Goal: Task Accomplishment & Management: Use online tool/utility

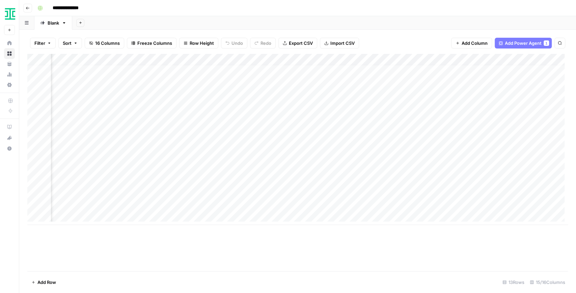
scroll to position [3, 540]
click at [366, 175] on div "Add Column" at bounding box center [297, 139] width 540 height 171
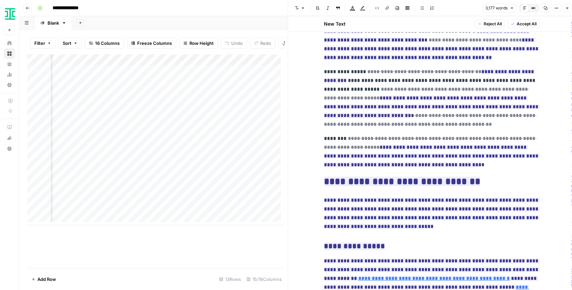
scroll to position [0, 647]
click at [162, 188] on div "Add Column" at bounding box center [155, 139] width 257 height 171
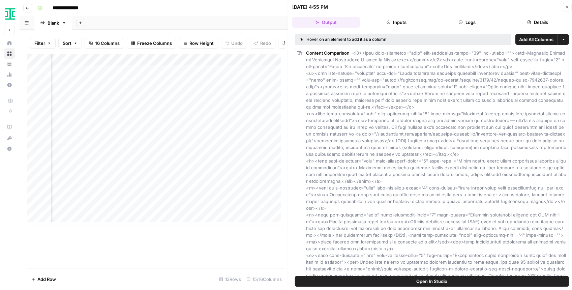
click at [480, 20] on button "Logs" at bounding box center [467, 22] width 68 height 11
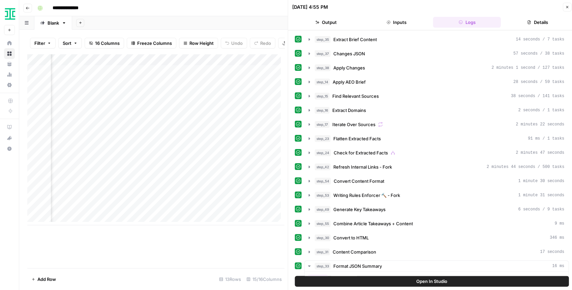
click at [523, 19] on button "Details" at bounding box center [538, 22] width 68 height 11
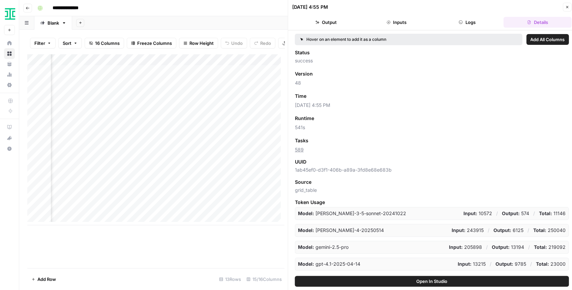
click at [162, 177] on div "Add Column" at bounding box center [155, 139] width 257 height 171
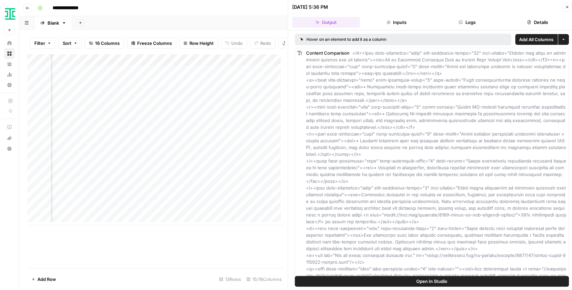
click at [532, 23] on button "Details" at bounding box center [538, 22] width 68 height 11
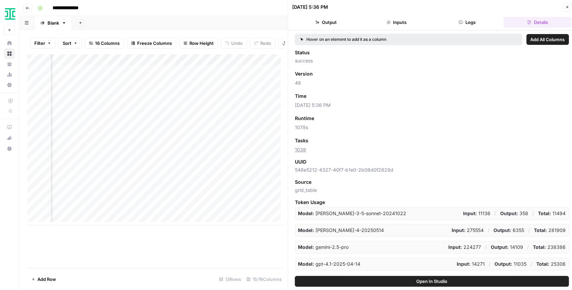
scroll to position [0, 726]
click at [214, 177] on div "Add Column" at bounding box center [155, 139] width 257 height 171
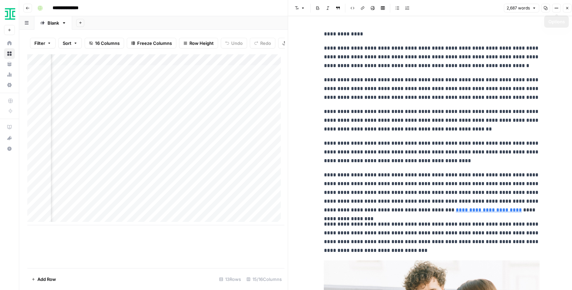
click at [546, 9] on icon "button" at bounding box center [546, 8] width 4 height 4
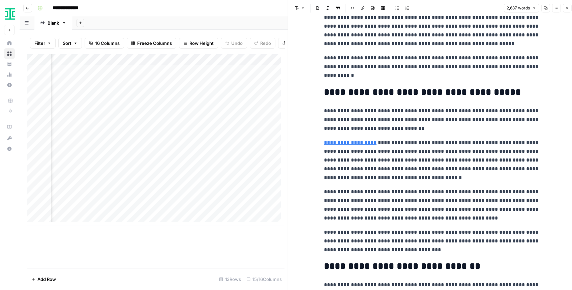
scroll to position [0, 627]
click at [191, 190] on div "Add Column" at bounding box center [155, 139] width 257 height 171
click at [189, 200] on div "Add Column" at bounding box center [155, 139] width 257 height 171
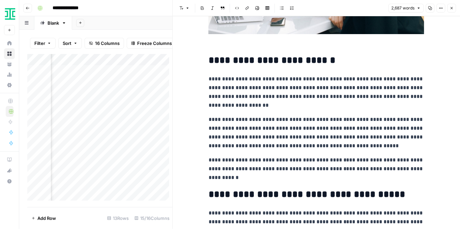
scroll to position [382, 0]
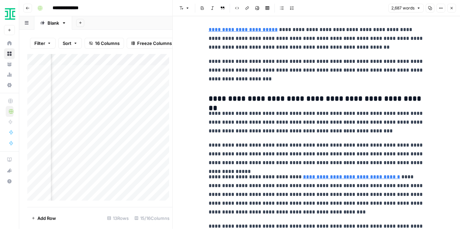
scroll to position [1101, 0]
click at [209, 99] on h3 "**********" at bounding box center [317, 98] width 216 height 9
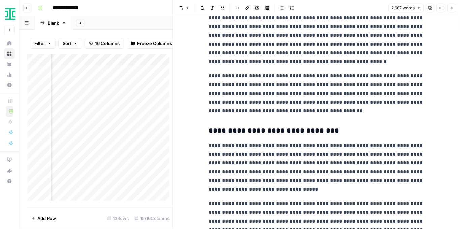
scroll to position [1573, 0]
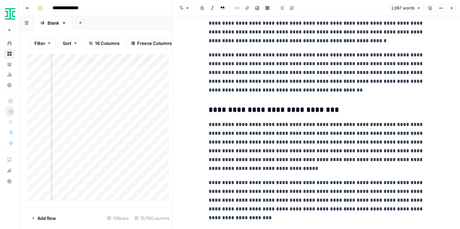
click at [454, 10] on button "Close" at bounding box center [451, 8] width 9 height 9
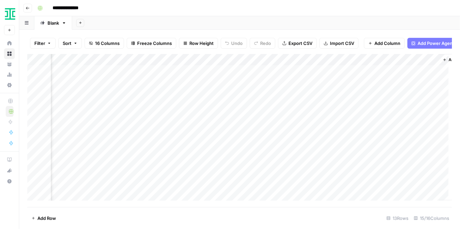
scroll to position [25, 627]
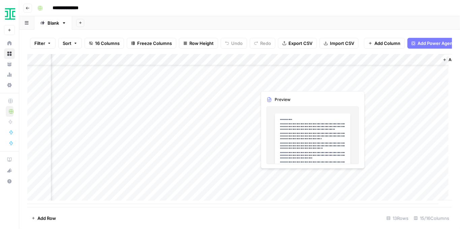
click at [308, 175] on div "Add Column" at bounding box center [239, 129] width 425 height 150
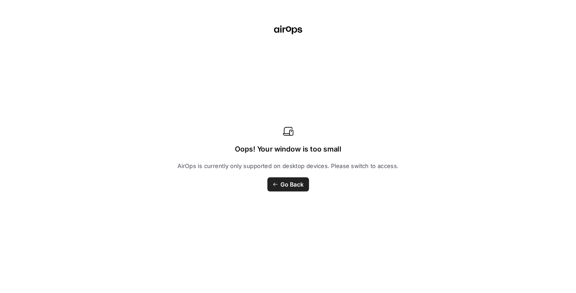
scroll to position [3, 627]
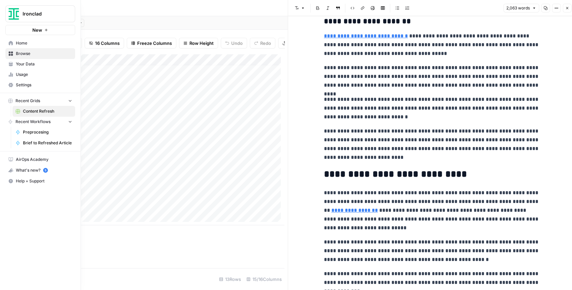
click at [16, 54] on link "Browse" at bounding box center [40, 53] width 70 height 11
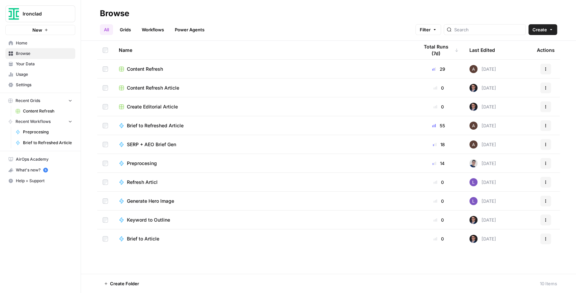
click at [31, 50] on link "Browse" at bounding box center [40, 53] width 70 height 11
click at [31, 46] on span "Home" at bounding box center [44, 43] width 56 height 6
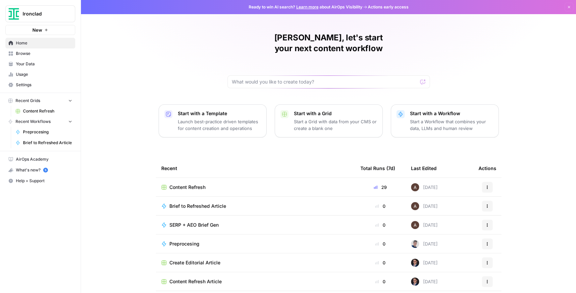
click at [56, 74] on span "Usage" at bounding box center [44, 74] width 56 height 6
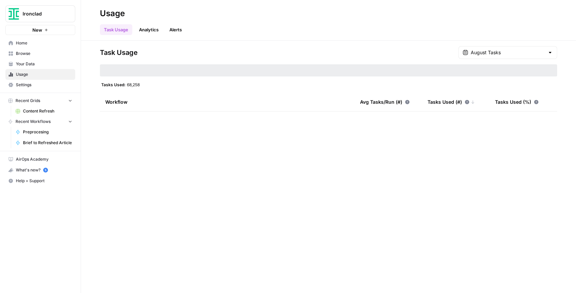
click at [49, 64] on span "Your Data" at bounding box center [44, 64] width 56 height 6
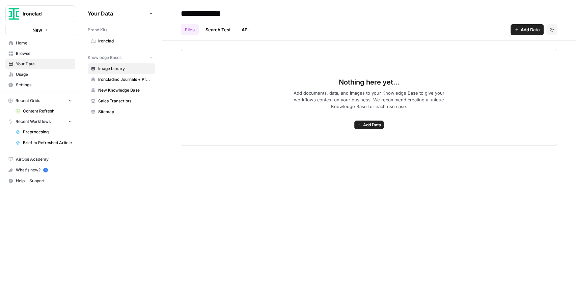
click at [104, 39] on span "Ironclad" at bounding box center [125, 41] width 54 height 6
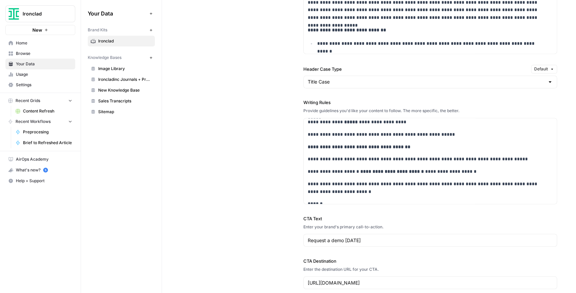
scroll to position [359, 0]
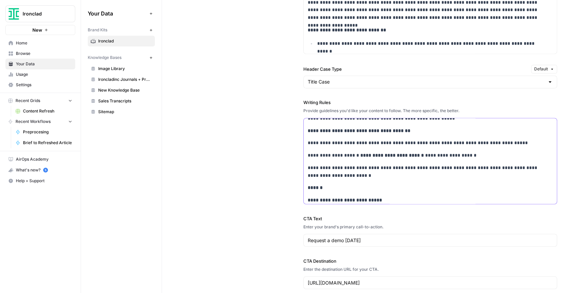
click at [319, 164] on p "**********" at bounding box center [427, 172] width 239 height 16
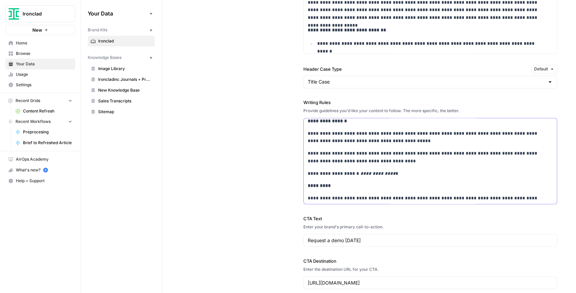
scroll to position [2700, 0]
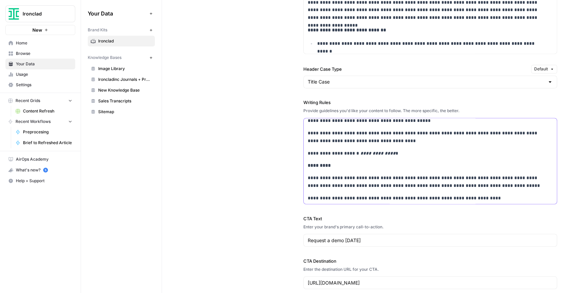
click at [384, 142] on p "**********" at bounding box center [427, 137] width 239 height 16
copy div "**********"
click at [345, 137] on p "**********" at bounding box center [427, 137] width 239 height 16
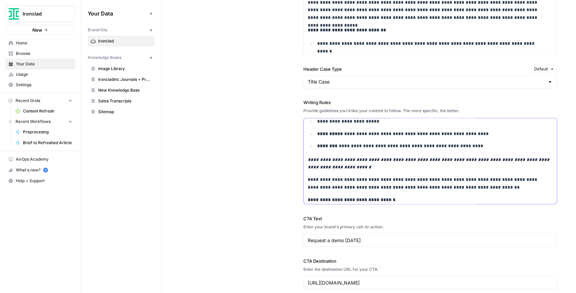
scroll to position [319, 0]
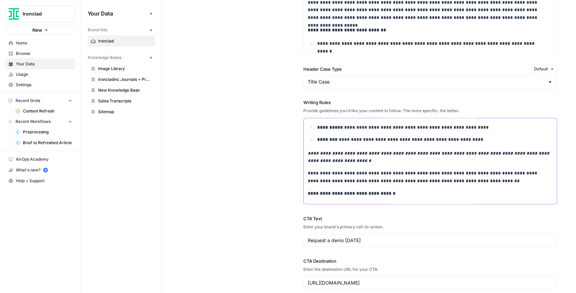
click at [460, 181] on p "**********" at bounding box center [427, 178] width 239 height 16
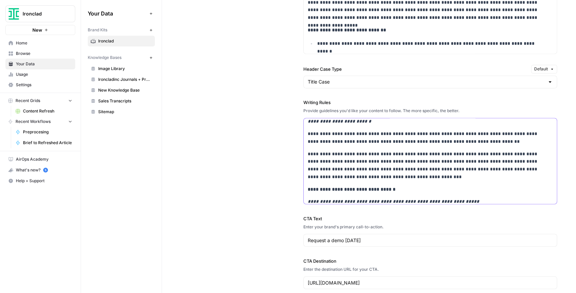
scroll to position [380, 0]
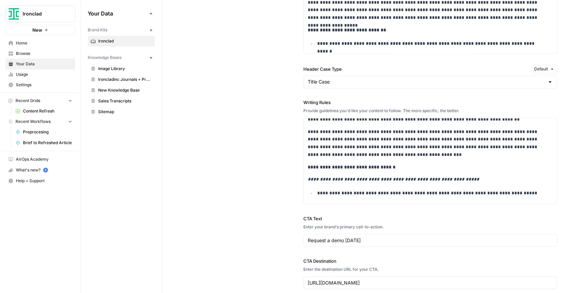
click at [55, 55] on span "Browse" at bounding box center [44, 54] width 56 height 6
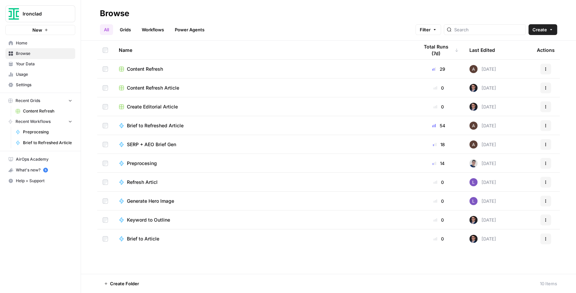
click at [147, 70] on span "Content Refresh" at bounding box center [145, 69] width 36 height 7
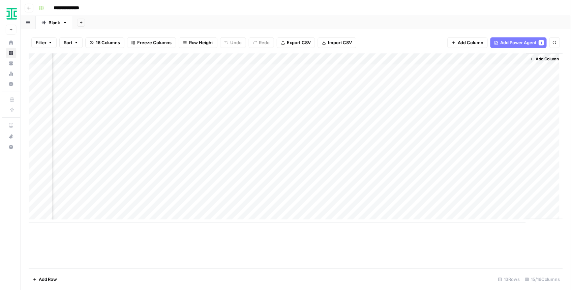
scroll to position [0, 534]
click at [274, 62] on div "Add Column" at bounding box center [297, 139] width 540 height 171
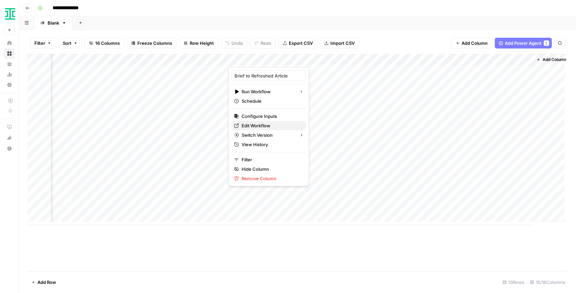
click at [259, 123] on span "Edit Workflow" at bounding box center [270, 125] width 59 height 7
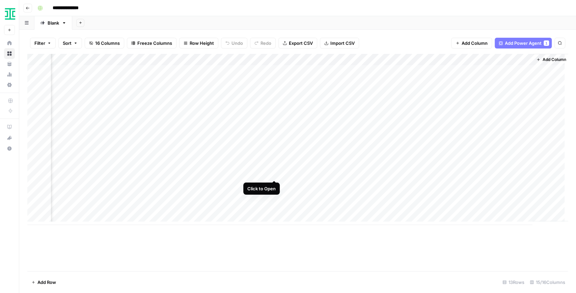
click at [275, 173] on div "Add Column" at bounding box center [297, 139] width 540 height 171
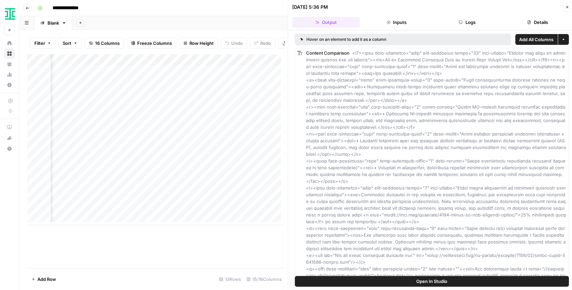
click at [445, 228] on button "Open In Studio" at bounding box center [432, 281] width 274 height 11
click at [225, 176] on div "Add Column" at bounding box center [155, 139] width 257 height 171
click at [225, 63] on div "Add Column" at bounding box center [155, 139] width 257 height 171
click at [232, 228] on div "Add Column" at bounding box center [155, 161] width 257 height 214
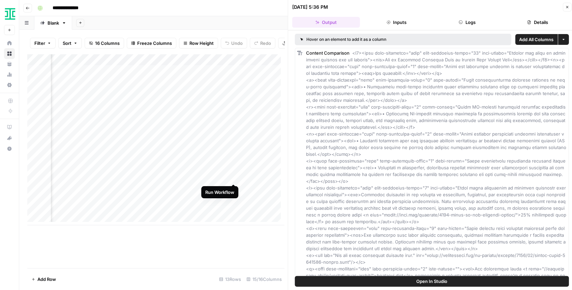
click at [233, 177] on div "Add Column" at bounding box center [155, 139] width 257 height 171
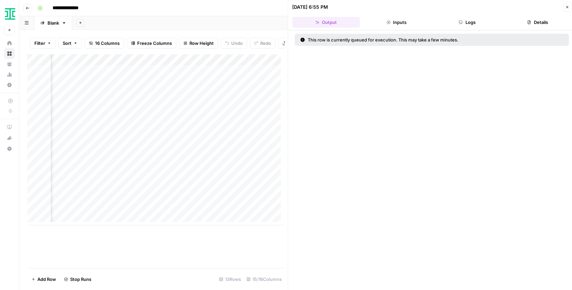
click at [232, 177] on div "Add Column" at bounding box center [155, 139] width 257 height 171
click at [226, 188] on div "Add Column" at bounding box center [155, 139] width 257 height 171
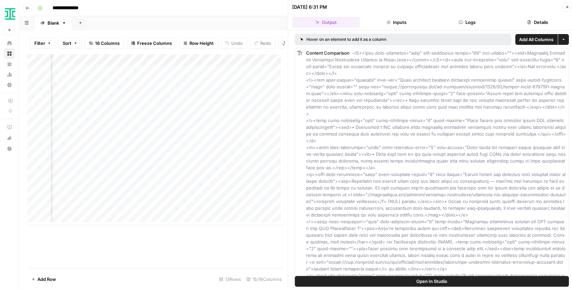
click at [398, 228] on button "Open In Studio" at bounding box center [432, 281] width 274 height 11
click at [11, 10] on img "Workspace: Ironclad" at bounding box center [10, 14] width 12 height 12
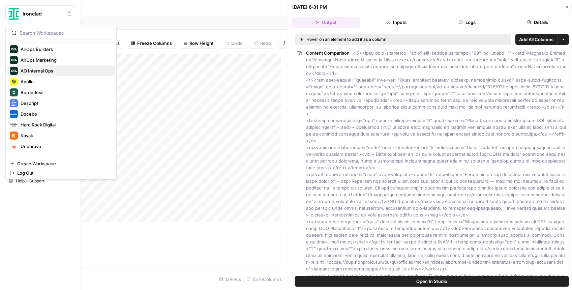
scroll to position [65, 0]
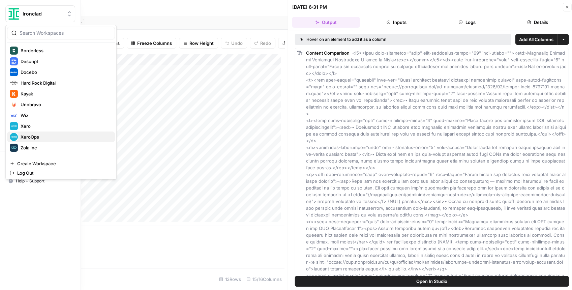
click at [42, 134] on span "XeroOps" at bounding box center [65, 137] width 89 height 7
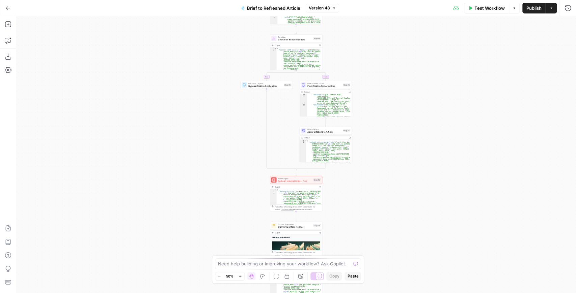
scroll to position [162, 0]
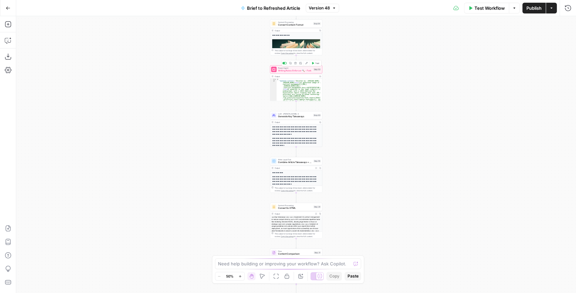
click at [291, 73] on div "Power Agent Writing Rules Enforcer 🔨 - Fork Step 53 Copy step Delete step Add N…" at bounding box center [296, 69] width 52 height 8
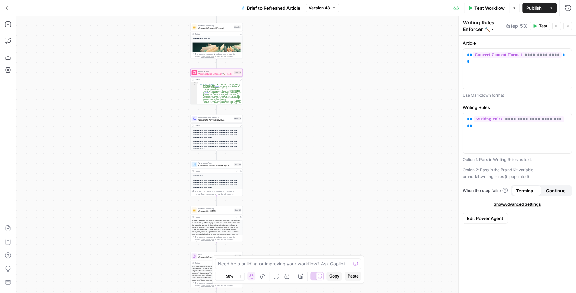
drag, startPoint x: 240, startPoint y: 120, endPoint x: 160, endPoint y: 124, distance: 80.0
click at [160, 124] on div "true false false true false true Workflow Set Inputs Inputs LLM · GPT-4.1 Extra…" at bounding box center [295, 154] width 559 height 277
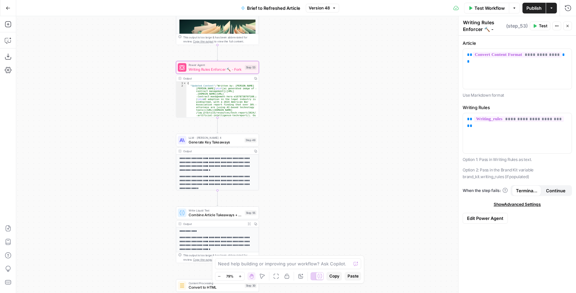
drag, startPoint x: 264, startPoint y: 107, endPoint x: 291, endPoint y: 128, distance: 34.1
click at [296, 128] on div "true false false true false true Workflow Set Inputs Inputs LLM · GPT-4.1 Extra…" at bounding box center [295, 154] width 559 height 277
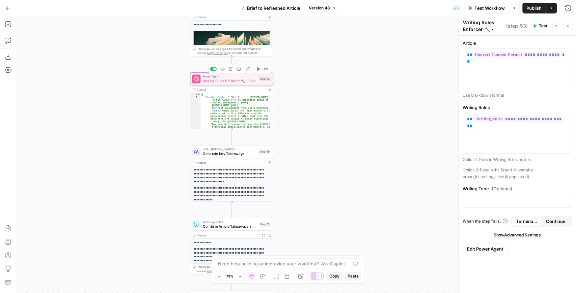
click at [236, 82] on span "Writing Rules Enforcer 🔨 - Fork" at bounding box center [230, 80] width 54 height 5
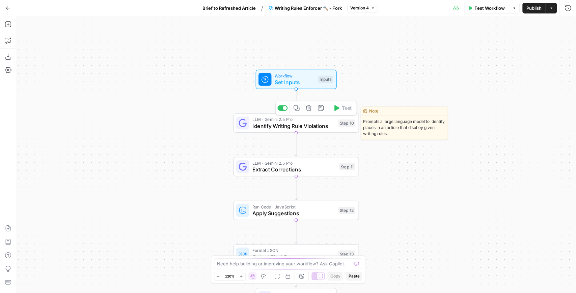
click at [311, 127] on span "Identify Writing Rule Violations" at bounding box center [293, 126] width 83 height 8
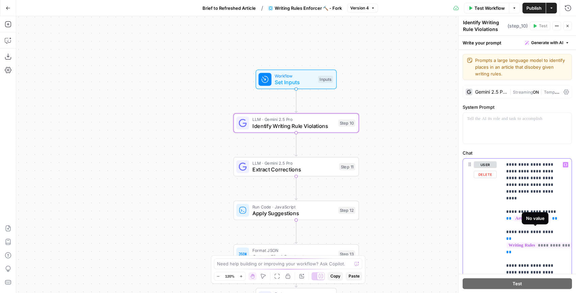
drag, startPoint x: 504, startPoint y: 163, endPoint x: 538, endPoint y: 244, distance: 87.7
click at [538, 244] on div "**********" at bounding box center [536, 296] width 69 height 275
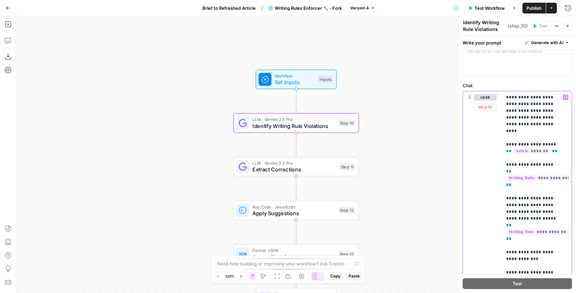
drag, startPoint x: 519, startPoint y: 223, endPoint x: 494, endPoint y: 96, distance: 128.6
click at [494, 96] on div "**********" at bounding box center [517, 228] width 109 height 275
copy p "**********"
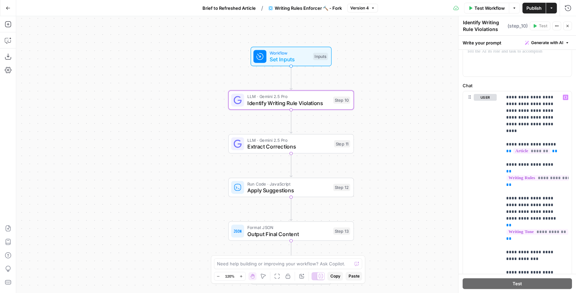
drag, startPoint x: 388, startPoint y: 150, endPoint x: 385, endPoint y: 139, distance: 11.4
click at [385, 139] on div "Workflow Set Inputs Inputs LLM · Gemini 2.5 Pro Identify Writing Rule Violation…" at bounding box center [295, 154] width 559 height 277
click at [553, 7] on button "Actions" at bounding box center [551, 8] width 11 height 11
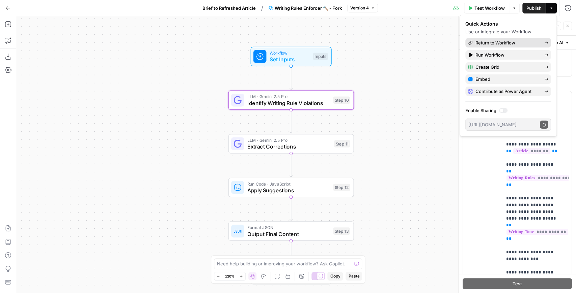
click at [501, 44] on span "Return to Workflow" at bounding box center [506, 42] width 63 height 7
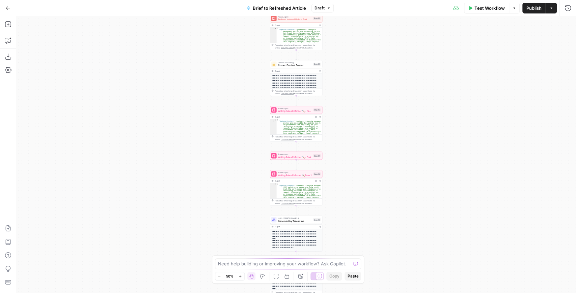
drag, startPoint x: 370, startPoint y: 150, endPoint x: 361, endPoint y: 112, distance: 39.4
click at [362, 112] on div "true false true false true false Workflow Set Inputs Inputs LLM · GPT-4.1 Extra…" at bounding box center [295, 154] width 559 height 277
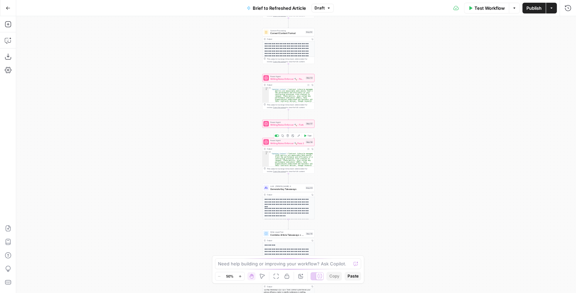
click at [289, 145] on div "Power Agent Writing Rules Enforcer 🔨 Pass 2 Step 56 Copy step Delete step Add N…" at bounding box center [288, 142] width 52 height 8
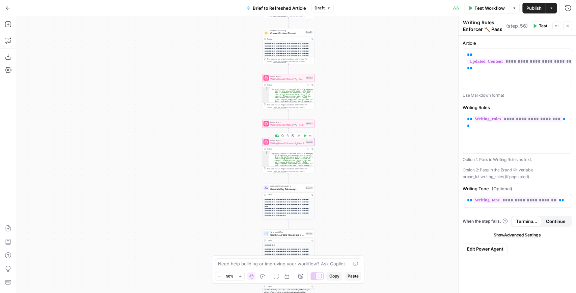
click at [287, 136] on icon "button" at bounding box center [287, 136] width 3 height 3
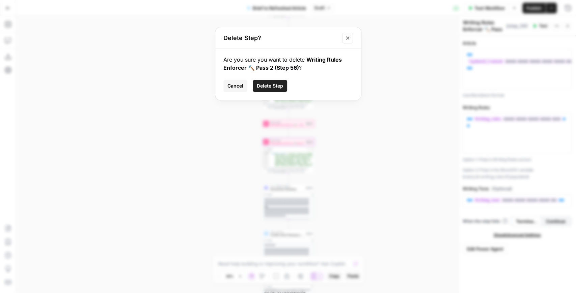
click at [281, 89] on button "Delete Step" at bounding box center [270, 86] width 34 height 12
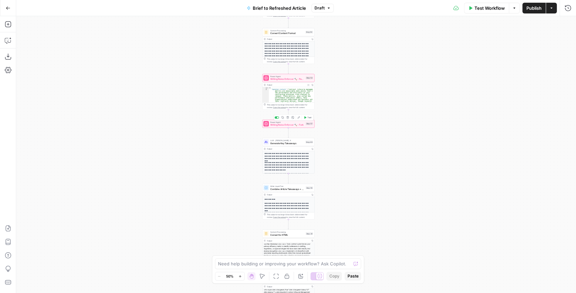
click at [293, 126] on span "Writing Rules Enforcer 🔨 - Fork" at bounding box center [287, 124] width 34 height 3
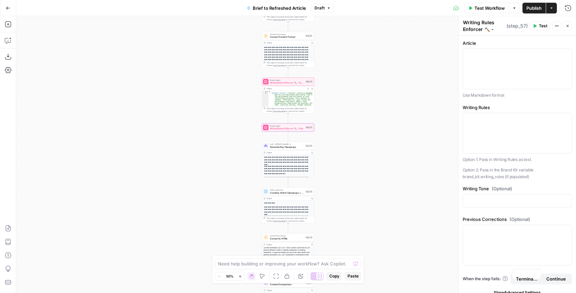
drag, startPoint x: 395, startPoint y: 103, endPoint x: 375, endPoint y: 114, distance: 22.5
click at [375, 114] on div "true false false true false true Workflow Set Inputs Inputs LLM · GPT-4.1 Extra…" at bounding box center [295, 154] width 559 height 277
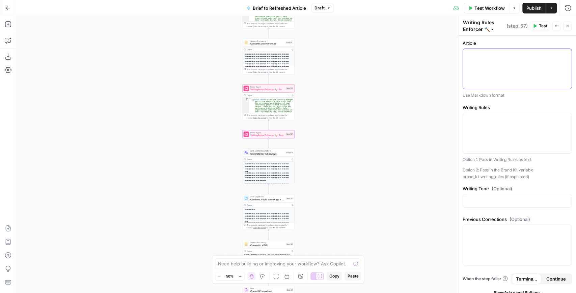
click at [486, 59] on div at bounding box center [517, 69] width 109 height 40
click at [563, 54] on icon "button" at bounding box center [564, 54] width 3 height 3
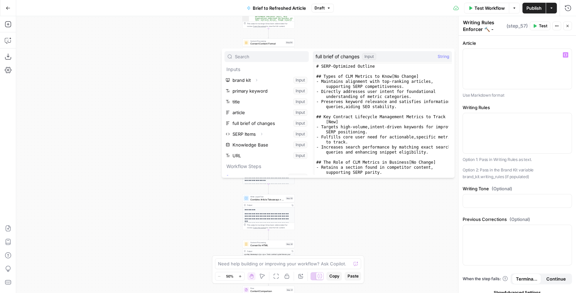
scroll to position [126, 0]
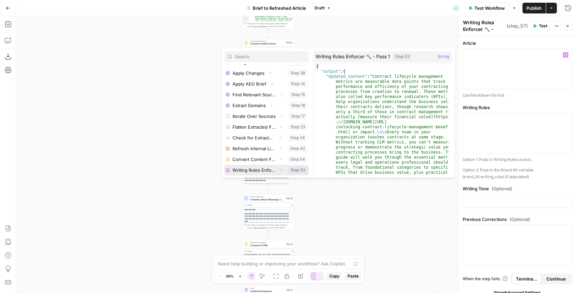
click at [279, 171] on icon "button" at bounding box center [281, 170] width 4 height 4
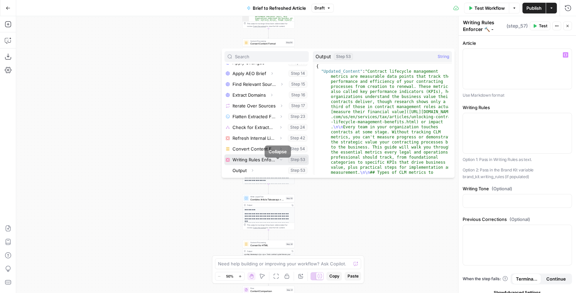
scroll to position [137, 0]
click at [251, 171] on icon "button" at bounding box center [252, 170] width 4 height 4
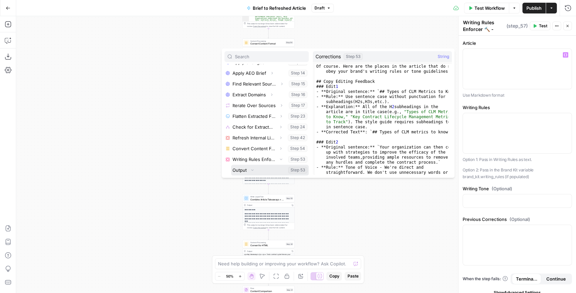
scroll to position [158, 0]
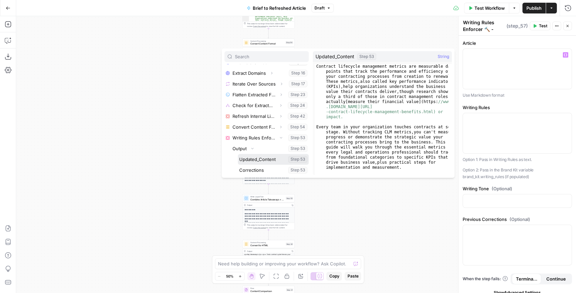
click at [261, 162] on button "Select variable Updated_Content" at bounding box center [273, 159] width 71 height 11
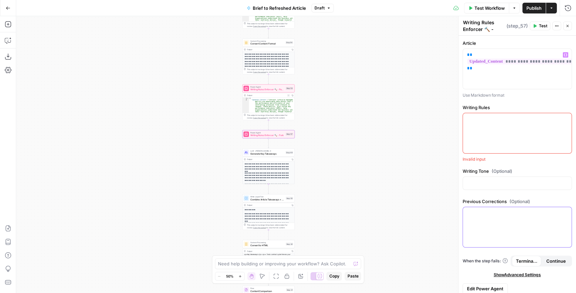
drag, startPoint x: 490, startPoint y: 214, endPoint x: 498, endPoint y: 215, distance: 8.5
click at [490, 215] on p at bounding box center [517, 213] width 100 height 7
click at [563, 214] on icon "button" at bounding box center [564, 213] width 3 height 3
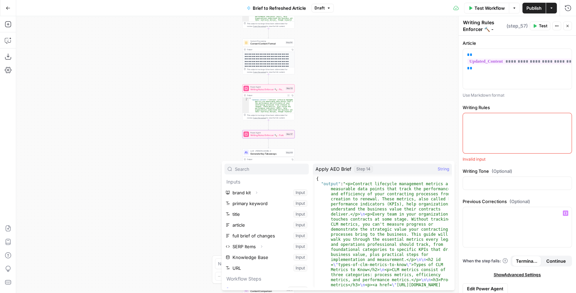
scroll to position [126, 0]
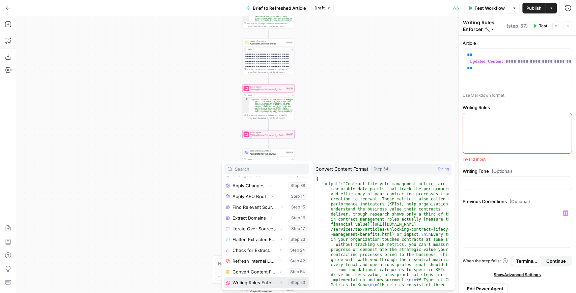
click at [279, 284] on icon "button" at bounding box center [281, 283] width 4 height 4
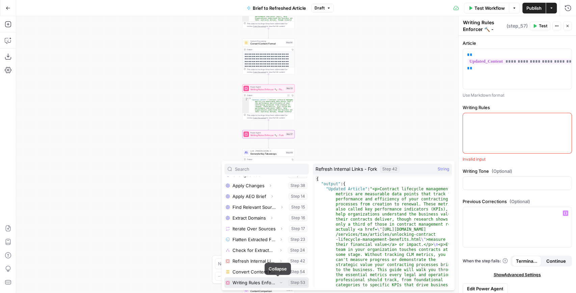
scroll to position [137, 0]
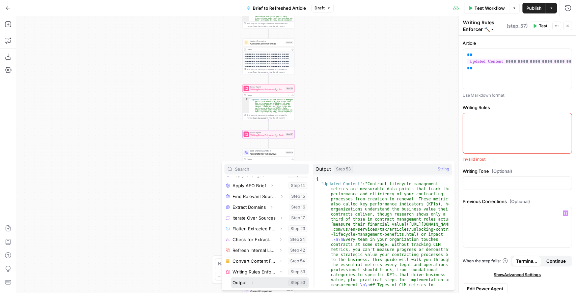
click at [253, 282] on icon "button" at bounding box center [252, 283] width 4 height 4
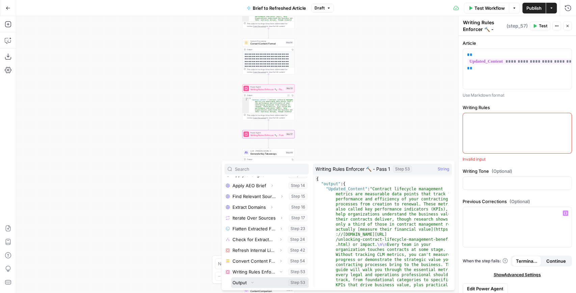
scroll to position [158, 0]
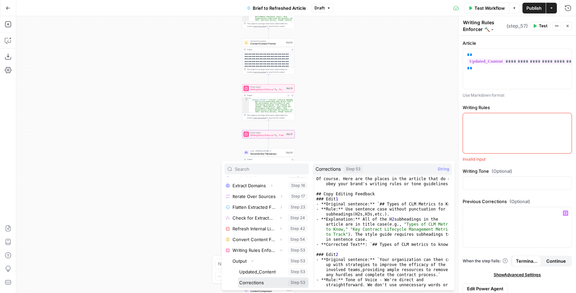
click at [265, 283] on button "Select variable Corrections" at bounding box center [273, 283] width 71 height 11
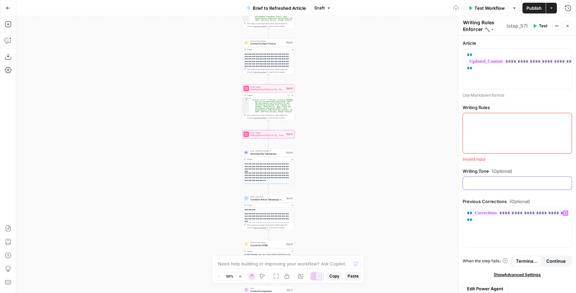
click at [481, 184] on p at bounding box center [517, 183] width 100 height 7
click at [563, 183] on icon "button" at bounding box center [564, 182] width 3 height 3
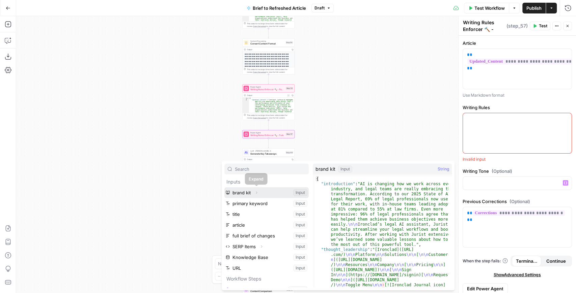
click at [255, 193] on icon "button" at bounding box center [256, 193] width 4 height 4
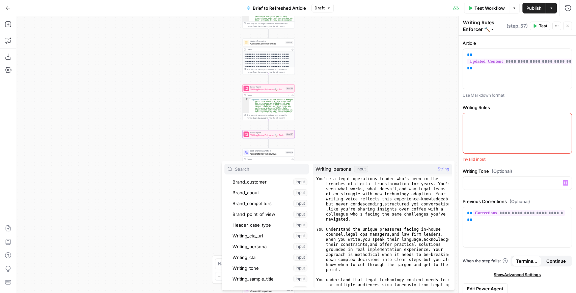
scroll to position [112, 0]
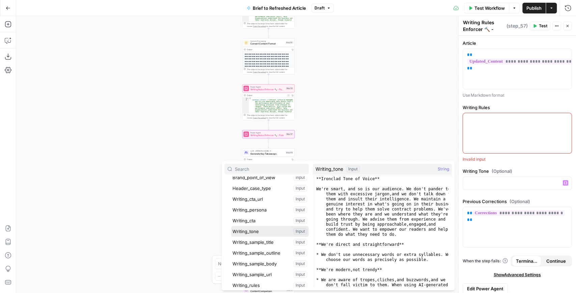
click at [263, 227] on button "Select variable Writing_tone" at bounding box center [270, 231] width 78 height 11
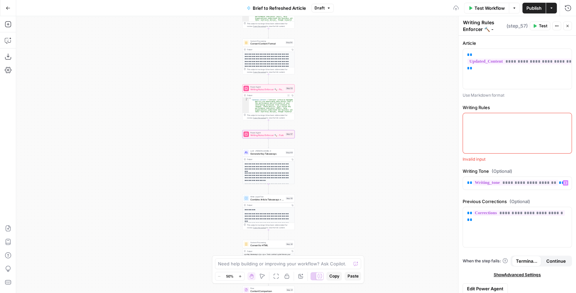
click at [521, 134] on div at bounding box center [517, 133] width 109 height 40
click at [563, 118] on icon "button" at bounding box center [564, 119] width 3 height 3
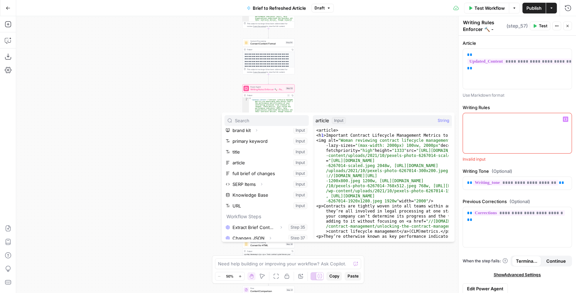
scroll to position [0, 0]
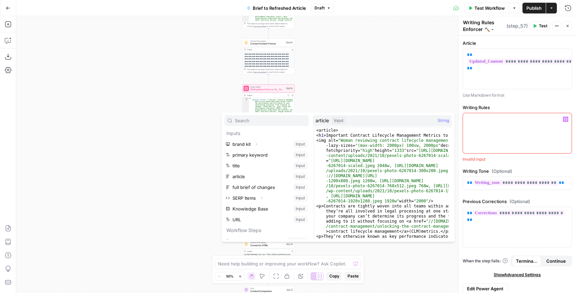
click at [252, 144] on button "Expand" at bounding box center [256, 144] width 9 height 9
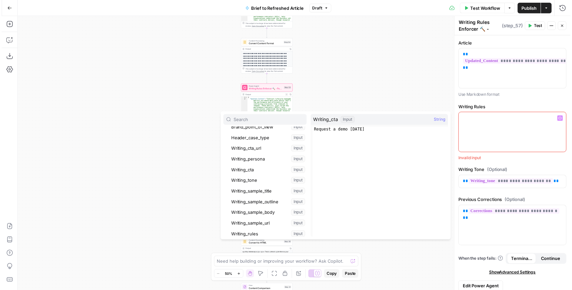
scroll to position [135, 0]
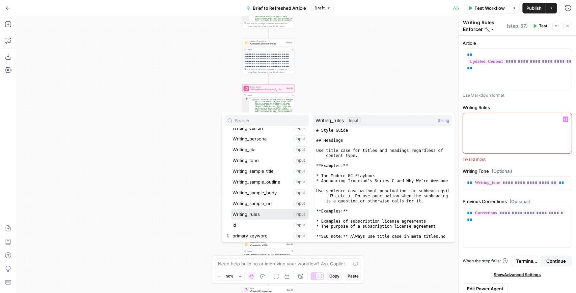
click at [259, 216] on button "Select variable Writing_rules" at bounding box center [270, 214] width 78 height 11
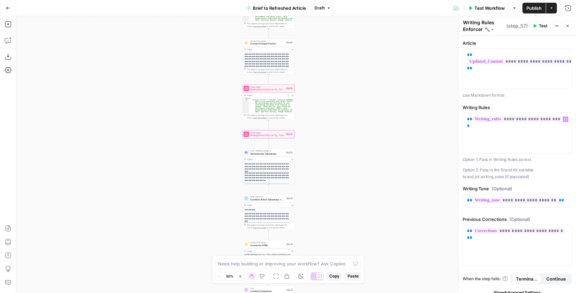
click at [539, 28] on span "Test" at bounding box center [543, 26] width 8 height 6
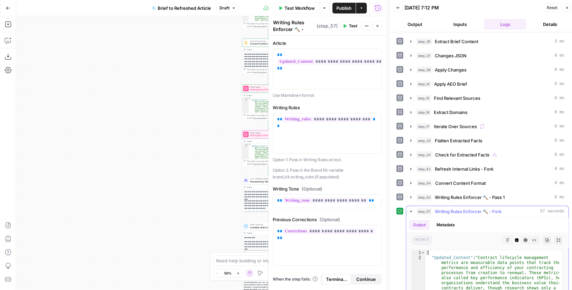
click at [557, 239] on button "Expand Output" at bounding box center [558, 240] width 9 height 9
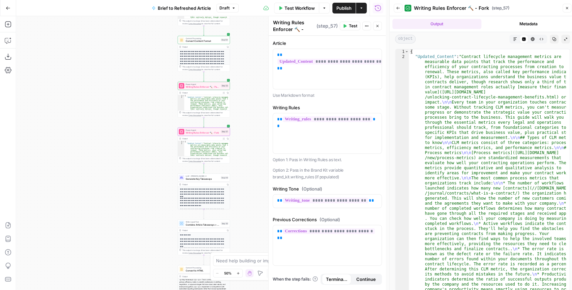
drag, startPoint x: 206, startPoint y: 139, endPoint x: 154, endPoint y: 138, distance: 52.0
click at [154, 139] on div "true false false true false true Workflow Set Inputs Inputs LLM · GPT-4.1 Extra…" at bounding box center [201, 153] width 370 height 274
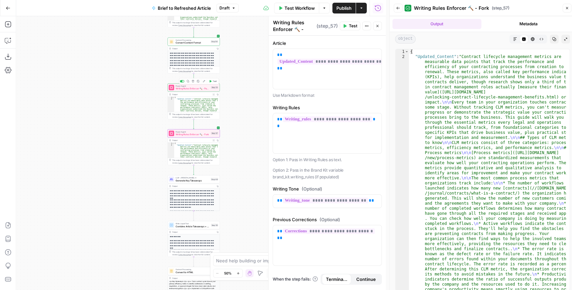
click at [182, 90] on div "Power Agent Writing Rules Enforcer 🔨 - Pass 1 Step 53 Copy step Delete step Add…" at bounding box center [194, 87] width 52 height 8
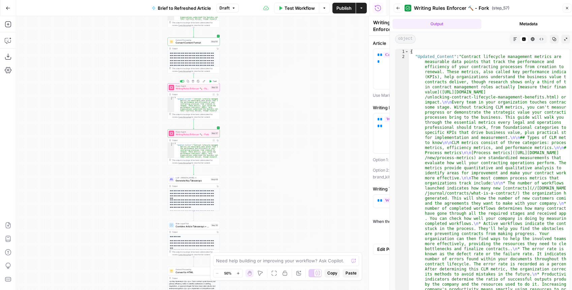
type textarea "Writing Rules Enforcer 🔨 - Pass 1"
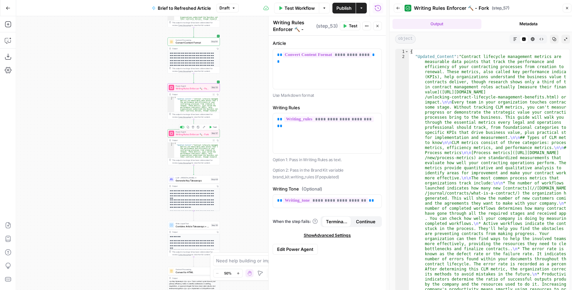
click at [186, 135] on span "Writing Rules Enforcer 🔨 - Fork" at bounding box center [193, 134] width 34 height 3
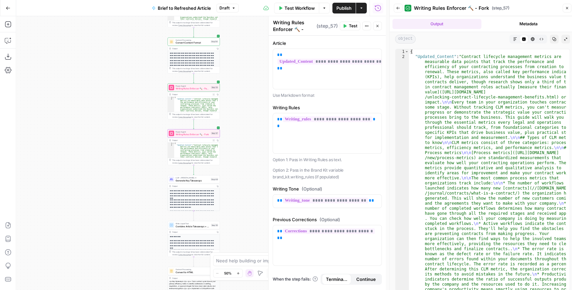
drag, startPoint x: 565, startPoint y: 41, endPoint x: 520, endPoint y: 46, distance: 45.8
click at [532, 48] on div "Output Metadata object Markdown Code Editor HTML Viewer Raw Output Copy Collaps…" at bounding box center [483, 154] width 186 height 277
click at [512, 38] on button "Markdown" at bounding box center [515, 39] width 9 height 9
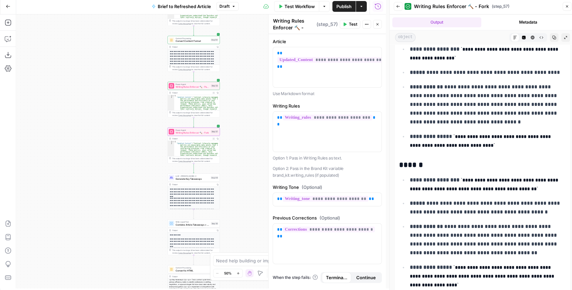
scroll to position [3, 0]
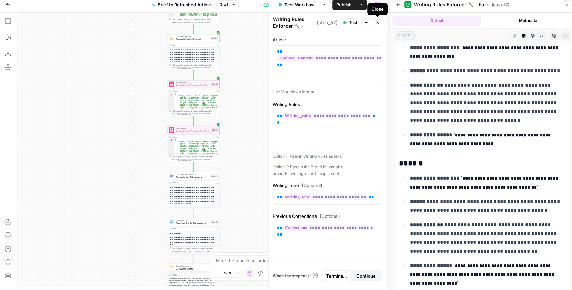
click at [377, 21] on icon "button" at bounding box center [378, 23] width 4 height 4
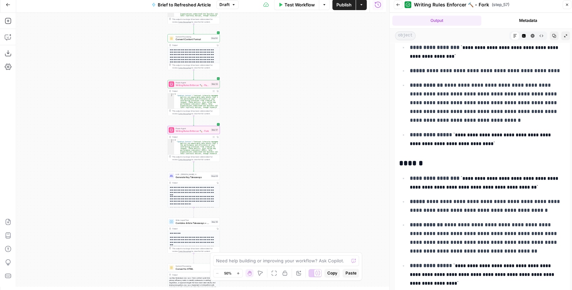
click at [399, 5] on icon "button" at bounding box center [398, 5] width 4 height 4
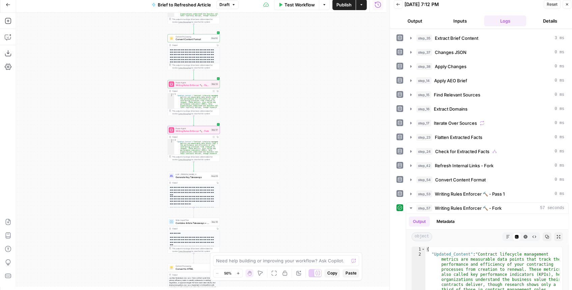
click at [345, 7] on span "Publish" at bounding box center [344, 4] width 15 height 7
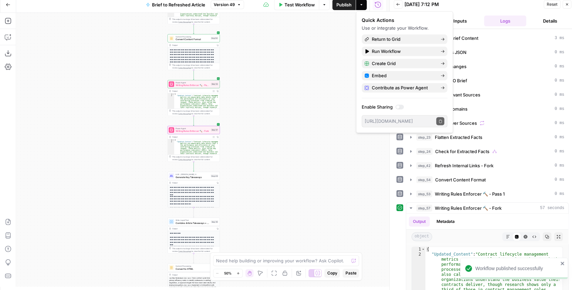
scroll to position [54, 0]
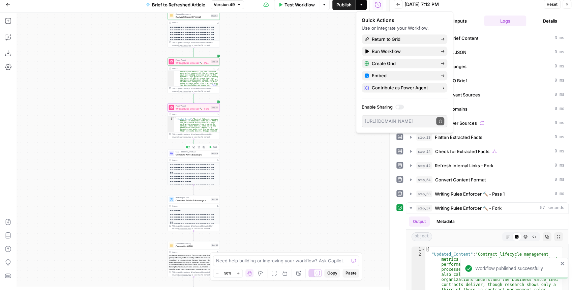
click at [193, 157] on div "**********" at bounding box center [194, 167] width 52 height 36
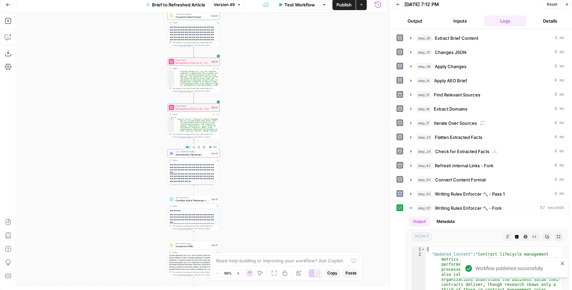
click at [194, 155] on span "Generate Key Takeaways" at bounding box center [193, 154] width 34 height 3
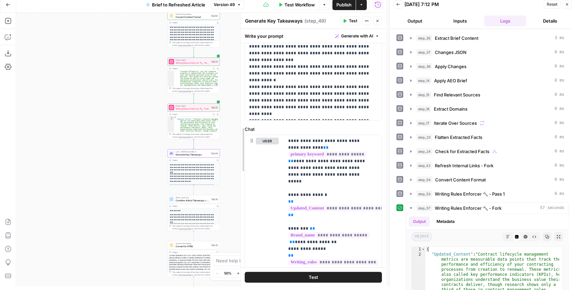
scroll to position [236, 0]
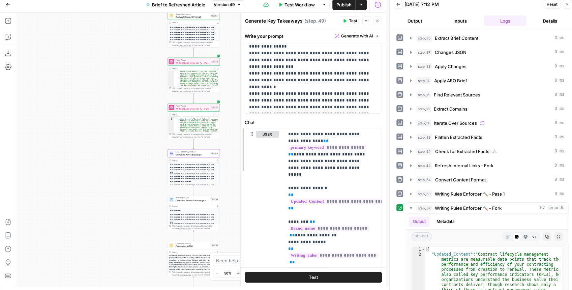
drag, startPoint x: 271, startPoint y: 139, endPoint x: 243, endPoint y: 135, distance: 28.2
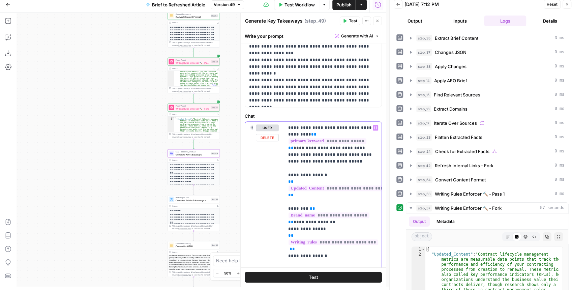
drag, startPoint x: 297, startPoint y: 193, endPoint x: 284, endPoint y: 182, distance: 17.2
click at [284, 182] on div "**********" at bounding box center [332, 259] width 97 height 275
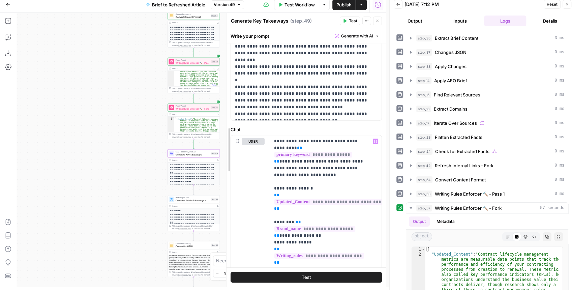
scroll to position [209, 0]
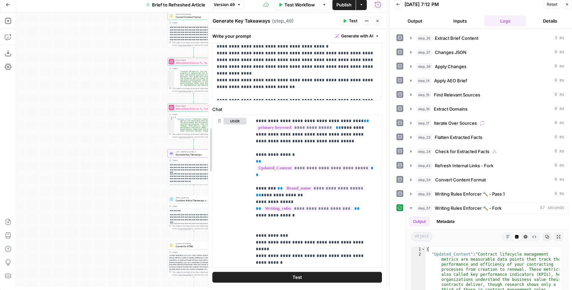
drag, startPoint x: 241, startPoint y: 171, endPoint x: 209, endPoint y: 172, distance: 32.4
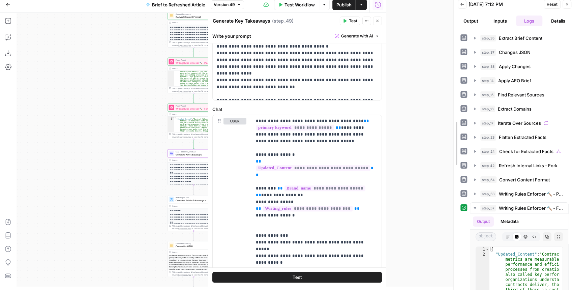
drag, startPoint x: 387, startPoint y: 167, endPoint x: 473, endPoint y: 160, distance: 85.9
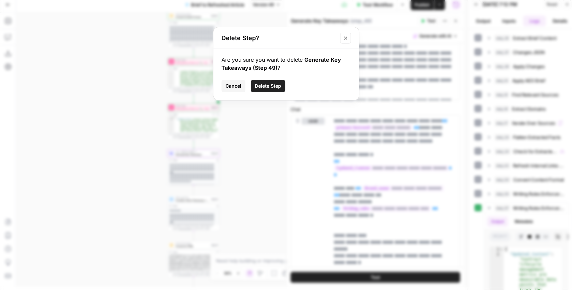
click at [235, 88] on span "Cancel" at bounding box center [234, 86] width 16 height 7
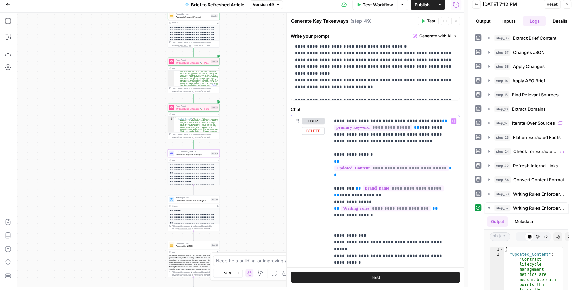
click at [449, 165] on p "**********" at bounding box center [393, 216] width 119 height 196
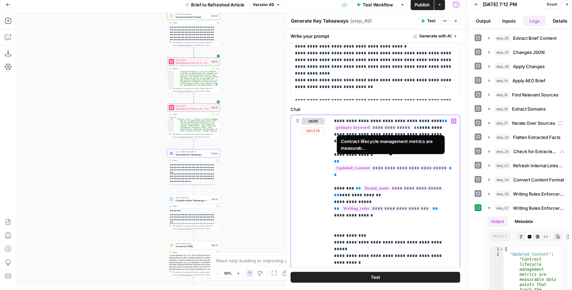
drag, startPoint x: 450, startPoint y: 161, endPoint x: 332, endPoint y: 161, distance: 117.7
click at [332, 161] on div "**********" at bounding box center [395, 215] width 130 height 201
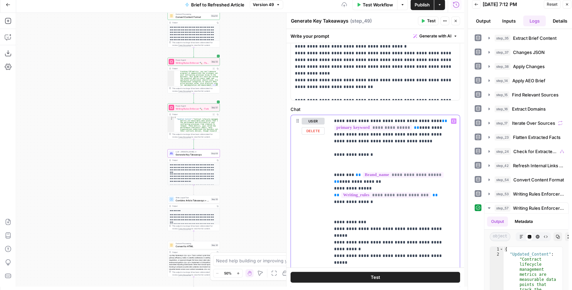
click at [452, 121] on icon "button" at bounding box center [453, 120] width 3 height 3
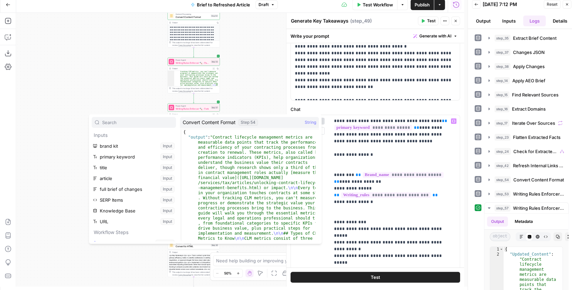
scroll to position [137, 0]
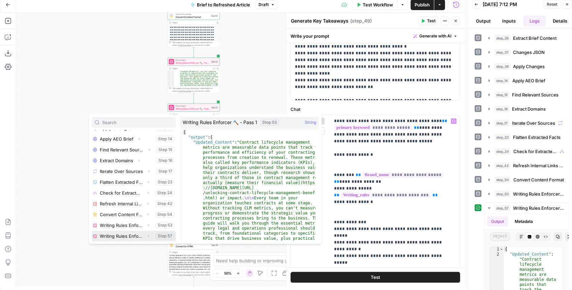
click at [146, 235] on icon "button" at bounding box center [148, 236] width 4 height 4
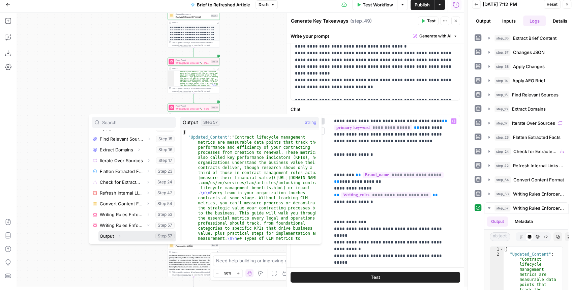
click at [119, 236] on icon "button" at bounding box center [120, 236] width 4 height 4
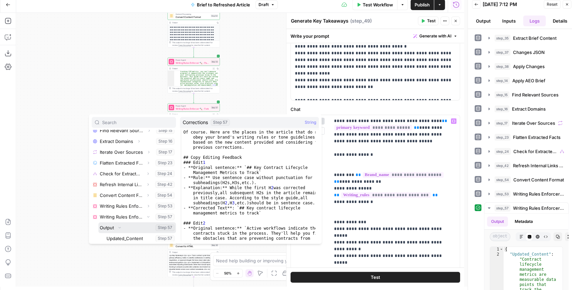
scroll to position [169, 0]
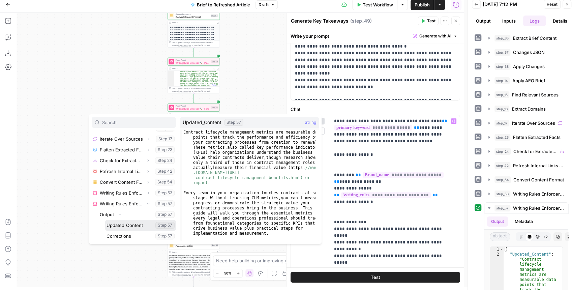
click at [130, 226] on button "Select variable Updated_Content" at bounding box center [140, 225] width 71 height 11
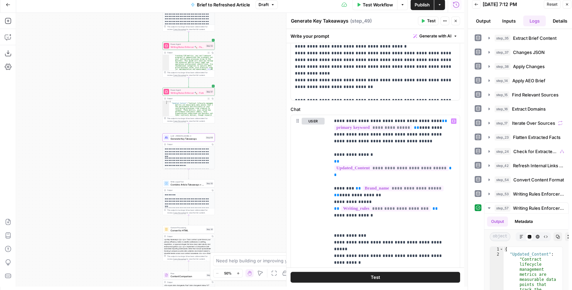
drag, startPoint x: 267, startPoint y: 187, endPoint x: 262, endPoint y: 159, distance: 29.1
click at [260, 159] on div "true false false true false true Workflow Set Inputs Inputs LLM · GPT-4.1 Extra…" at bounding box center [240, 150] width 448 height 274
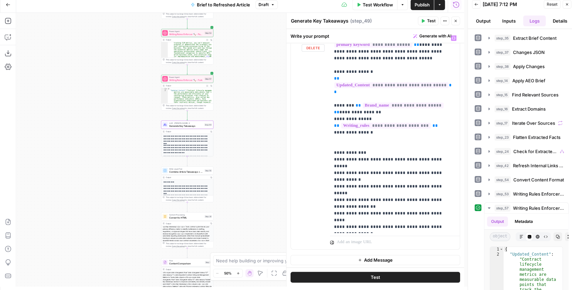
scroll to position [293, 0]
click at [187, 174] on div "Write Liquid Text Combine Article Takeaways + Content Step 55 Copy step Delete …" at bounding box center [187, 171] width 52 height 8
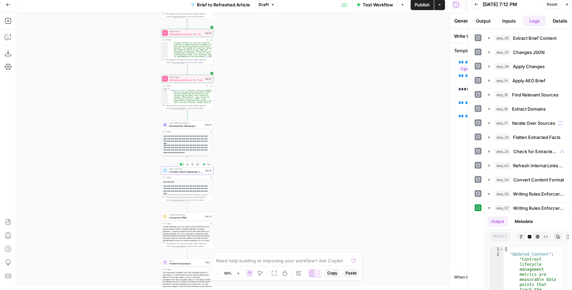
type textarea "Combine Article Takeaways + Content"
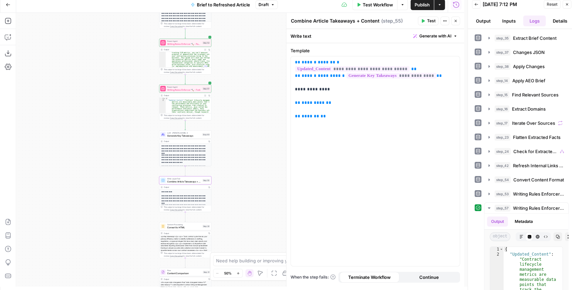
drag, startPoint x: 245, startPoint y: 110, endPoint x: 242, endPoint y: 113, distance: 4.4
click at [242, 113] on div "true false false true false true Workflow Set Inputs Inputs LLM · GPT-4.1 Extra…" at bounding box center [240, 150] width 448 height 274
click at [444, 61] on p "**********" at bounding box center [375, 86] width 161 height 54
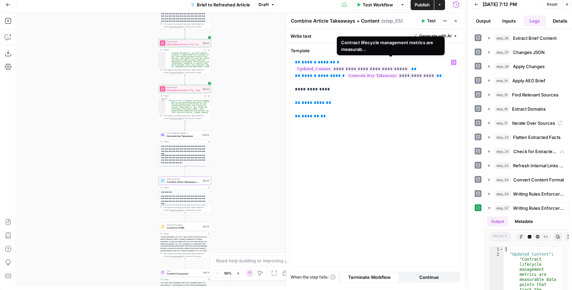
click at [391, 66] on span "**********" at bounding box center [352, 69] width 114 height 6
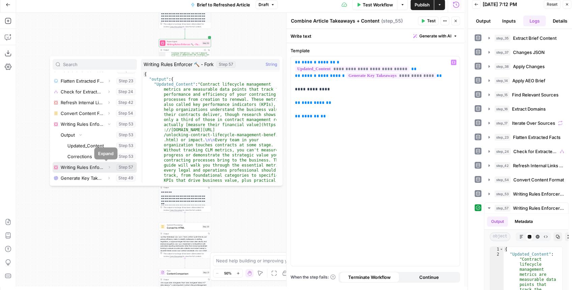
click at [107, 167] on icon "button" at bounding box center [109, 167] width 4 height 4
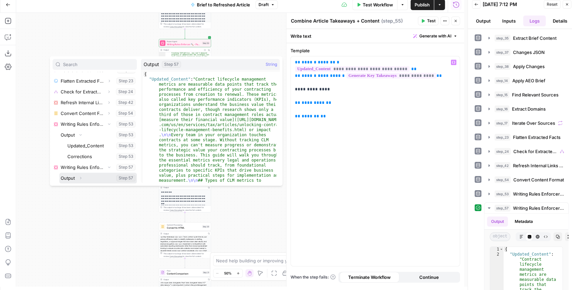
click at [78, 177] on button "Expand" at bounding box center [80, 178] width 9 height 9
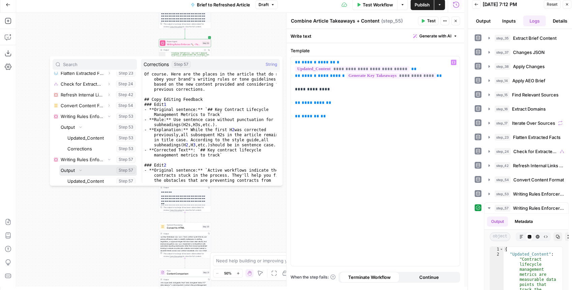
scroll to position [212, 0]
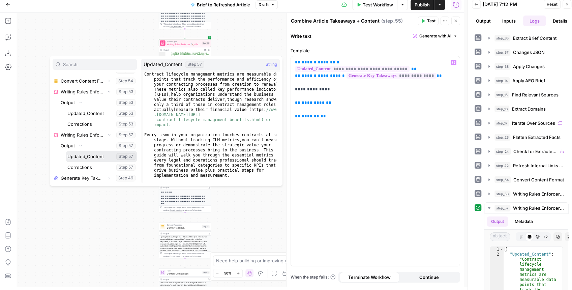
click at [100, 158] on button "Select variable Updated_Content" at bounding box center [101, 156] width 71 height 11
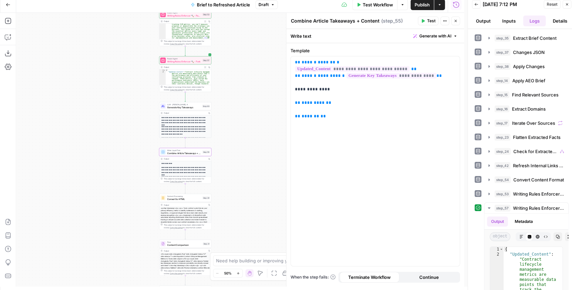
drag, startPoint x: 258, startPoint y: 143, endPoint x: 259, endPoint y: 116, distance: 27.0
click at [259, 116] on div "true false false true false true Workflow Set Inputs Inputs LLM · GPT-4.1 Extra…" at bounding box center [240, 150] width 448 height 274
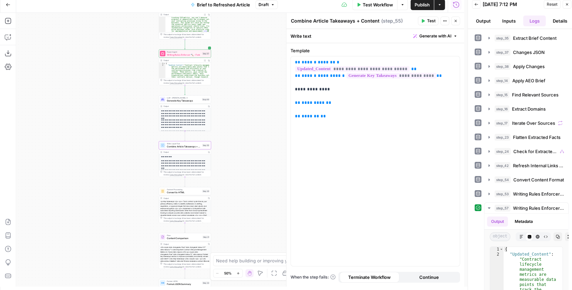
drag, startPoint x: 234, startPoint y: 142, endPoint x: 234, endPoint y: 106, distance: 35.7
click at [234, 107] on div "true false false true false true Workflow Set Inputs Inputs LLM · GPT-4.1 Extra…" at bounding box center [240, 150] width 448 height 274
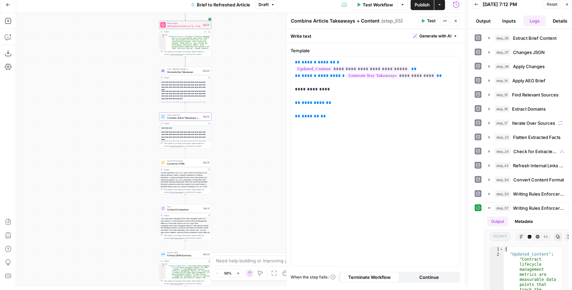
click at [182, 163] on span "Convert to HTML" at bounding box center [184, 163] width 34 height 3
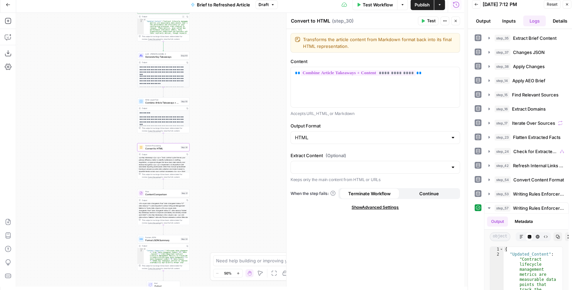
drag, startPoint x: 262, startPoint y: 126, endPoint x: 240, endPoint y: 111, distance: 26.7
click at [240, 111] on div "true false false true false true Workflow Set Inputs Inputs LLM · GPT-4.1 Extra…" at bounding box center [240, 150] width 448 height 274
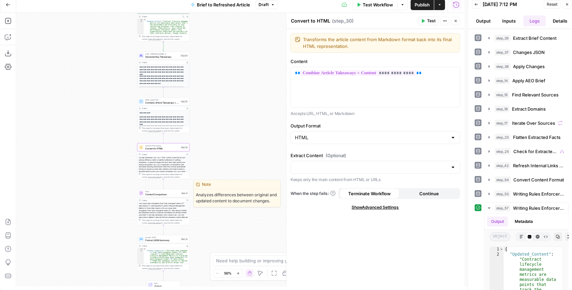
click at [166, 194] on span "Content Comparison" at bounding box center [162, 194] width 34 height 3
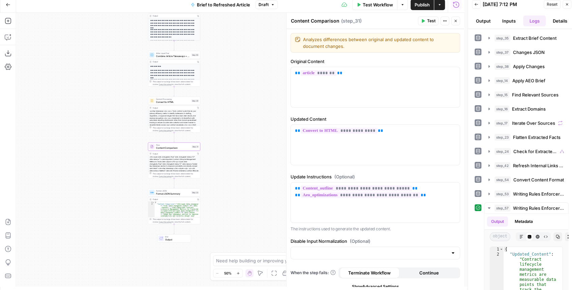
drag, startPoint x: 231, startPoint y: 136, endPoint x: 229, endPoint y: 129, distance: 7.6
click at [230, 129] on div "true false false true false true Workflow Set Inputs Inputs LLM · GPT-4.1 Extra…" at bounding box center [240, 150] width 448 height 274
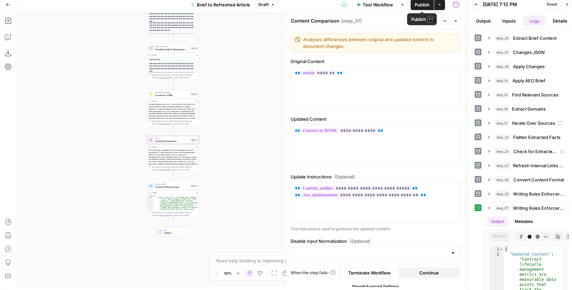
click at [421, 5] on span "Publish" at bounding box center [422, 4] width 15 height 7
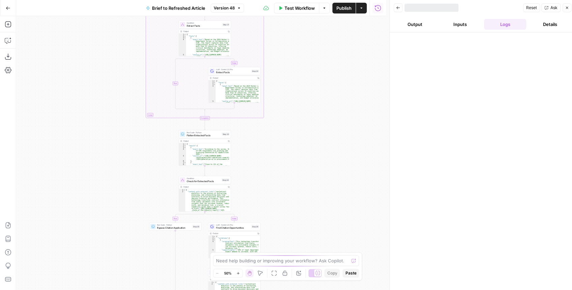
drag, startPoint x: 303, startPoint y: 174, endPoint x: 323, endPoint y: 191, distance: 25.8
click at [307, 99] on div "true false true false true false Workflow Set Inputs Inputs LLM · GPT-4.1 Extra…" at bounding box center [201, 153] width 370 height 274
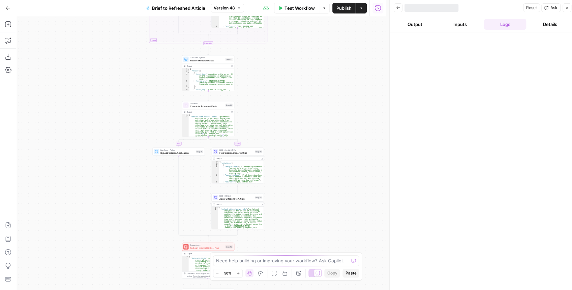
drag, startPoint x: 321, startPoint y: 118, endPoint x: 320, endPoint y: 104, distance: 13.8
click at [320, 103] on div "true false true false true false Workflow Set Inputs Inputs LLM · GPT-4.1 Extra…" at bounding box center [201, 153] width 370 height 274
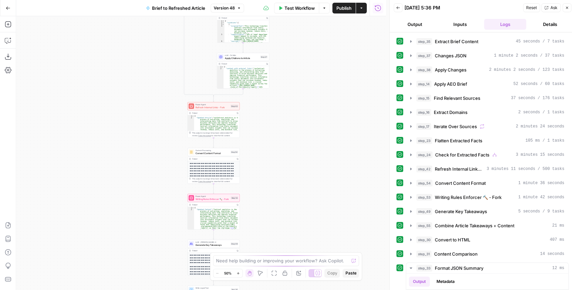
drag, startPoint x: 314, startPoint y: 175, endPoint x: 321, endPoint y: 109, distance: 66.4
click at [321, 109] on div "true false true false true false Workflow Set Inputs Inputs LLM · GPT-4.1 Extra…" at bounding box center [201, 153] width 370 height 274
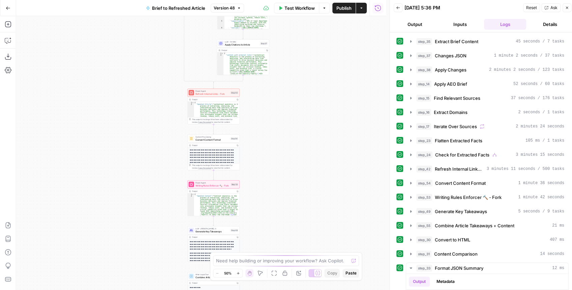
drag, startPoint x: 308, startPoint y: 119, endPoint x: 308, endPoint y: 87, distance: 32.7
click at [308, 89] on div "true false true false true false Workflow Set Inputs Inputs LLM · GPT-4.1 Extra…" at bounding box center [201, 153] width 370 height 274
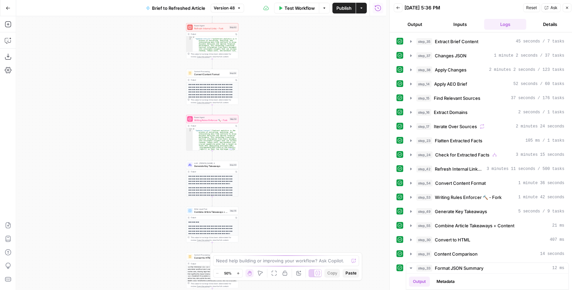
drag, startPoint x: 319, startPoint y: 138, endPoint x: 318, endPoint y: 122, distance: 16.2
click at [320, 124] on div "true false true false true false Workflow Set Inputs Inputs LLM · GPT-4.1 Extra…" at bounding box center [201, 153] width 370 height 274
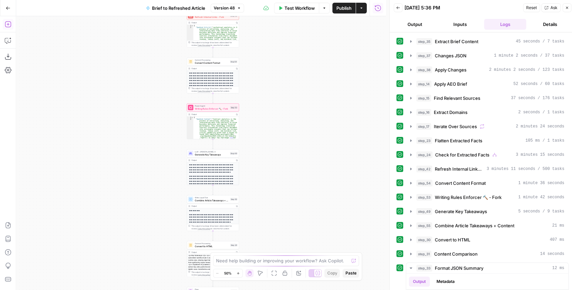
click at [10, 27] on icon "button" at bounding box center [8, 24] width 7 height 7
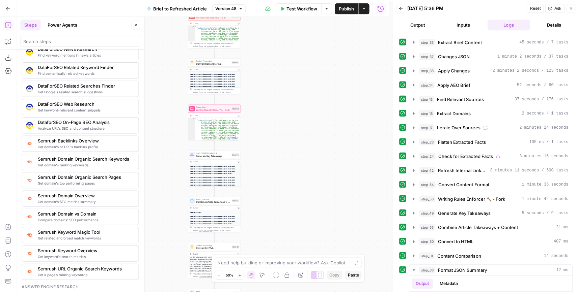
scroll to position [672, 0]
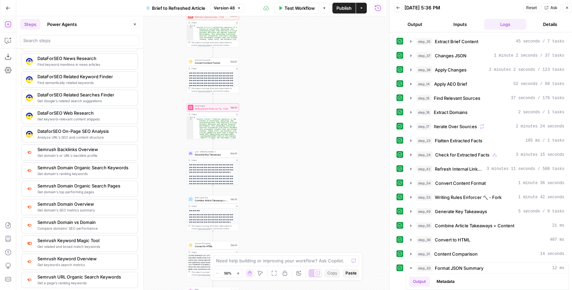
click at [138, 22] on button "Close" at bounding box center [135, 24] width 9 height 9
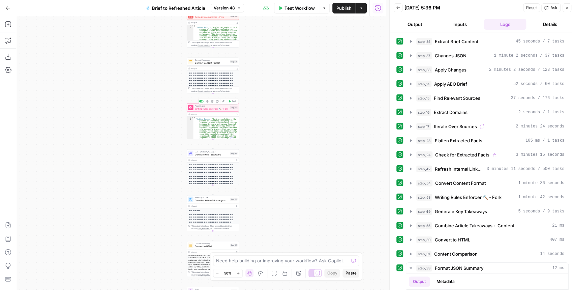
click at [197, 110] on span "Writing Rules Enforcer 🔨 - Fork" at bounding box center [212, 108] width 34 height 3
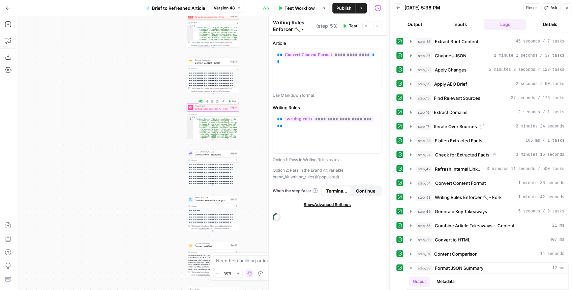
click at [197, 110] on span "Writing Rules Enforcer 🔨 - Fork" at bounding box center [212, 108] width 34 height 3
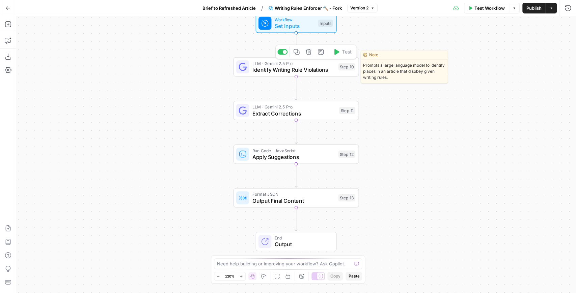
click at [283, 71] on span "Identify Writing Rule Violations" at bounding box center [293, 70] width 83 height 8
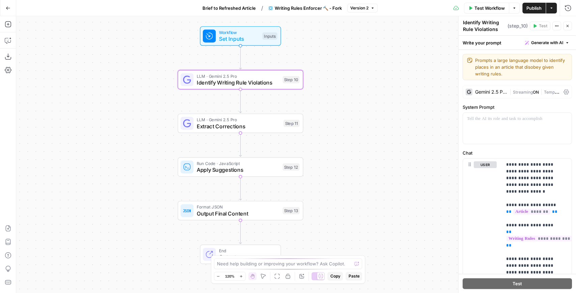
drag, startPoint x: 193, startPoint y: 96, endPoint x: 125, endPoint y: 111, distance: 69.7
click at [125, 111] on div "Workflow Set Inputs Inputs LLM · Gemini 2.5 Pro Identify Writing Rule Violation…" at bounding box center [295, 154] width 559 height 277
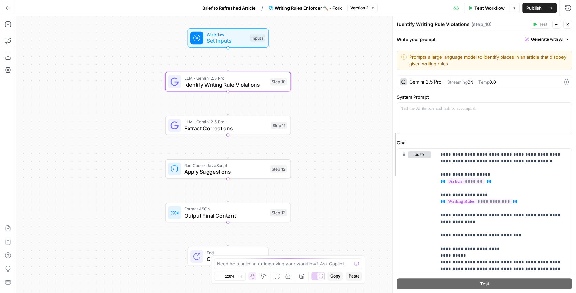
drag, startPoint x: 458, startPoint y: 132, endPoint x: 390, endPoint y: 135, distance: 68.2
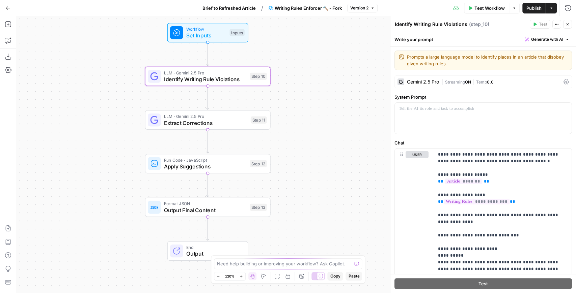
drag, startPoint x: 372, startPoint y: 135, endPoint x: 352, endPoint y: 129, distance: 20.9
click at [352, 129] on div "Workflow Set Inputs Inputs LLM · Gemini 2.5 Pro Identify Writing Rule Violation…" at bounding box center [295, 154] width 559 height 277
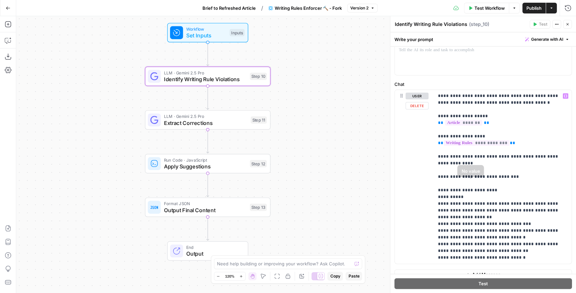
scroll to position [67, 0]
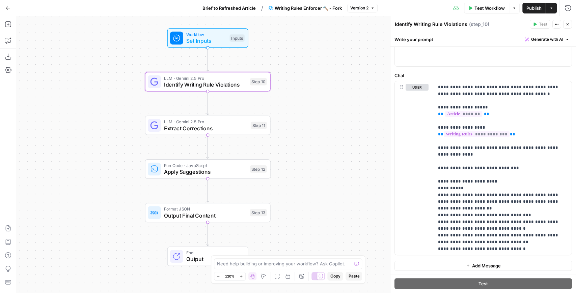
drag, startPoint x: 318, startPoint y: 109, endPoint x: 317, endPoint y: 117, distance: 8.1
click at [317, 117] on div "Workflow Set Inputs Inputs LLM · Gemini 2.5 Pro Identify Writing Rule Violation…" at bounding box center [295, 154] width 559 height 277
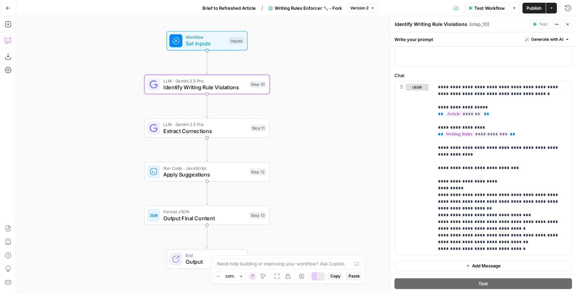
click at [10, 40] on icon "button" at bounding box center [8, 40] width 7 height 7
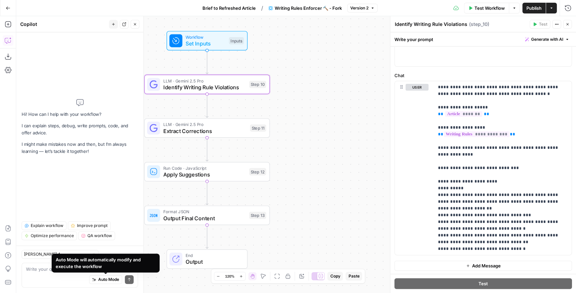
click at [84, 268] on div "Auto Mode will automatically modify and execute the workflow" at bounding box center [106, 263] width 100 height 13
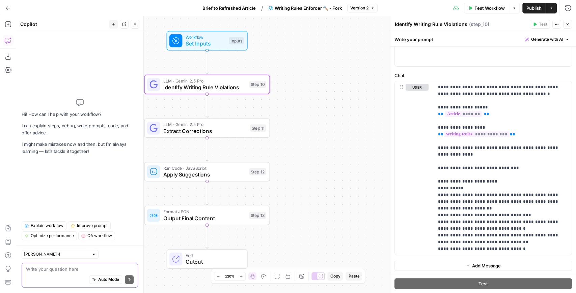
click at [39, 270] on textarea at bounding box center [80, 269] width 108 height 7
type textarea "A"
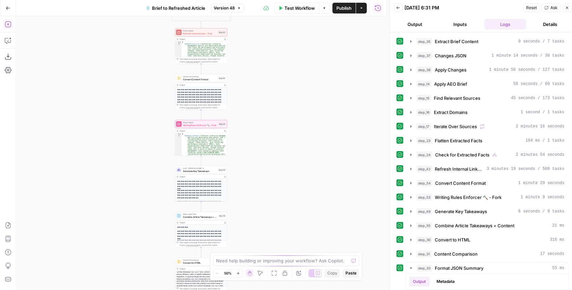
click at [10, 26] on icon "button" at bounding box center [8, 24] width 7 height 7
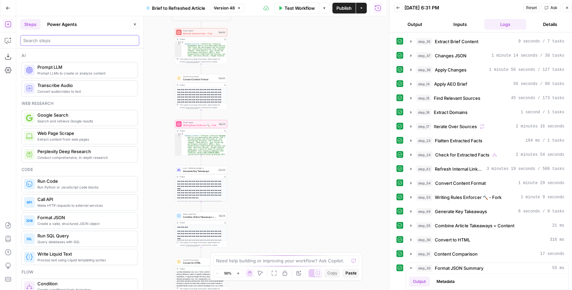
click at [42, 39] on input "search" at bounding box center [79, 40] width 113 height 7
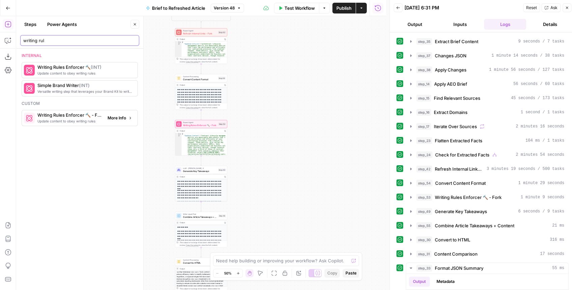
type input "writing rul"
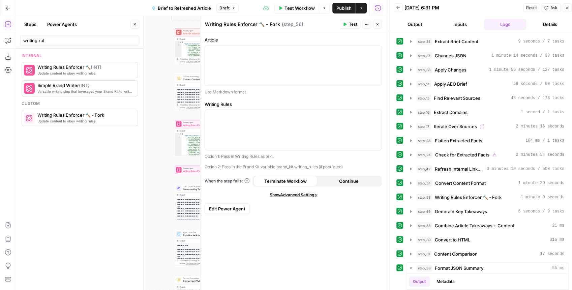
click at [133, 25] on icon "button" at bounding box center [135, 24] width 4 height 4
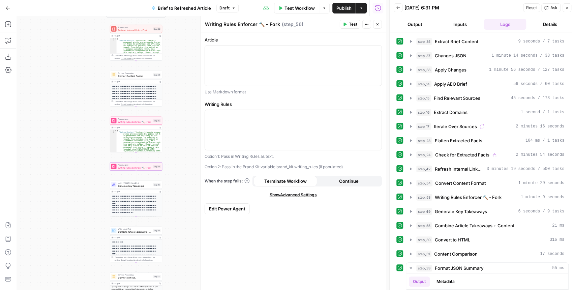
drag, startPoint x: 113, startPoint y: 99, endPoint x: 48, endPoint y: 101, distance: 64.8
click at [49, 101] on div "true false false true false true Workflow Set Inputs Inputs LLM · GPT-4.1 Extra…" at bounding box center [201, 153] width 370 height 274
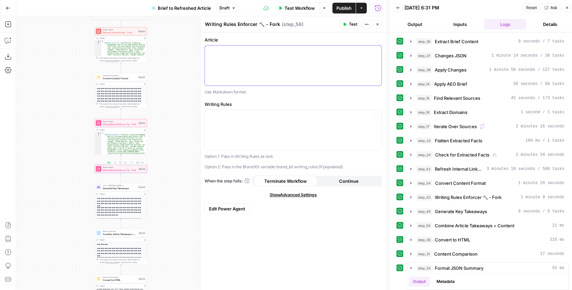
click at [267, 64] on div at bounding box center [293, 66] width 177 height 40
click at [375, 51] on icon "button" at bounding box center [375, 51] width 3 height 3
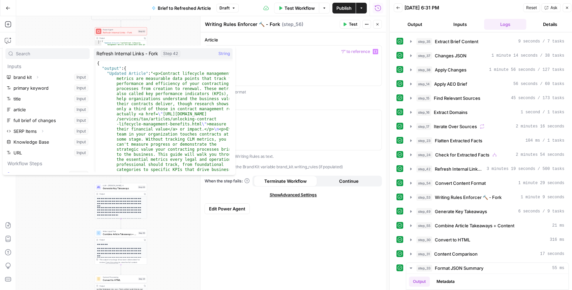
scroll to position [3, 0]
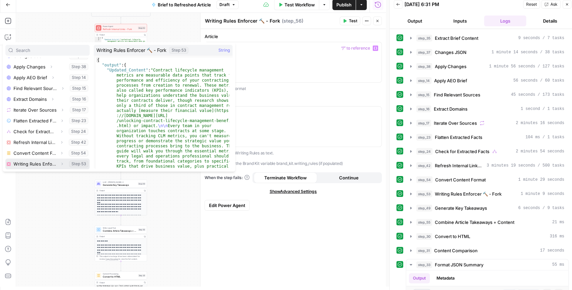
click at [60, 164] on icon "button" at bounding box center [62, 164] width 4 height 4
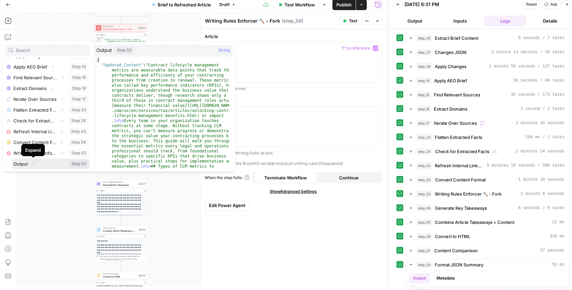
click at [34, 163] on icon "button" at bounding box center [33, 164] width 4 height 4
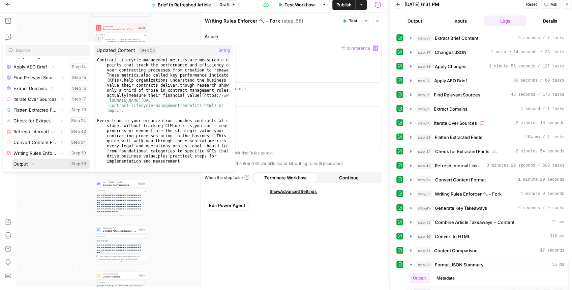
scroll to position [147, 0]
click at [40, 164] on button "Select variable Updated_Content" at bounding box center [54, 163] width 71 height 11
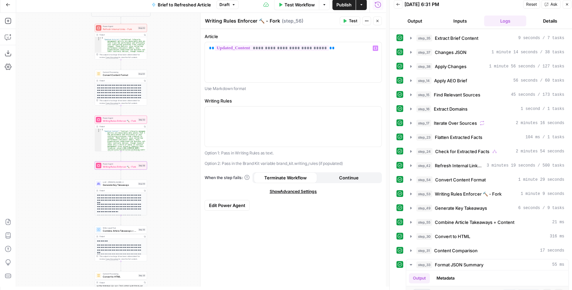
click at [120, 121] on span "Writing Rules Enforcer 🔨 - Fork" at bounding box center [120, 120] width 34 height 3
click at [126, 76] on span "Convert Content Format" at bounding box center [120, 74] width 34 height 3
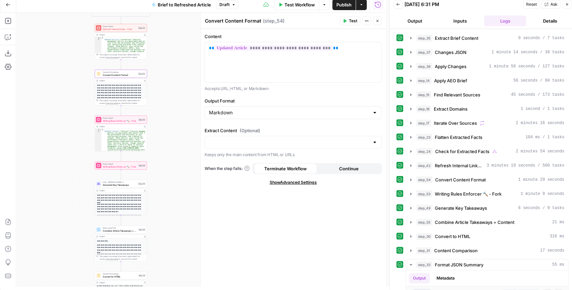
drag, startPoint x: 165, startPoint y: 165, endPoint x: 156, endPoint y: 165, distance: 8.1
click at [156, 165] on div "true false false true false true Workflow Set Inputs Inputs LLM · GPT-4.1 Extra…" at bounding box center [201, 150] width 370 height 274
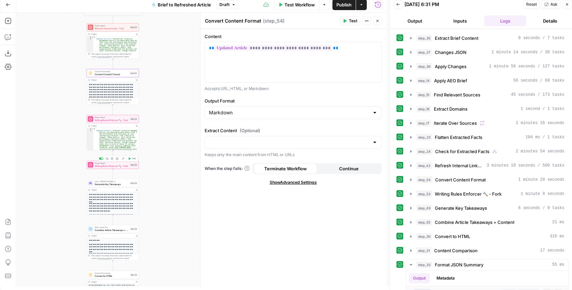
click at [111, 166] on span "Writing Rules Enforcer 🔨 - Fork" at bounding box center [112, 165] width 34 height 3
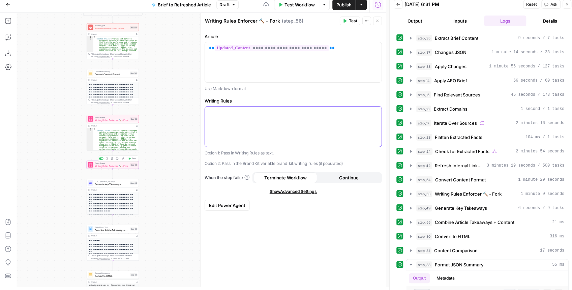
click at [248, 121] on div at bounding box center [293, 127] width 177 height 40
click at [376, 113] on icon "button" at bounding box center [375, 112] width 3 height 3
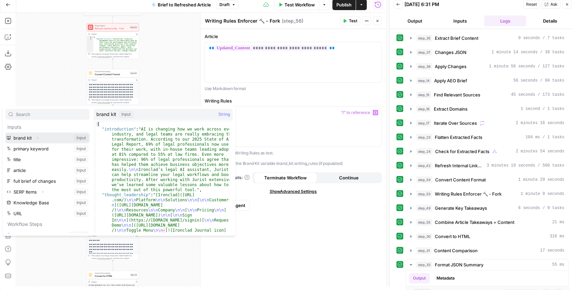
click at [38, 140] on button "Expand" at bounding box center [37, 138] width 9 height 9
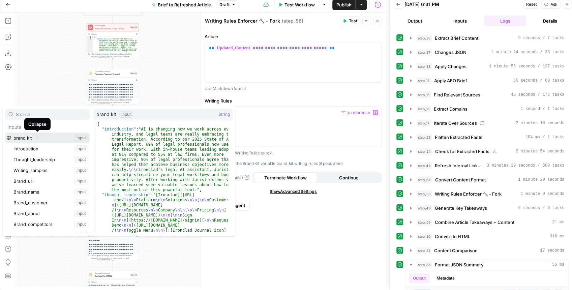
click at [37, 140] on button "Collapse" at bounding box center [37, 138] width 9 height 9
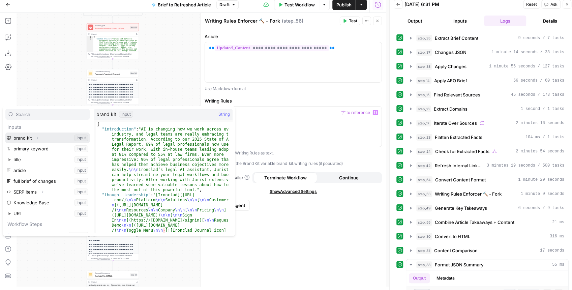
click at [37, 140] on button "Expand" at bounding box center [37, 138] width 9 height 9
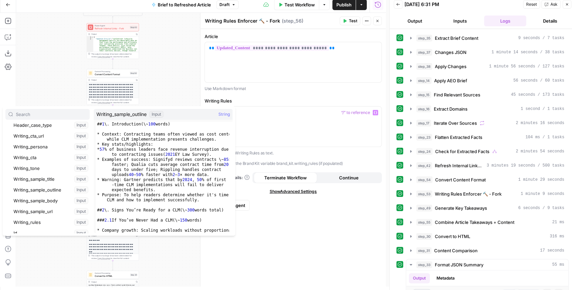
scroll to position [135, 0]
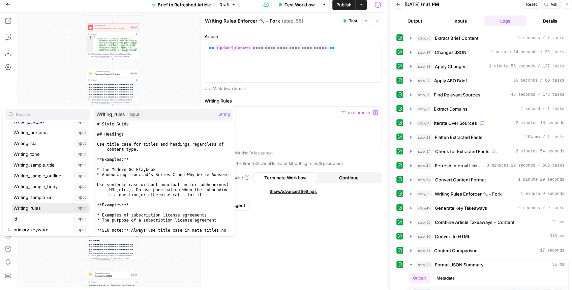
click at [44, 208] on button "Select variable Writing_rules" at bounding box center [51, 208] width 78 height 11
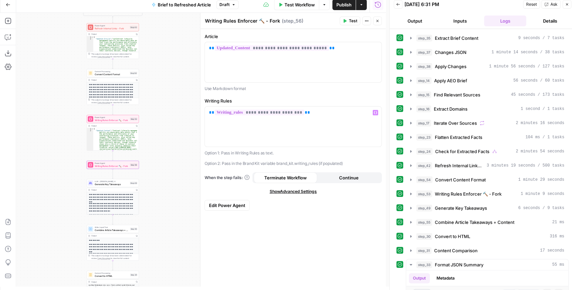
click at [348, 22] on button "Test" at bounding box center [350, 21] width 21 height 9
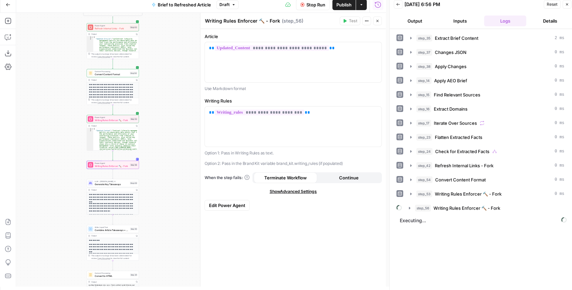
click at [274, 23] on textarea "Writing Rules Enforcer 🔨 - Fork" at bounding box center [242, 21] width 75 height 7
click at [277, 22] on textarea "Writing Rules Enforcer 🔨 - Fork" at bounding box center [242, 21] width 75 height 7
drag, startPoint x: 279, startPoint y: 22, endPoint x: 266, endPoint y: 20, distance: 12.9
click at [266, 20] on div "Writing Rules Enforcer 🔨 - Fork Writing Rules Enforcer 🔨 - Fork" at bounding box center [242, 21] width 79 height 8
click at [266, 20] on textarea "Writing Rules Enforcer 🔨 - Fork" at bounding box center [242, 21] width 75 height 7
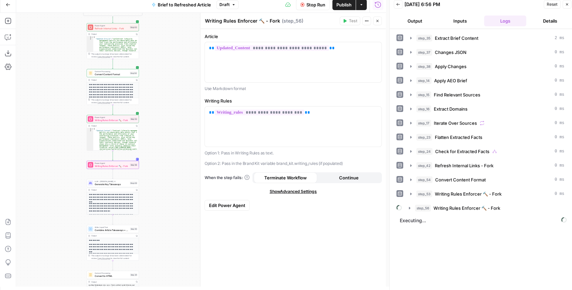
drag, startPoint x: 264, startPoint y: 20, endPoint x: 281, endPoint y: 22, distance: 16.9
click at [281, 22] on div "Writing Rules Enforcer 🔨 - Fork Writing Rules Enforcer 🔨 - Fork ( step_56 )" at bounding box center [271, 20] width 133 height 7
type textarea "Writing Rules Enforcer 🔨 Pass 2"
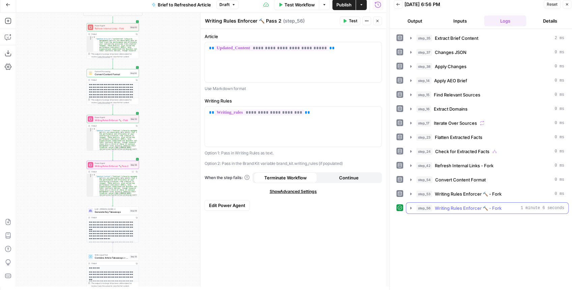
click at [412, 205] on icon "button" at bounding box center [410, 207] width 5 height 5
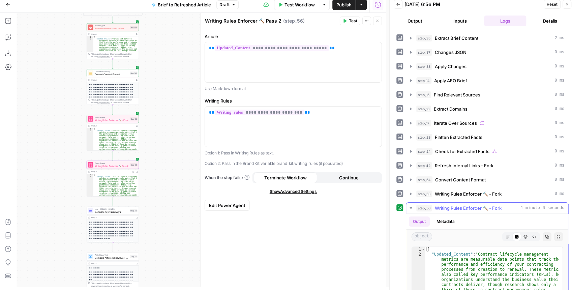
click at [554, 232] on button "Expand Output" at bounding box center [558, 236] width 9 height 9
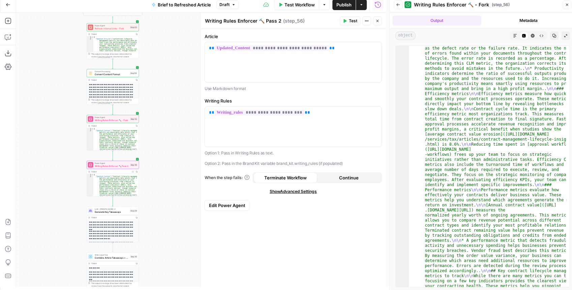
scroll to position [202, 0]
click at [514, 36] on icon "button" at bounding box center [515, 36] width 4 height 4
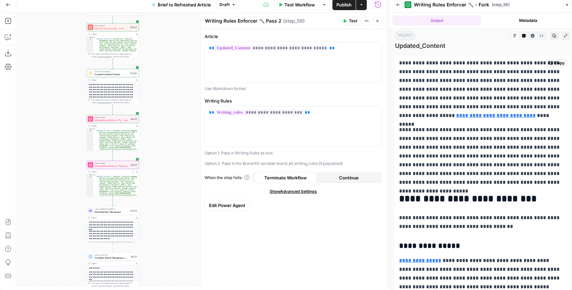
scroll to position [0, 0]
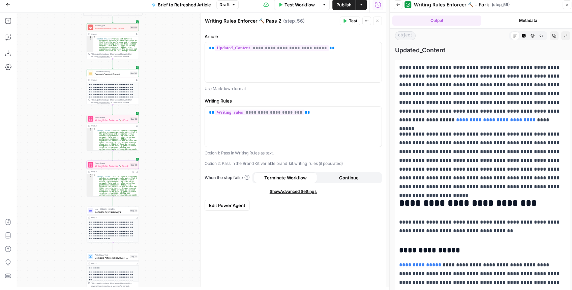
click at [520, 38] on button "Code Editor" at bounding box center [524, 35] width 9 height 9
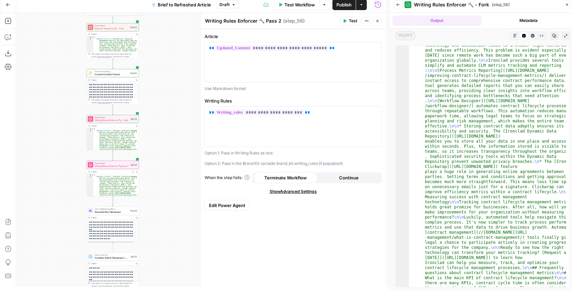
scroll to position [1015, 0]
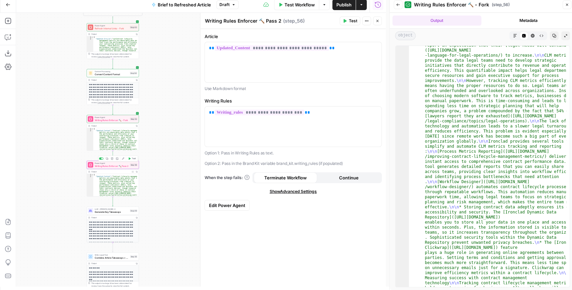
click at [113, 120] on span "Writing Rules Enforcer 🔨 - Fork" at bounding box center [112, 119] width 34 height 3
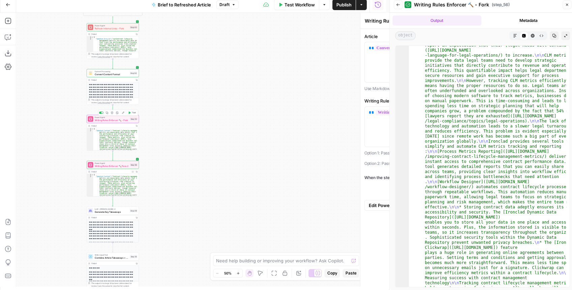
type textarea "Writing Rules Enforcer 🔨 - Fork"
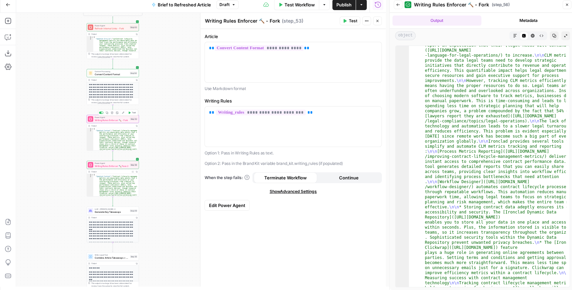
click at [117, 121] on span "Writing Rules Enforcer 🔨 - Fork" at bounding box center [112, 119] width 34 height 3
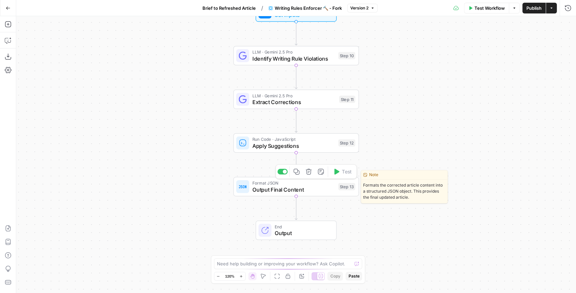
click at [311, 192] on span "Output Final Content" at bounding box center [293, 189] width 83 height 8
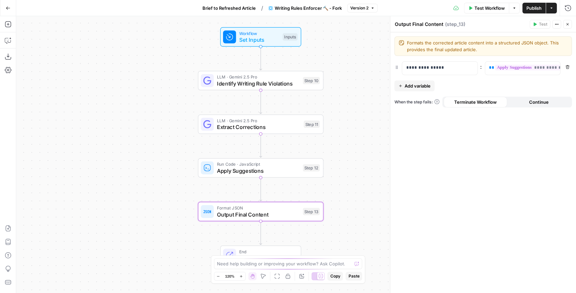
drag, startPoint x: 204, startPoint y: 127, endPoint x: 151, endPoint y: 165, distance: 65.4
click at [151, 165] on div "Workflow Set Inputs Inputs LLM · Gemini 2.5 Pro Identify Writing Rule Violation…" at bounding box center [295, 154] width 559 height 277
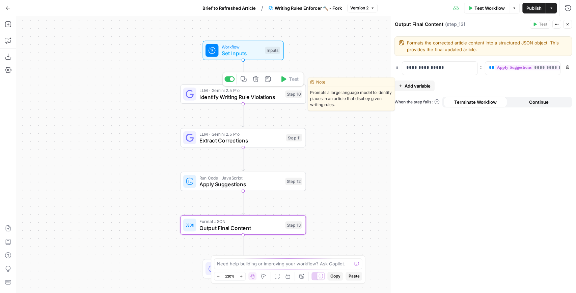
click at [231, 99] on span "Identify Writing Rule Violations" at bounding box center [240, 97] width 83 height 8
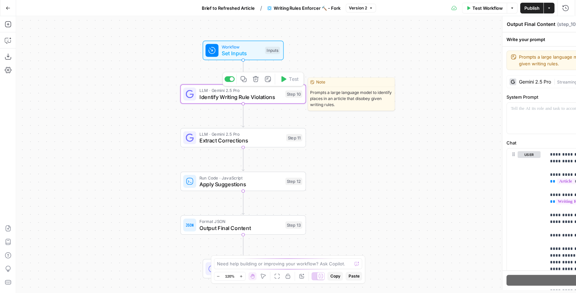
type textarea "Identify Writing Rule Violations"
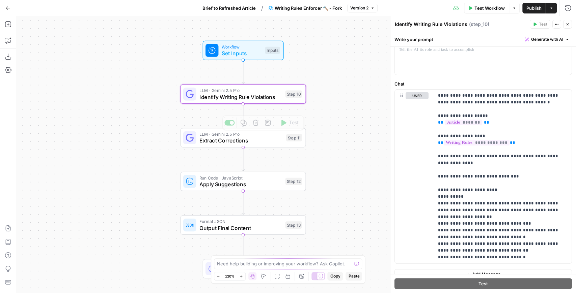
scroll to position [67, 0]
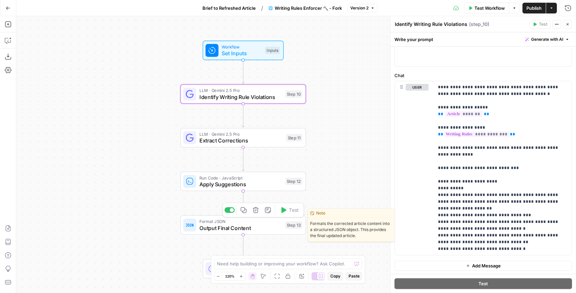
click at [260, 226] on span "Output Final Content" at bounding box center [240, 228] width 83 height 8
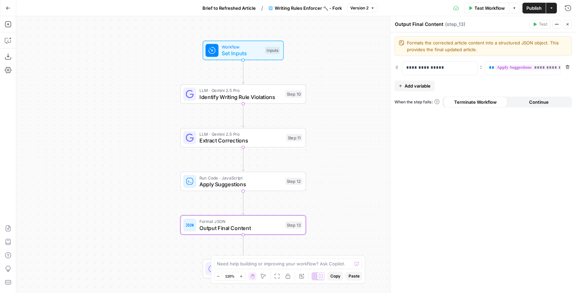
click at [422, 86] on span "Add variable" at bounding box center [417, 86] width 26 height 7
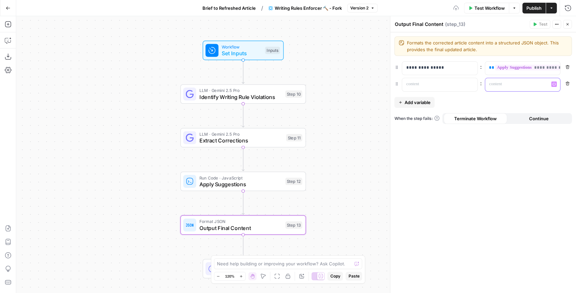
click at [554, 84] on icon "button" at bounding box center [553, 84] width 3 height 3
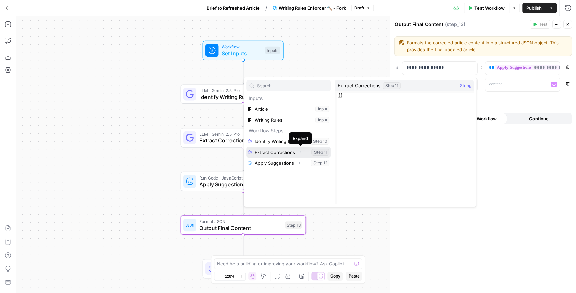
click at [300, 152] on icon "button" at bounding box center [300, 152] width 4 height 4
click at [299, 152] on icon "button" at bounding box center [300, 152] width 4 height 4
click at [298, 164] on icon "button" at bounding box center [299, 163] width 4 height 4
click at [300, 152] on icon "button" at bounding box center [300, 152] width 4 height 4
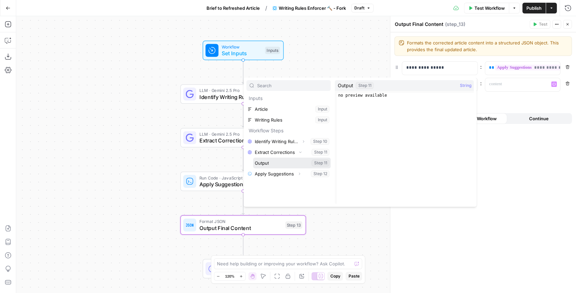
click at [278, 163] on button "Select variable Output" at bounding box center [292, 163] width 78 height 11
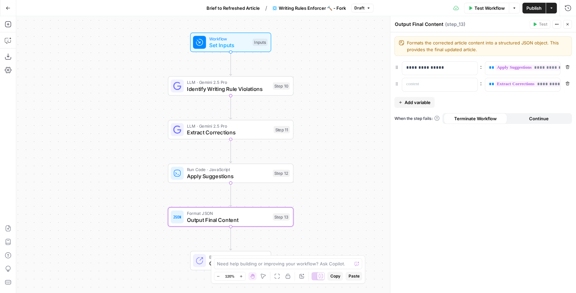
drag, startPoint x: 357, startPoint y: 158, endPoint x: 366, endPoint y: 121, distance: 37.5
click at [343, 147] on div "Workflow Set Inputs Inputs LLM · Gemini 2.5 Pro Identify Writing Rule Violation…" at bounding box center [295, 154] width 559 height 277
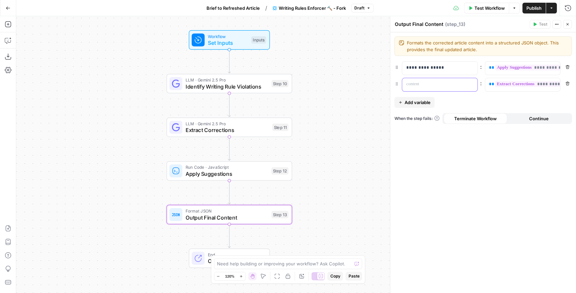
click at [435, 82] on p at bounding box center [434, 84] width 56 height 7
click at [443, 86] on p at bounding box center [434, 84] width 56 height 7
click at [456, 96] on div "**********" at bounding box center [482, 162] width 185 height 261
click at [227, 89] on span "Identify Writing Rule Violations" at bounding box center [226, 87] width 83 height 8
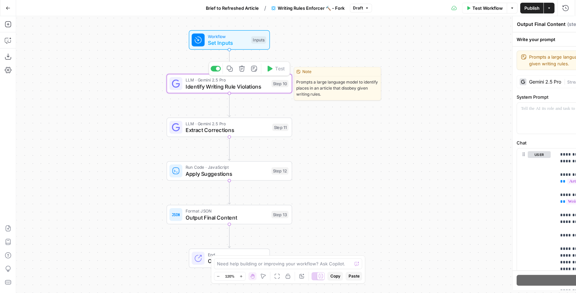
type textarea "Identify Writing Rule Violations"
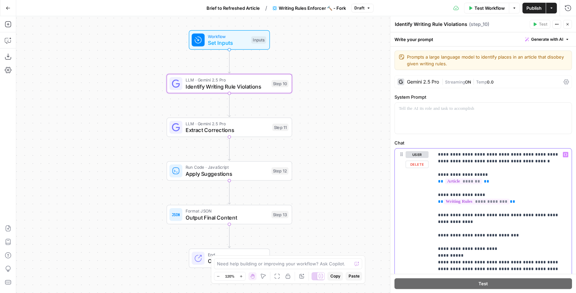
drag, startPoint x: 463, startPoint y: 220, endPoint x: 416, endPoint y: 148, distance: 86.0
click at [416, 149] on div "**********" at bounding box center [483, 236] width 177 height 174
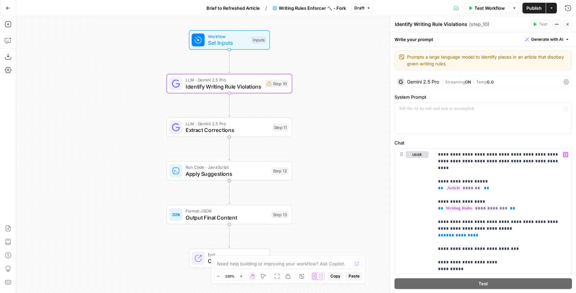
click at [213, 42] on span "Set Inputs" at bounding box center [228, 43] width 40 height 8
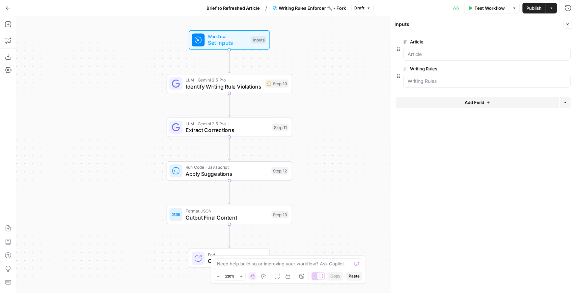
click at [457, 100] on button "Add Field" at bounding box center [477, 102] width 163 height 11
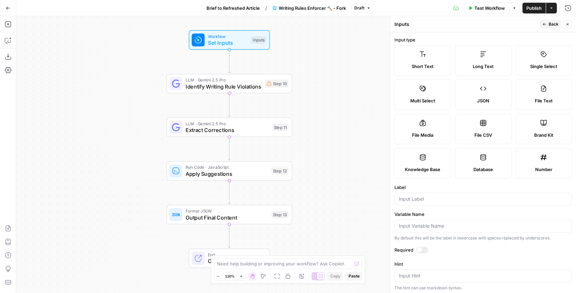
click at [424, 64] on span "Short Text" at bounding box center [422, 66] width 22 height 7
click at [432, 200] on input "Label" at bounding box center [483, 199] width 169 height 7
type input "Writing Tone"
click at [453, 22] on div "Inputs" at bounding box center [465, 24] width 143 height 7
click at [235, 91] on div "LLM · Gemini 2.5 Pro Identify Writing Rule Violations Step 10 Copy step Delete …" at bounding box center [229, 84] width 125 height 20
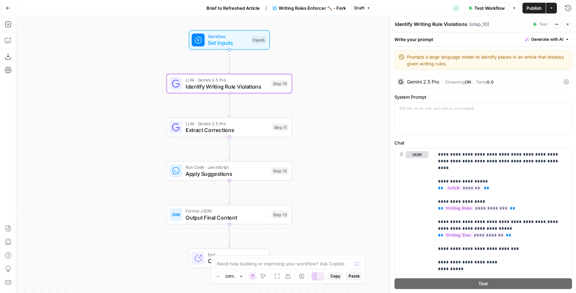
click at [541, 11] on span "Publish" at bounding box center [533, 8] width 15 height 7
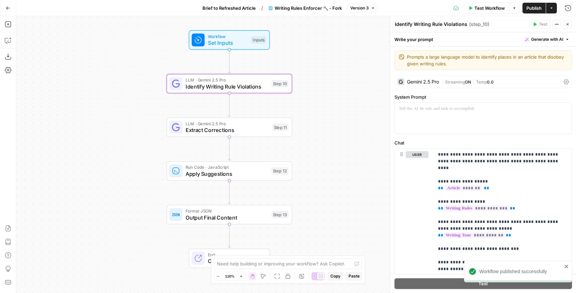
click at [9, 12] on button "Go Back" at bounding box center [8, 8] width 12 height 12
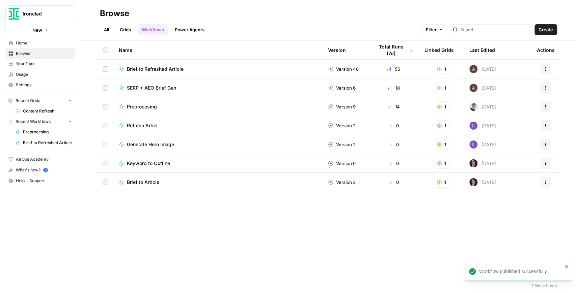
click at [49, 109] on span "Content Refresh" at bounding box center [47, 111] width 49 height 6
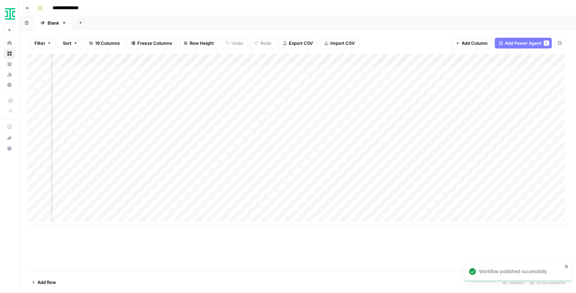
scroll to position [0, 469]
click at [340, 60] on div "Add Column" at bounding box center [297, 139] width 540 height 171
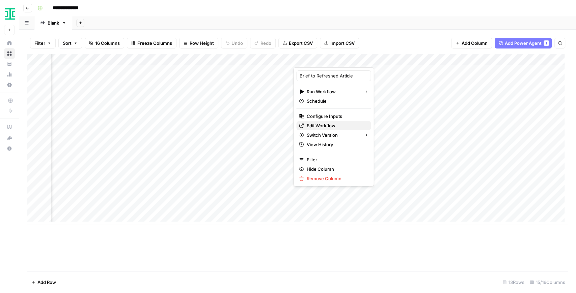
click at [326, 127] on span "Edit Workflow" at bounding box center [335, 125] width 59 height 7
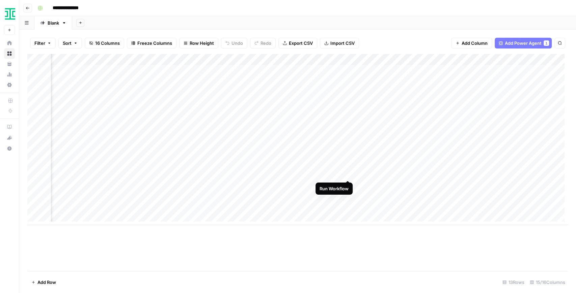
click at [346, 174] on div "Add Column" at bounding box center [297, 139] width 540 height 171
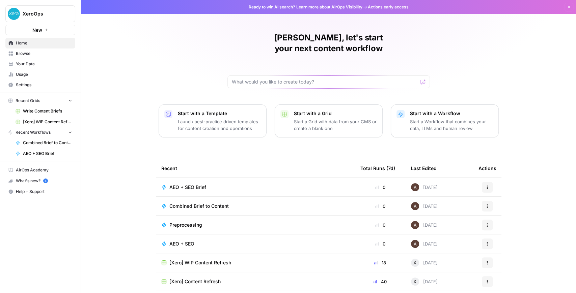
click at [46, 123] on span "[Xero] WIP Content Refresh" at bounding box center [47, 122] width 49 height 6
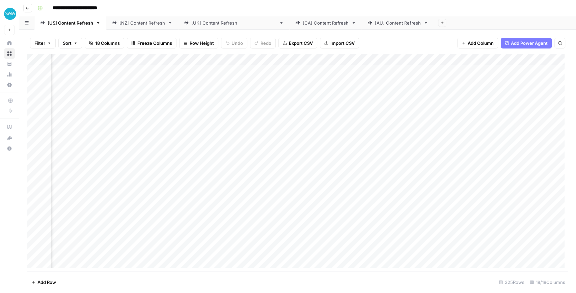
scroll to position [0, 469]
click at [456, 59] on div "Add Column" at bounding box center [297, 163] width 540 height 218
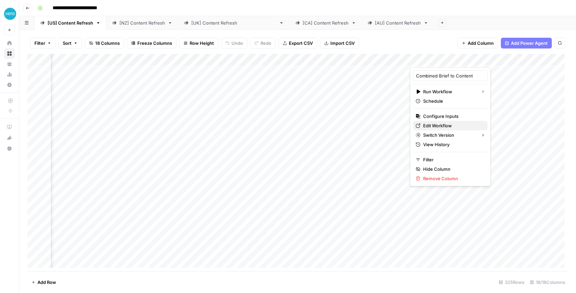
click at [443, 125] on span "Edit Workflow" at bounding box center [452, 125] width 59 height 7
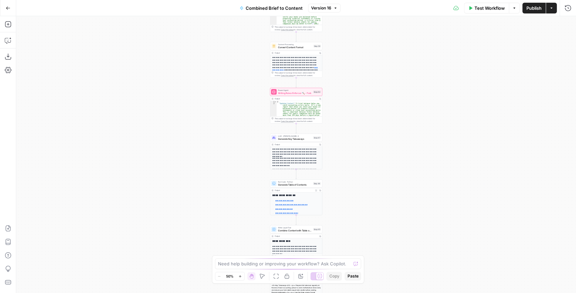
click at [284, 94] on span "Writing Rules Enforcer 🔨 - Fork" at bounding box center [295, 92] width 34 height 3
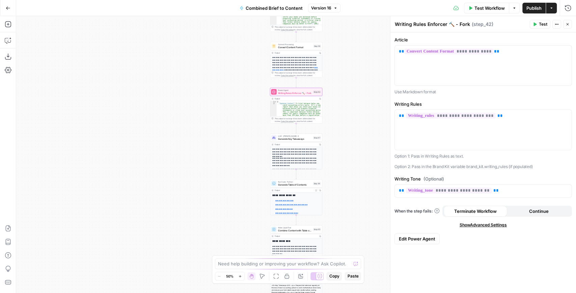
click at [281, 94] on span "Writing Rules Enforcer 🔨 - Fork" at bounding box center [295, 92] width 34 height 3
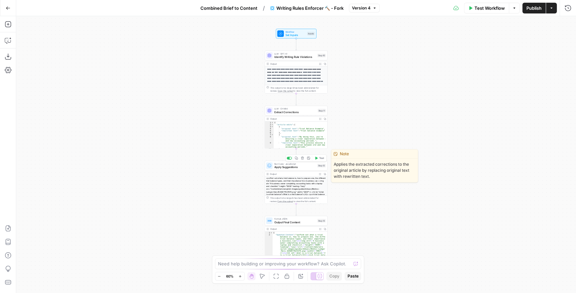
click at [285, 168] on span "Apply Suggestions" at bounding box center [294, 167] width 41 height 4
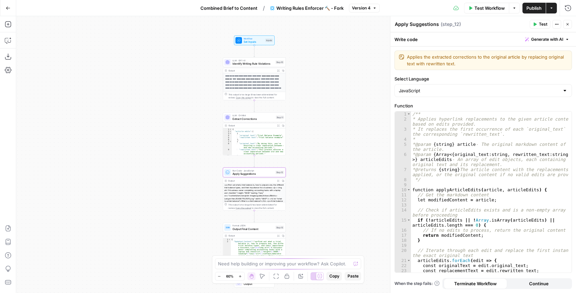
drag, startPoint x: 235, startPoint y: 130, endPoint x: 191, endPoint y: 138, distance: 45.5
click at [191, 138] on div "**********" at bounding box center [295, 154] width 559 height 277
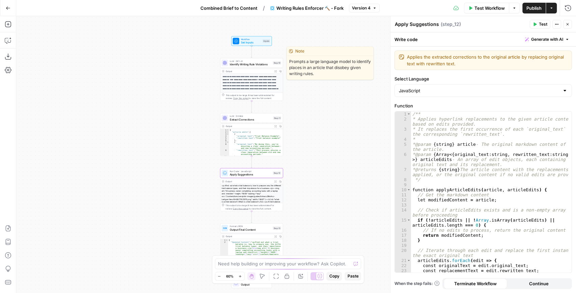
click at [238, 64] on span "Identify Writing Rule Violations" at bounding box center [250, 64] width 41 height 4
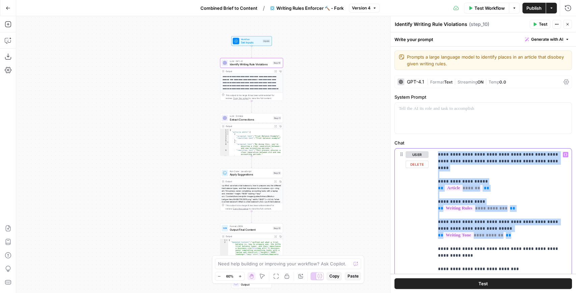
drag, startPoint x: 436, startPoint y: 153, endPoint x: 525, endPoint y: 228, distance: 115.8
click at [525, 228] on div "**********" at bounding box center [503, 249] width 138 height 201
copy p "**********"
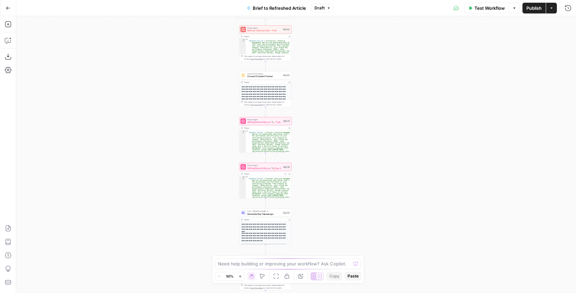
drag, startPoint x: 372, startPoint y: 150, endPoint x: 337, endPoint y: 106, distance: 56.2
click at [339, 108] on div "true false true false true false Workflow Set Inputs Inputs LLM · GPT-4.1 Extra…" at bounding box center [295, 154] width 559 height 277
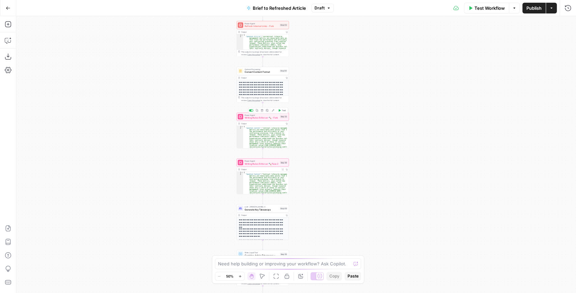
click at [269, 120] on div "Power Agent Writing Rules Enforcer 🔨 - Fork Step 53 Copy step Delete step Add N…" at bounding box center [262, 117] width 52 height 8
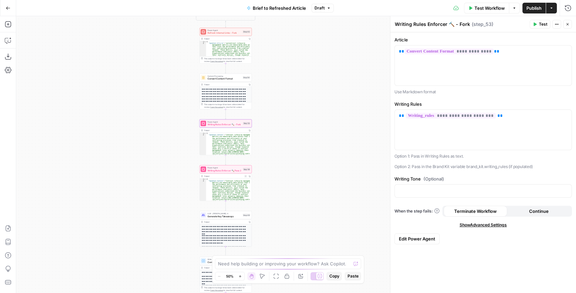
drag, startPoint x: 342, startPoint y: 123, endPoint x: 300, endPoint y: 132, distance: 42.3
click at [301, 132] on div "true false false true false true Workflow Set Inputs Inputs LLM · GPT-4.1 Extra…" at bounding box center [295, 154] width 559 height 277
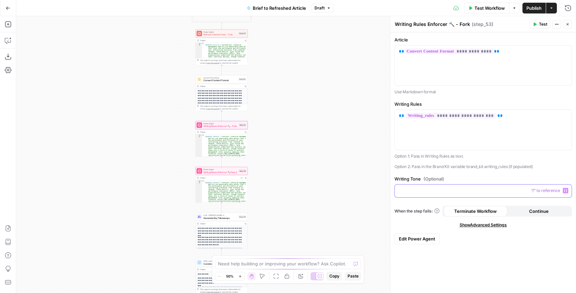
click at [430, 192] on p at bounding box center [483, 190] width 169 height 7
click at [566, 190] on icon "button" at bounding box center [564, 190] width 3 height 3
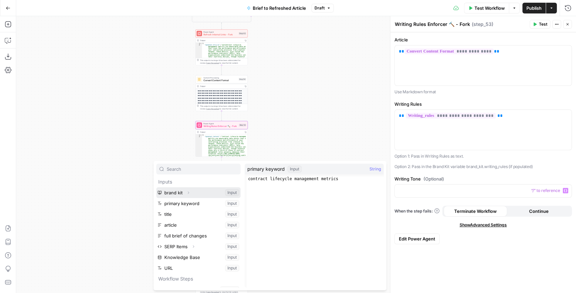
click at [189, 195] on button "Expand" at bounding box center [188, 193] width 9 height 9
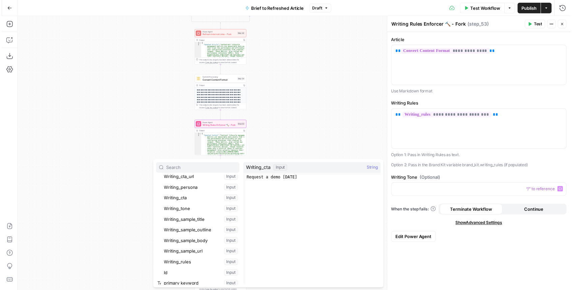
scroll to position [135, 0]
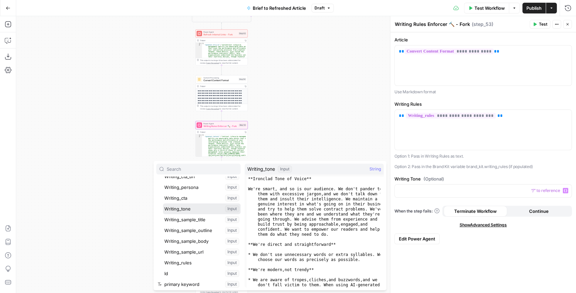
click at [191, 210] on button "Select variable Writing_tone" at bounding box center [202, 209] width 78 height 11
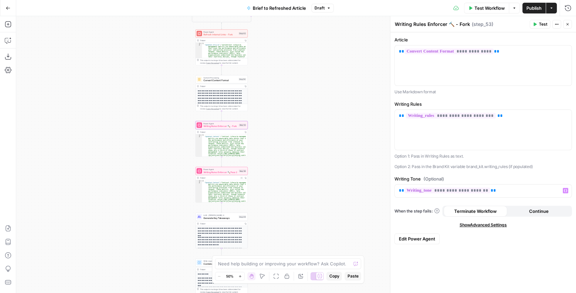
click at [538, 23] on button "Test" at bounding box center [539, 24] width 21 height 9
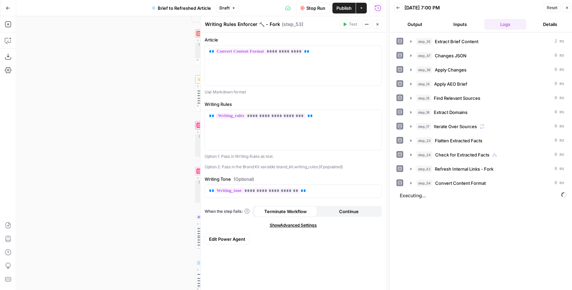
click at [377, 26] on icon "button" at bounding box center [378, 24] width 4 height 4
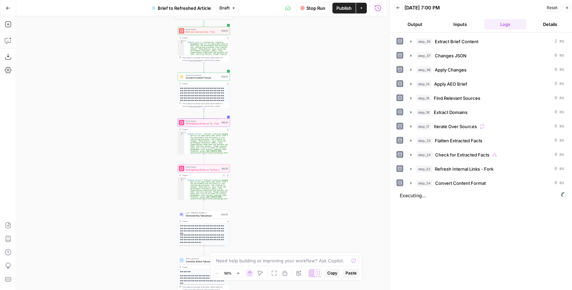
drag, startPoint x: 313, startPoint y: 115, endPoint x: 261, endPoint y: 113, distance: 52.3
click at [284, 110] on div "true false false true false true Workflow Set Inputs Inputs LLM · GPT-4.1 Extra…" at bounding box center [201, 153] width 370 height 274
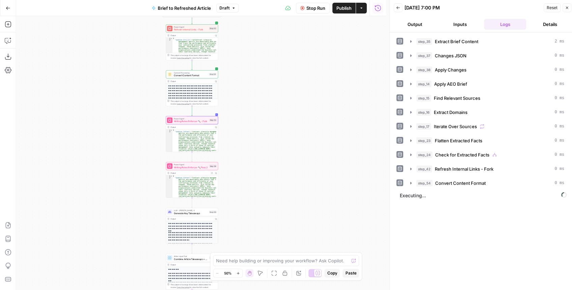
click at [183, 169] on div "Power Agent Writing Rules Enforcer 🔨 Pass 2 Step 56 Copy step Delete step Add N…" at bounding box center [192, 166] width 52 height 8
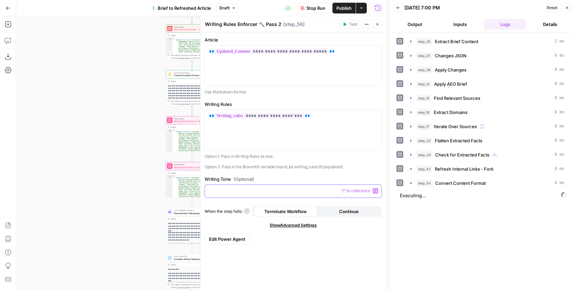
click at [306, 191] on p at bounding box center [293, 190] width 169 height 7
click at [374, 190] on button "Variables Menu" at bounding box center [375, 190] width 5 height 5
click at [376, 190] on icon "button" at bounding box center [375, 190] width 3 height 3
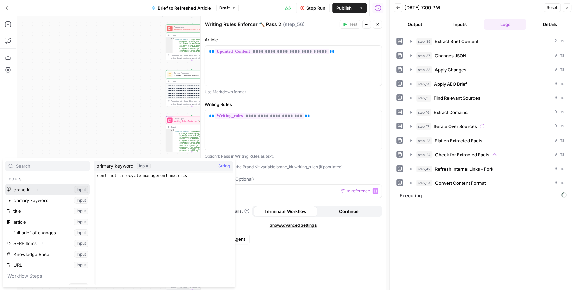
click at [33, 192] on button "Expand" at bounding box center [37, 189] width 9 height 9
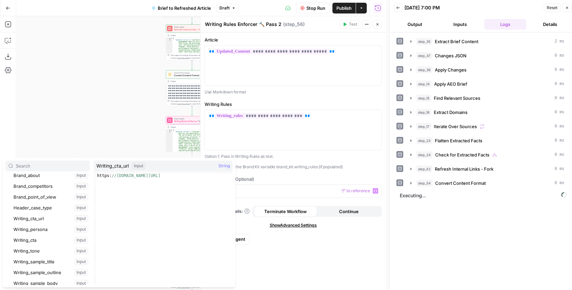
scroll to position [112, 0]
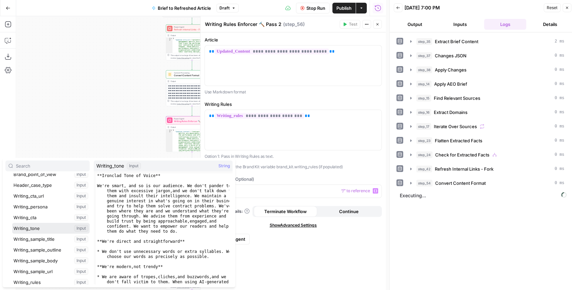
click at [49, 229] on button "Select variable Writing_tone" at bounding box center [51, 228] width 78 height 11
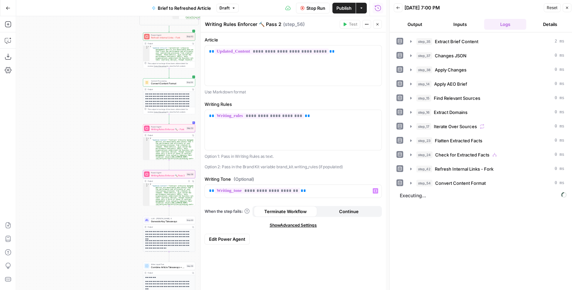
drag, startPoint x: 144, startPoint y: 152, endPoint x: 97, endPoint y: 163, distance: 48.4
click at [97, 163] on div "true false false true false true Workflow Set Inputs Inputs LLM · GPT-4.1 Extra…" at bounding box center [201, 153] width 370 height 274
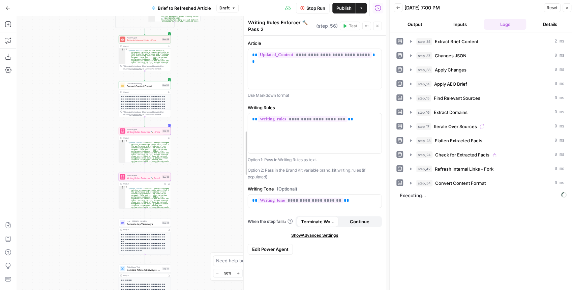
drag, startPoint x: 202, startPoint y: 148, endPoint x: 260, endPoint y: 147, distance: 57.7
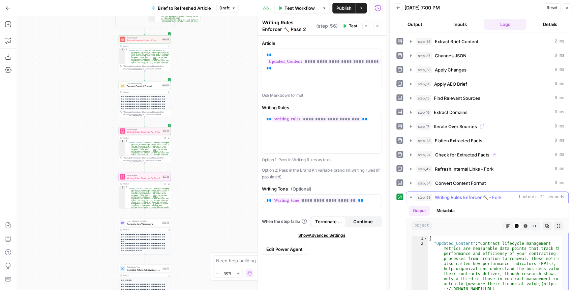
click at [557, 224] on icon "button" at bounding box center [559, 226] width 4 height 4
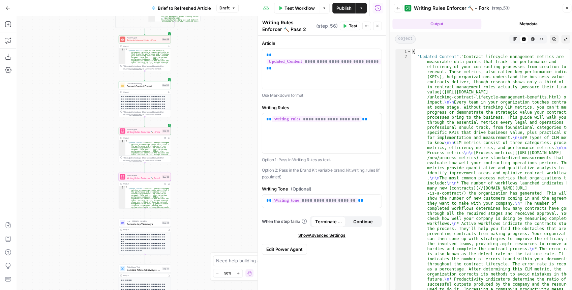
click at [517, 39] on icon "button" at bounding box center [515, 39] width 4 height 4
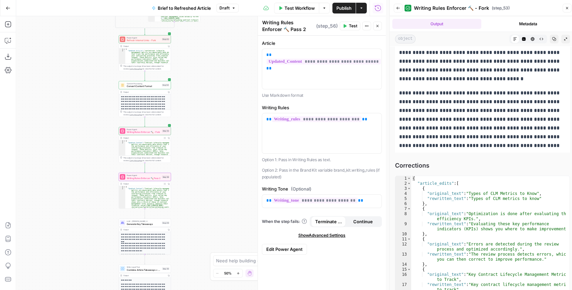
scroll to position [2872, 0]
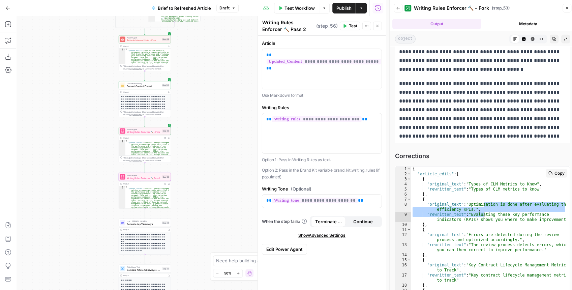
drag, startPoint x: 484, startPoint y: 204, endPoint x: 480, endPoint y: 220, distance: 16.2
click at [480, 220] on div "{ "article_edits" : [ { "original_text" : "Types of CLM Metrics to Know" , "rew…" at bounding box center [488, 235] width 155 height 137
click at [480, 220] on div "{ "article_edits" : [ { "original_text" : "Types of CLM Metrics to Know" , "rew…" at bounding box center [488, 230] width 155 height 126
drag, startPoint x: 480, startPoint y: 220, endPoint x: 486, endPoint y: 208, distance: 13.3
click at [486, 208] on div "{ "article_edits" : [ { "original_text" : "Types of CLM Metrics to Know" , "rew…" at bounding box center [488, 235] width 155 height 137
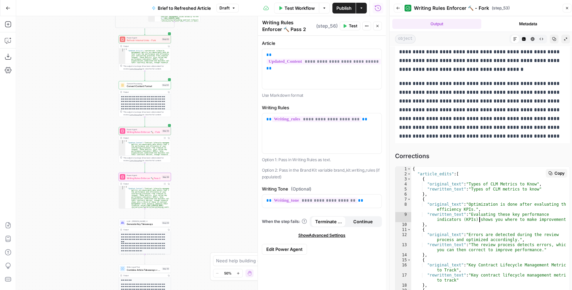
type textarea "**********"
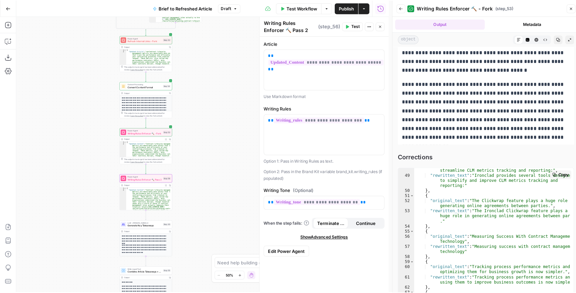
scroll to position [337, 0]
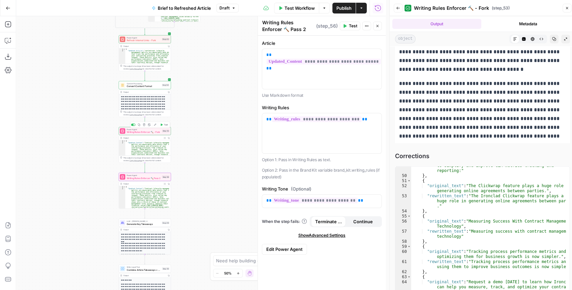
click at [149, 133] on span "Writing Rules Enforcer 🔨 - Fork" at bounding box center [144, 132] width 34 height 3
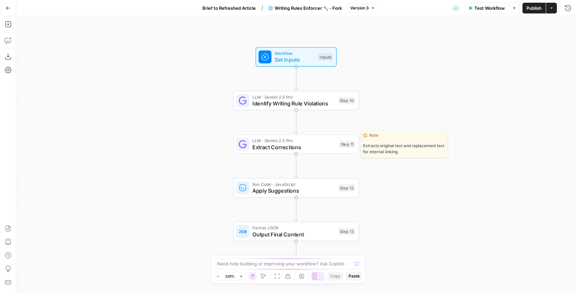
click at [295, 145] on span "Extract Corrections" at bounding box center [293, 147] width 83 height 8
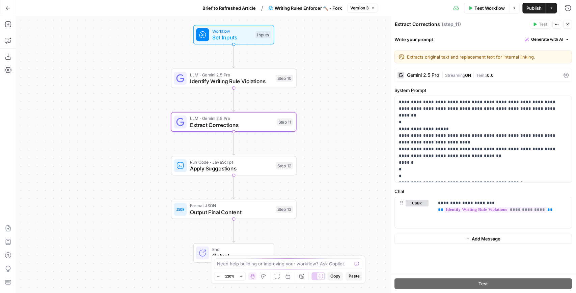
drag, startPoint x: 384, startPoint y: 137, endPoint x: 321, endPoint y: 115, distance: 66.2
click at [321, 115] on div "Workflow Set Inputs Inputs LLM · Gemini 2.5 Pro Identify Writing Rule Violation…" at bounding box center [295, 154] width 559 height 277
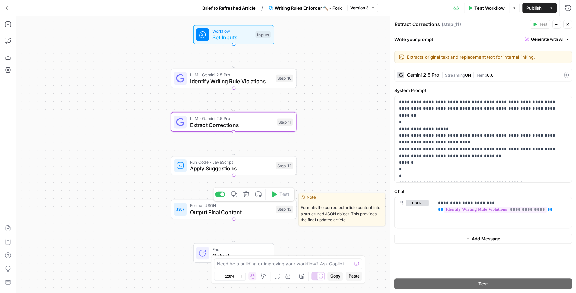
click at [243, 212] on span "Output Final Content" at bounding box center [231, 212] width 83 height 8
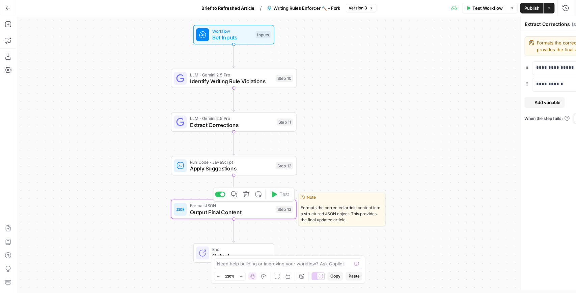
type textarea "Output Final Content"
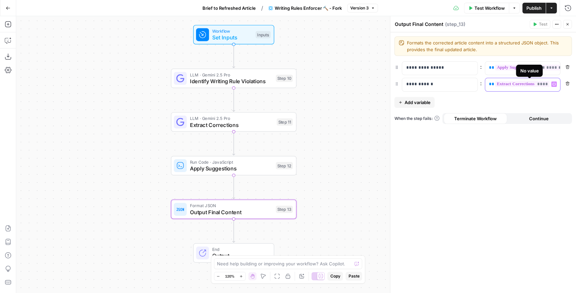
click at [529, 85] on span "**********" at bounding box center [533, 84] width 79 height 6
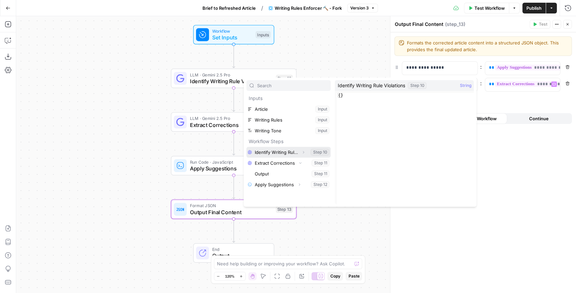
click at [300, 152] on button "Expand" at bounding box center [303, 152] width 9 height 9
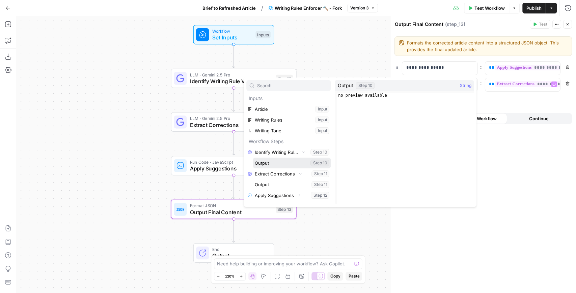
click at [286, 163] on button "Select variable Output" at bounding box center [292, 163] width 78 height 11
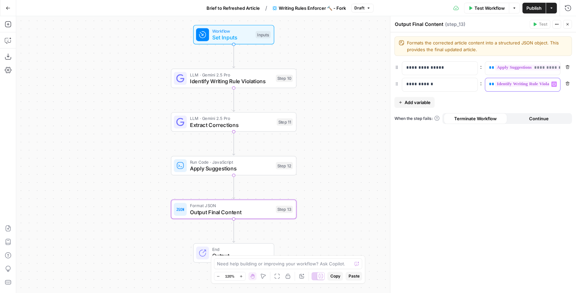
scroll to position [0, 46]
drag, startPoint x: 488, startPoint y: 85, endPoint x: 593, endPoint y: 82, distance: 105.9
click at [575, 82] on html "Ironclad New Home Browse Your Data Usage Settings Recent Grids Content Refresh …" at bounding box center [288, 146] width 576 height 293
click at [553, 83] on icon "button" at bounding box center [553, 84] width 3 height 3
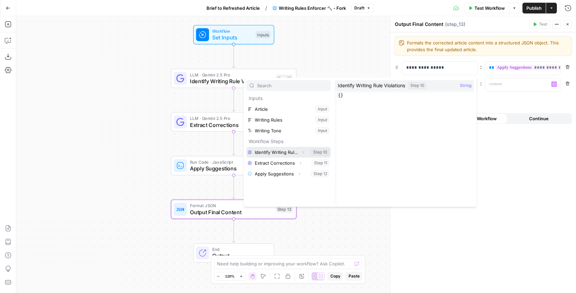
click at [272, 154] on button "Select variable Identify Writing Rule Violations" at bounding box center [288, 152] width 84 height 11
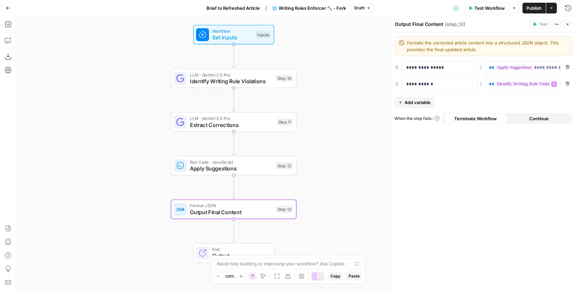
click at [532, 7] on span "Publish" at bounding box center [533, 8] width 15 height 7
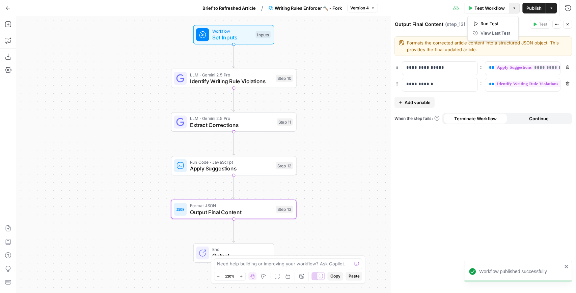
click at [512, 7] on icon "button" at bounding box center [514, 8] width 4 height 4
click at [552, 9] on icon "button" at bounding box center [551, 8] width 4 height 4
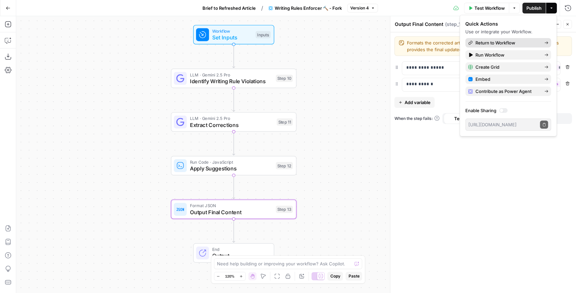
click at [500, 45] on span "Return to Workflow" at bounding box center [506, 42] width 63 height 7
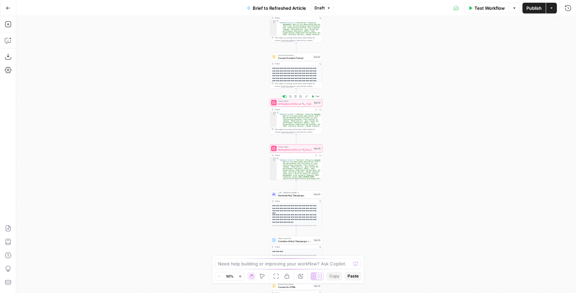
click at [314, 97] on button "Test" at bounding box center [315, 96] width 10 height 4
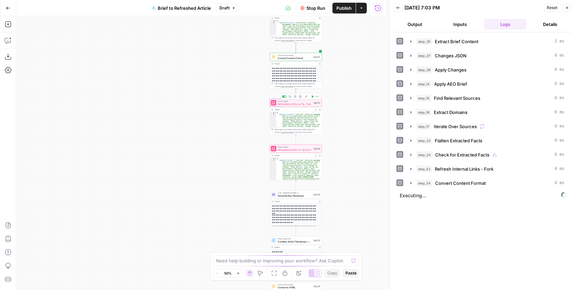
click at [307, 106] on div "Power Agent Writing Rules Enforcer 🔨 - Fork Step 53 Copy step Delete step Add N…" at bounding box center [296, 103] width 52 height 8
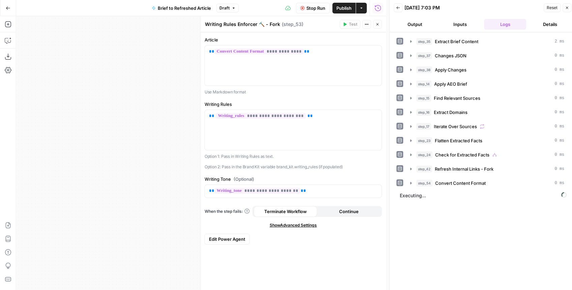
click at [268, 24] on textarea "Writing Rules Enforcer 🔨 - Fork" at bounding box center [242, 24] width 75 height 7
click at [276, 24] on textarea "Writing Rules Enforcer 🔨 - Fork" at bounding box center [242, 24] width 75 height 7
drag, startPoint x: 278, startPoint y: 24, endPoint x: 266, endPoint y: 24, distance: 12.5
click at [266, 24] on div "Writing Rules Enforcer 🔨 - Fork Writing Rules Enforcer 🔨 - Fork" at bounding box center [242, 24] width 79 height 8
drag, startPoint x: 264, startPoint y: 24, endPoint x: 278, endPoint y: 24, distance: 13.2
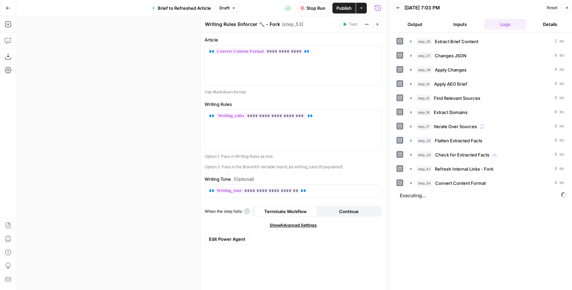
click at [278, 24] on textarea "Writing Rules Enforcer 🔨 - Fork" at bounding box center [242, 24] width 75 height 7
click at [266, 26] on textarea "Writing Rules Enforcer 🔨 Pass 1" at bounding box center [243, 24] width 76 height 7
type textarea "Writing Rules Enforcer 🔨 - Pass 1"
click at [438, 267] on div "step_35 Extract Brief Content 2 ms step_37 Changes JSON 0 ms step_38 Apply Chan…" at bounding box center [483, 163] width 172 height 254
click at [376, 26] on icon "button" at bounding box center [378, 24] width 4 height 4
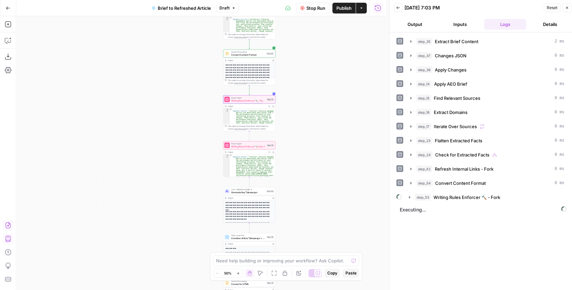
drag, startPoint x: 213, startPoint y: 112, endPoint x: 163, endPoint y: 112, distance: 49.6
click at [163, 112] on div "true false false true false true Workflow Set Inputs Inputs LLM · GPT-4.1 Extra…" at bounding box center [201, 153] width 370 height 274
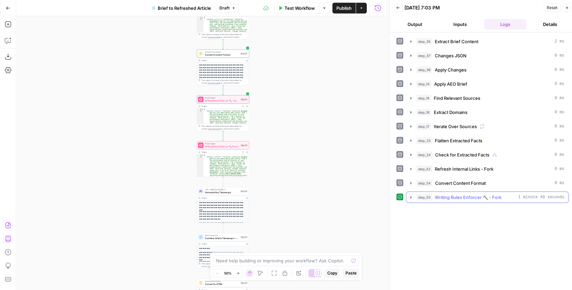
click at [413, 195] on icon "button" at bounding box center [410, 197] width 5 height 5
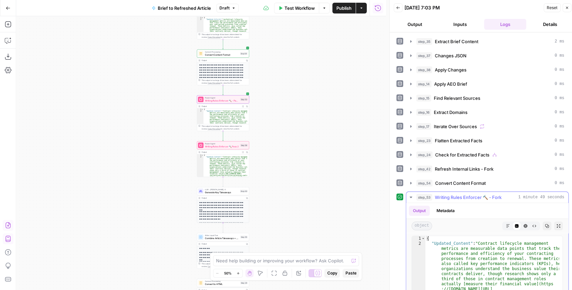
click at [554, 222] on button "Expand Output" at bounding box center [558, 226] width 9 height 9
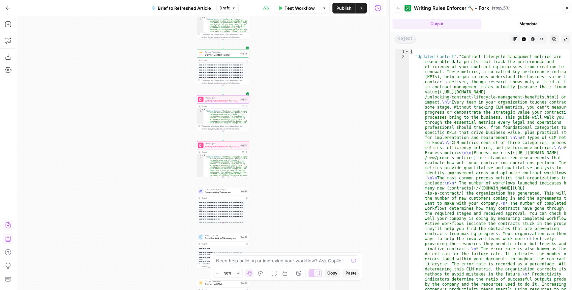
click at [518, 40] on button "Markdown" at bounding box center [515, 39] width 9 height 9
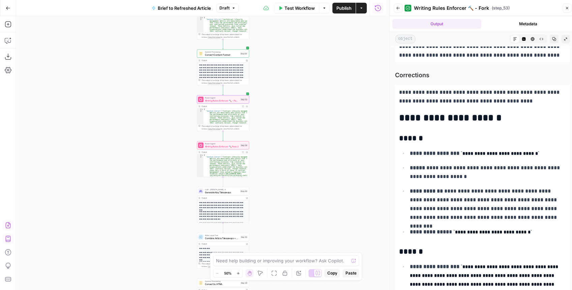
scroll to position [2990, 0]
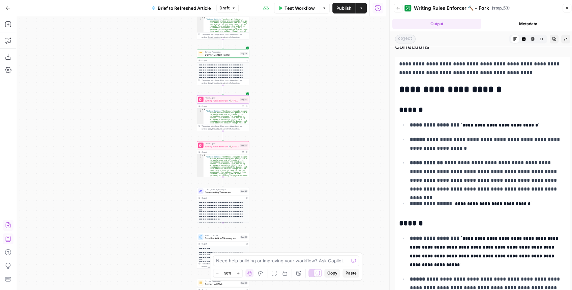
drag, startPoint x: 285, startPoint y: 131, endPoint x: 265, endPoint y: 129, distance: 19.3
click at [265, 129] on div "true false false true false true Workflow Set Inputs Inputs LLM · GPT-4.1 Extra…" at bounding box center [201, 153] width 370 height 274
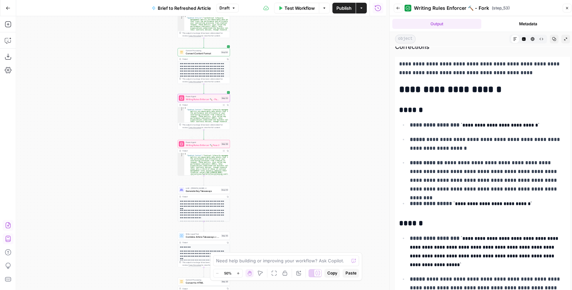
click at [198, 146] on span "Writing Rules Enforcer 🔨 Pass 2" at bounding box center [203, 144] width 34 height 3
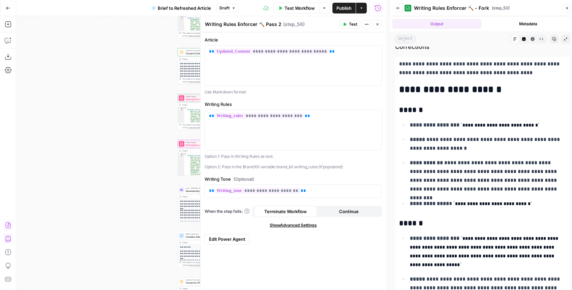
drag, startPoint x: 206, startPoint y: 89, endPoint x: 276, endPoint y: 87, distance: 70.5
click at [276, 87] on div "**********" at bounding box center [293, 161] width 185 height 258
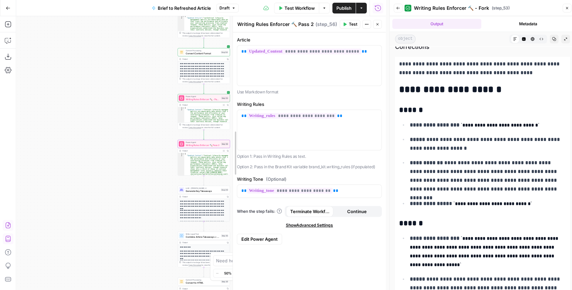
drag, startPoint x: 203, startPoint y: 92, endPoint x: 232, endPoint y: 92, distance: 29.0
drag, startPoint x: 354, startPoint y: 49, endPoint x: 224, endPoint y: 55, distance: 130.6
click at [227, 55] on div "**********" at bounding box center [307, 153] width 160 height 274
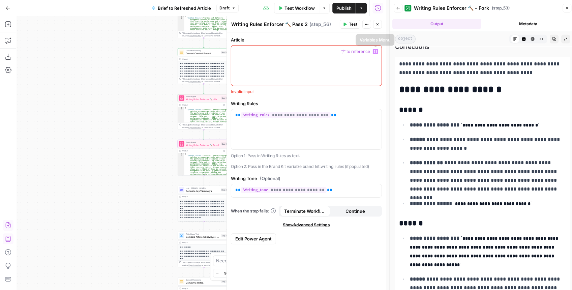
click at [377, 52] on icon "button" at bounding box center [375, 51] width 3 height 3
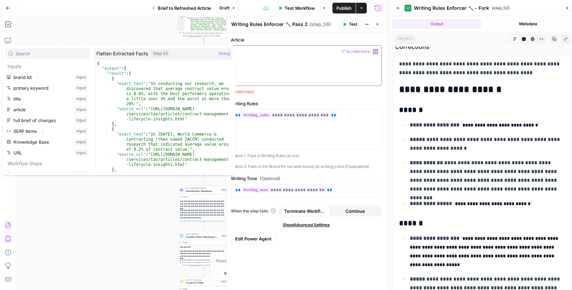
scroll to position [126, 0]
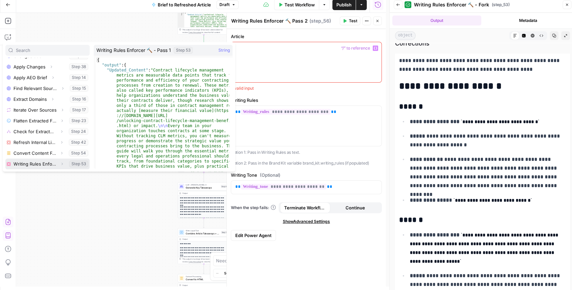
click at [60, 165] on span "button" at bounding box center [62, 164] width 4 height 4
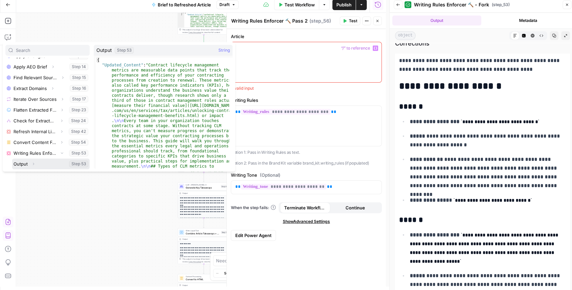
click at [31, 163] on icon "button" at bounding box center [33, 164] width 4 height 4
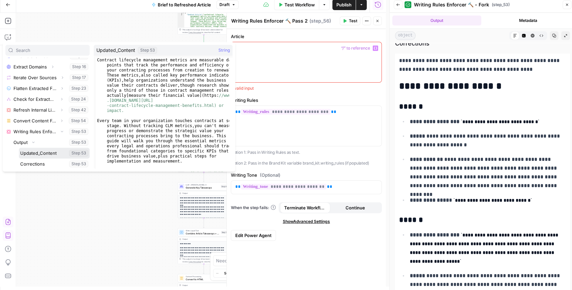
click at [39, 155] on button "Select variable Updated_Content" at bounding box center [54, 153] width 71 height 11
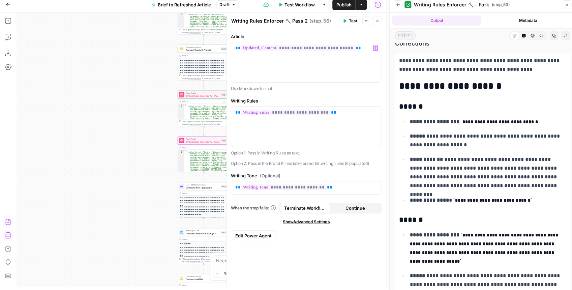
click at [350, 21] on span "Test" at bounding box center [353, 21] width 8 height 6
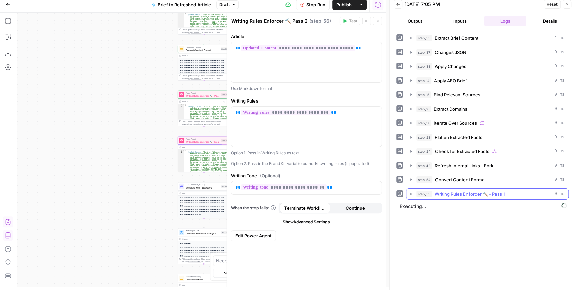
click at [411, 193] on icon "button" at bounding box center [410, 193] width 5 height 5
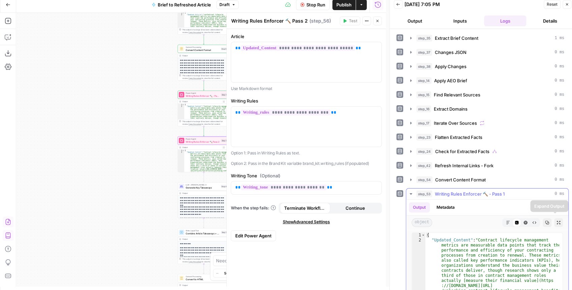
click at [557, 221] on icon "button" at bounding box center [559, 223] width 4 height 4
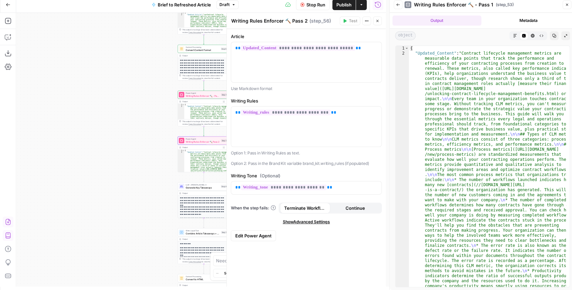
click at [517, 36] on icon "button" at bounding box center [515, 36] width 4 height 4
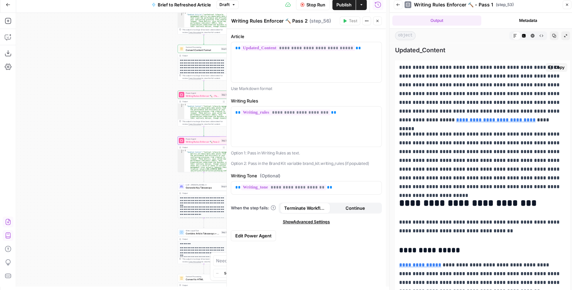
scroll to position [14, 0]
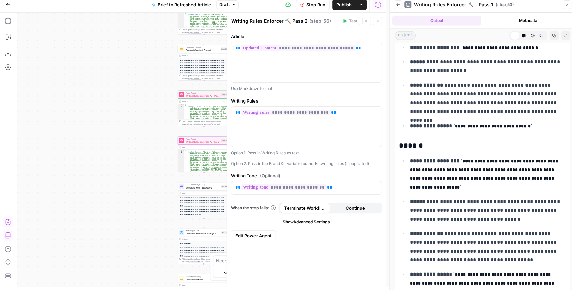
scroll to position [3065, 0]
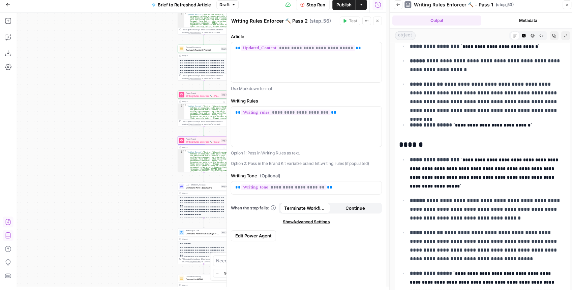
click at [400, 5] on icon "button" at bounding box center [398, 5] width 4 height 4
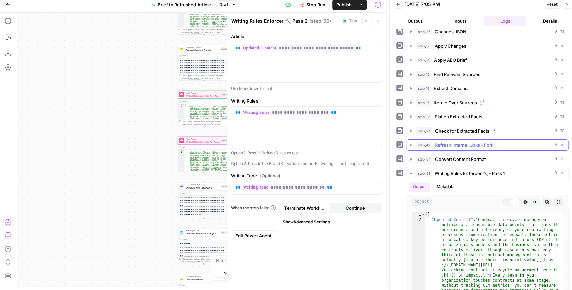
scroll to position [22, 0]
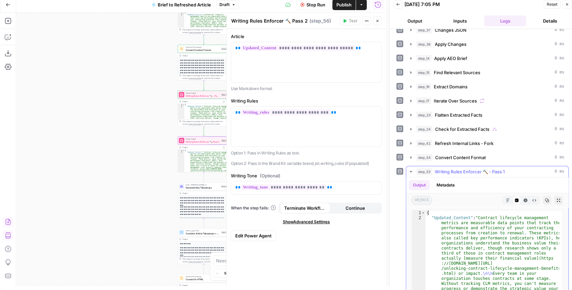
click at [410, 171] on icon "button" at bounding box center [411, 171] width 2 height 1
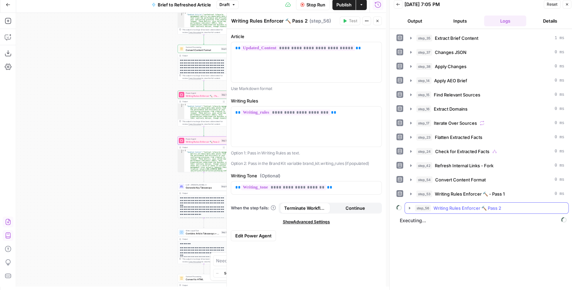
click at [410, 206] on icon "button" at bounding box center [409, 207] width 5 height 5
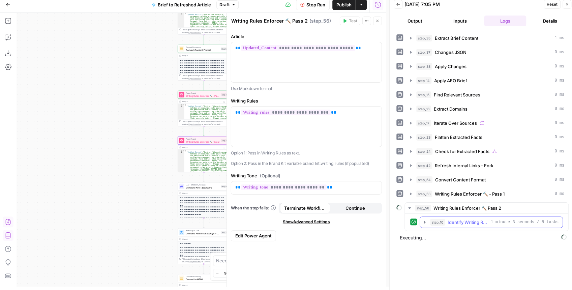
click at [426, 221] on icon "button" at bounding box center [424, 222] width 5 height 5
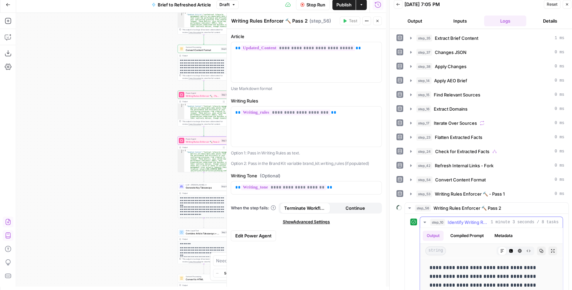
click at [551, 249] on icon "button" at bounding box center [553, 251] width 4 height 4
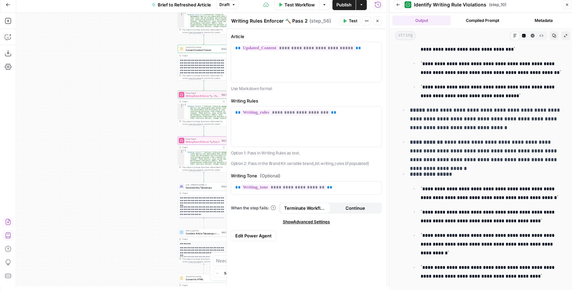
scroll to position [1366, 0]
click at [377, 23] on icon "button" at bounding box center [378, 21] width 4 height 4
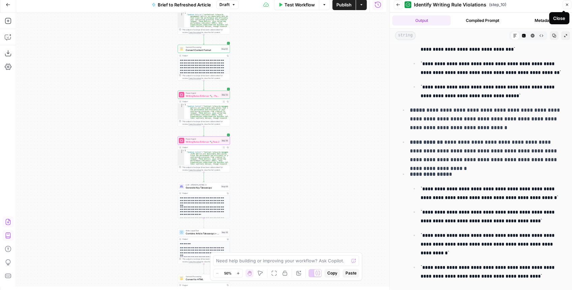
click at [568, 4] on icon "button" at bounding box center [567, 5] width 4 height 4
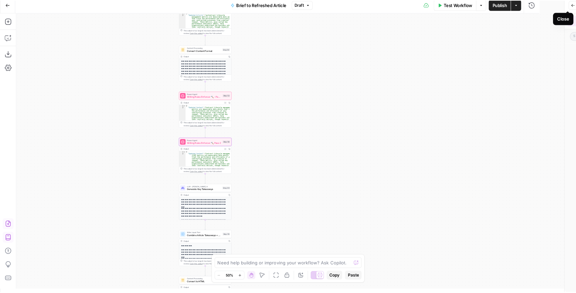
scroll to position [0, 0]
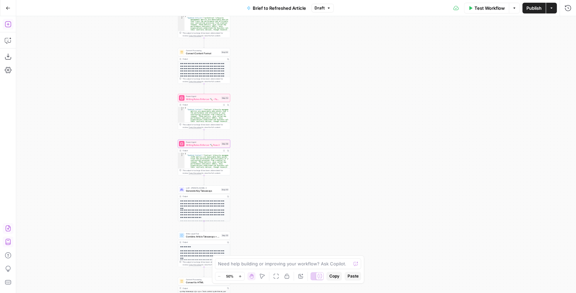
click at [8, 27] on icon "button" at bounding box center [8, 24] width 6 height 6
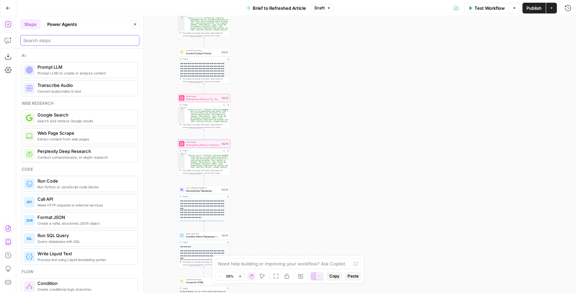
click at [65, 41] on input "search" at bounding box center [79, 40] width 113 height 7
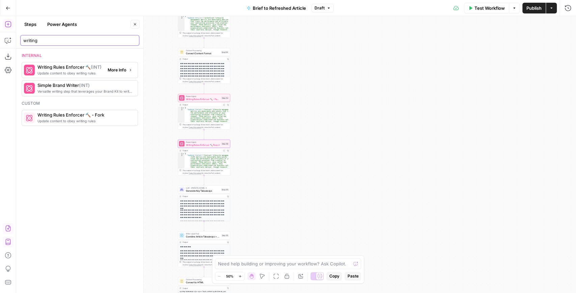
type input "writing"
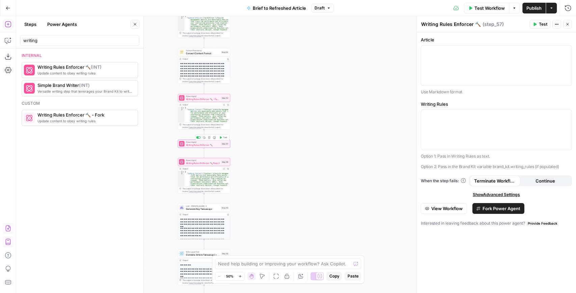
click at [208, 146] on span "Writing Rules Enforcer 🔨" at bounding box center [203, 144] width 34 height 3
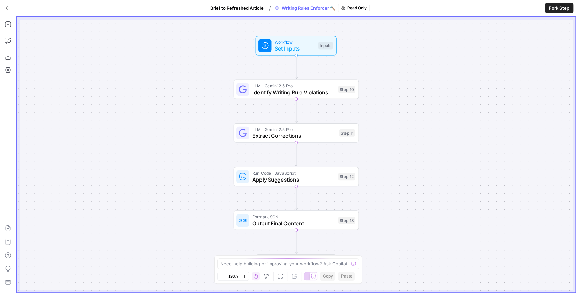
click at [563, 8] on span "Fork Step" at bounding box center [559, 8] width 20 height 7
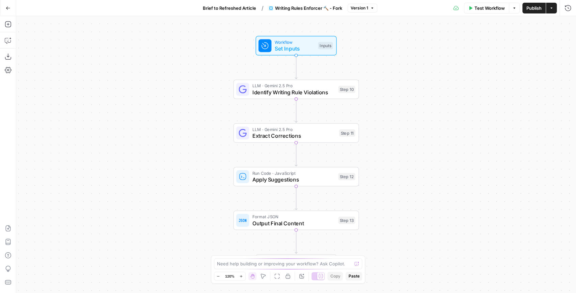
click at [333, 9] on span "Writing Rules Enforcer 🔨 - Fork" at bounding box center [308, 8] width 67 height 7
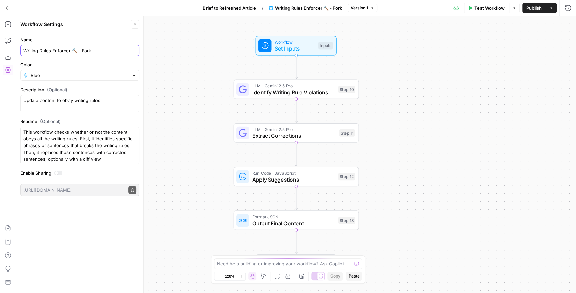
click at [97, 52] on input "Writing Rules Enforcer 🔨 - Fork" at bounding box center [79, 50] width 113 height 7
drag, startPoint x: 97, startPoint y: 52, endPoint x: 78, endPoint y: 52, distance: 19.2
click at [78, 52] on input "Writing Rules Enforcer 🔨 - Fork" at bounding box center [79, 50] width 113 height 7
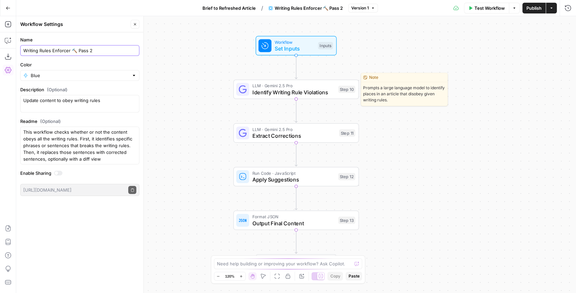
type input "Writing Rules Enforcer 🔨 Pass 2"
click at [270, 92] on span "Identify Writing Rule Violations" at bounding box center [293, 92] width 83 height 8
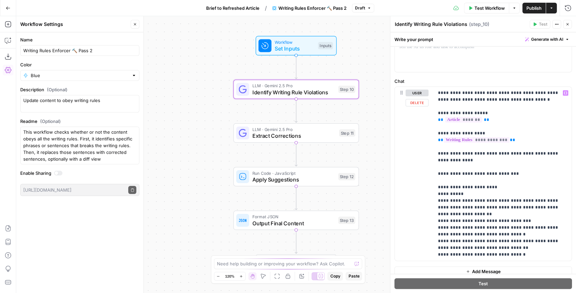
scroll to position [67, 0]
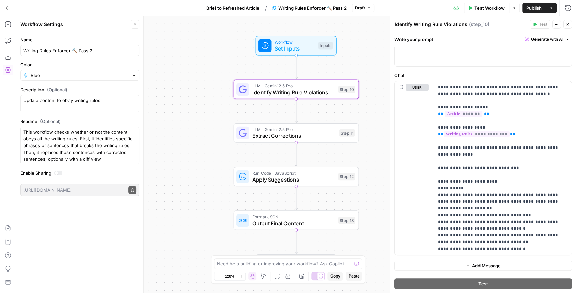
click at [287, 51] on span "Set Inputs" at bounding box center [294, 49] width 40 height 8
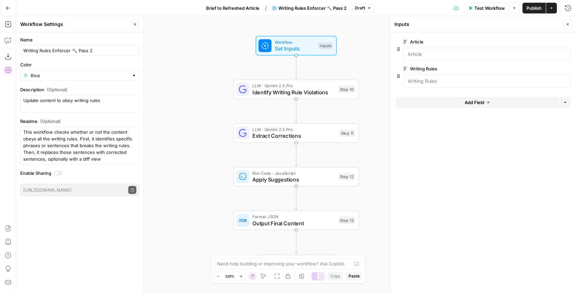
click at [453, 102] on button "Add Field" at bounding box center [477, 102] width 163 height 11
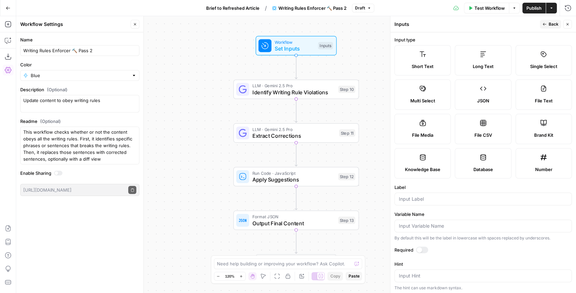
click at [424, 60] on label "Short Text" at bounding box center [422, 60] width 56 height 30
click at [430, 203] on div at bounding box center [482, 199] width 177 height 13
type input "Writing Tone"
click at [544, 24] on icon "button" at bounding box center [544, 24] width 4 height 4
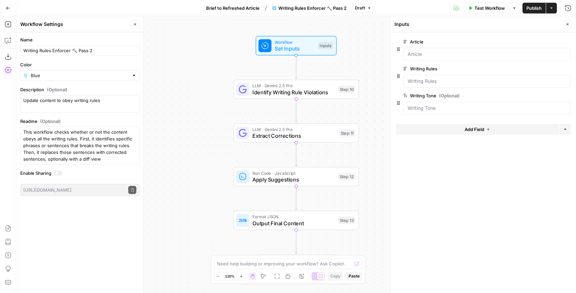
click at [483, 130] on span "Add Field" at bounding box center [474, 129] width 20 height 7
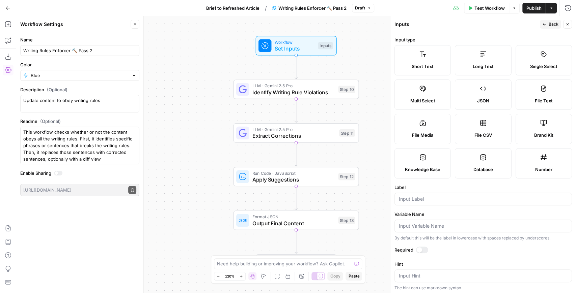
click at [470, 59] on label "Long Text" at bounding box center [483, 60] width 56 height 30
click at [445, 192] on div "Label" at bounding box center [482, 195] width 177 height 22
click at [446, 198] on input "Label" at bounding box center [483, 199] width 169 height 7
type input "P"
click at [419, 198] on input "Previous Suggestions" at bounding box center [483, 199] width 169 height 7
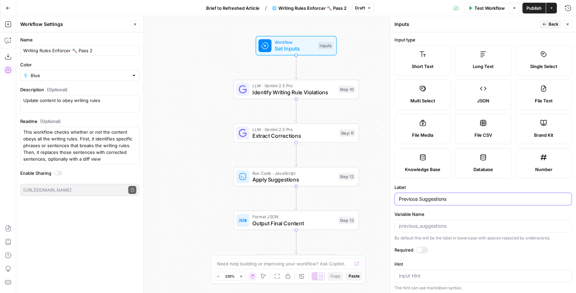
drag, startPoint x: 454, startPoint y: 200, endPoint x: 419, endPoint y: 199, distance: 34.4
click at [419, 199] on input "Previous Suggestions" at bounding box center [483, 199] width 169 height 7
type input "Previous Corrections"
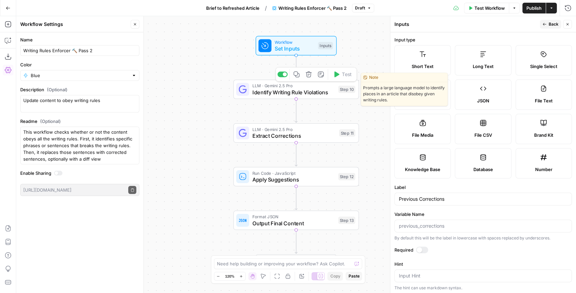
click at [306, 89] on span "Identify Writing Rule Violations" at bounding box center [293, 92] width 83 height 8
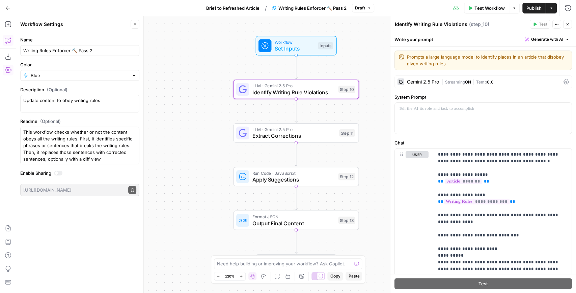
click at [8, 44] on button "Copilot" at bounding box center [8, 40] width 11 height 11
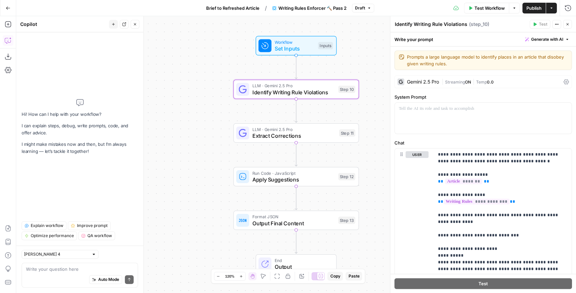
click at [68, 271] on textarea at bounding box center [80, 269] width 108 height 7
drag, startPoint x: 437, startPoint y: 153, endPoint x: 518, endPoint y: 201, distance: 93.9
click at [518, 201] on div "**********" at bounding box center [503, 236] width 138 height 174
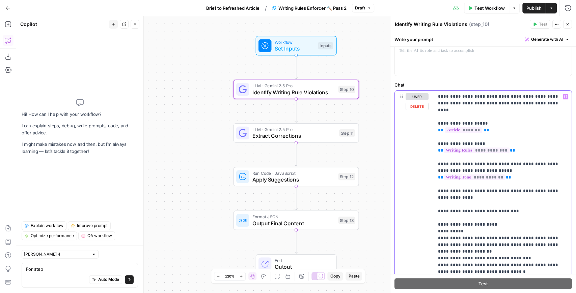
scroll to position [94, 0]
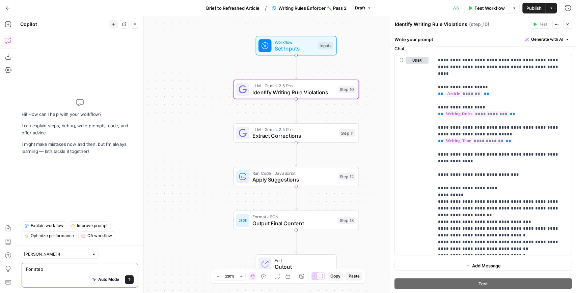
drag, startPoint x: 62, startPoint y: 270, endPoint x: 46, endPoint y: 270, distance: 16.5
click at [46, 270] on textarea "For step" at bounding box center [80, 269] width 108 height 7
type textarea "For step 10 add previous corrections as reference"
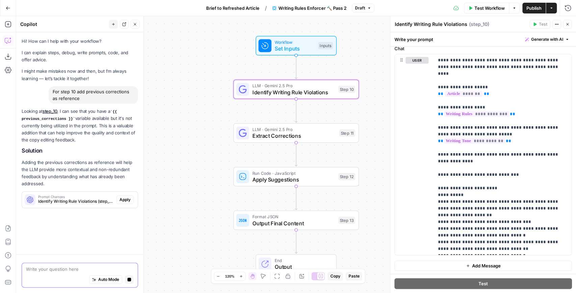
scroll to position [0, 0]
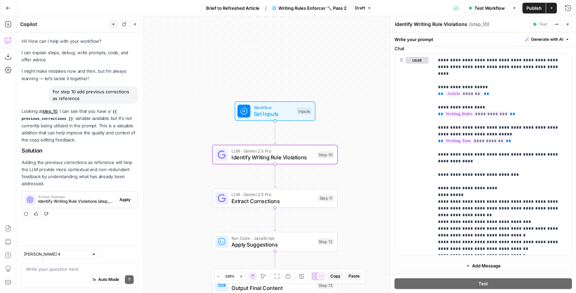
click at [69, 203] on span "Identify Writing Rule Violations (step_10)" at bounding box center [76, 202] width 76 height 6
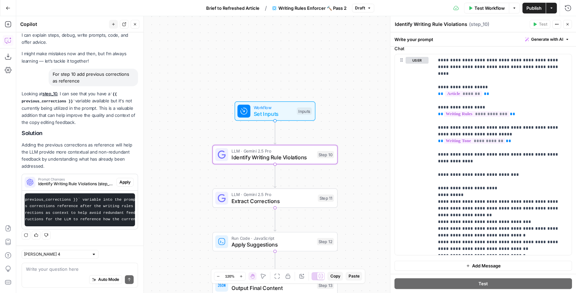
scroll to position [0, 70]
click at [119, 181] on span "Apply" at bounding box center [124, 182] width 11 height 6
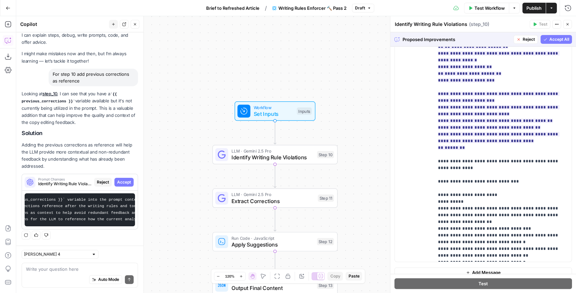
scroll to position [168, 0]
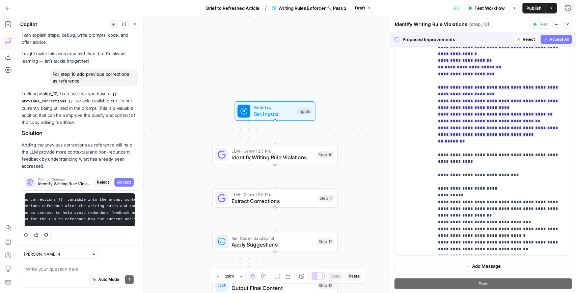
click at [553, 42] on span "Accept All" at bounding box center [559, 39] width 20 height 6
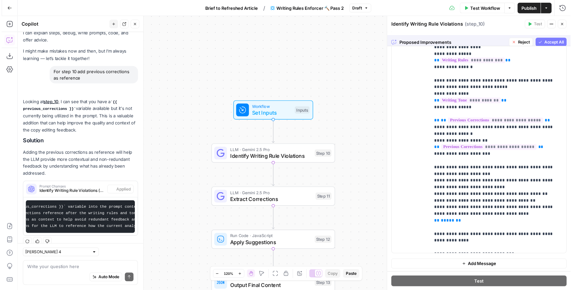
scroll to position [0, 0]
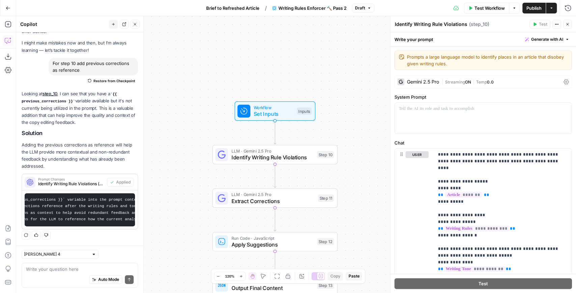
click at [529, 8] on span "Publish" at bounding box center [533, 8] width 15 height 7
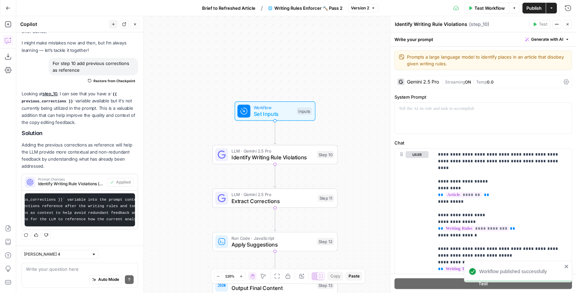
click at [336, 71] on div "Workflow Set Inputs Inputs LLM · Gemini 2.5 Pro Identify Writing Rule Violation…" at bounding box center [295, 154] width 559 height 277
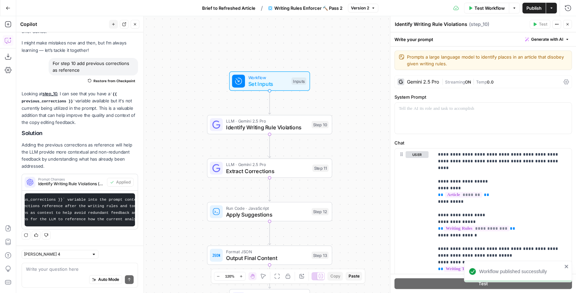
drag, startPoint x: 346, startPoint y: 90, endPoint x: 334, endPoint y: 27, distance: 63.5
click at [334, 28] on div "Workflow Set Inputs Inputs LLM · Gemini 2.5 Pro Identify Writing Rule Violation…" at bounding box center [295, 154] width 559 height 277
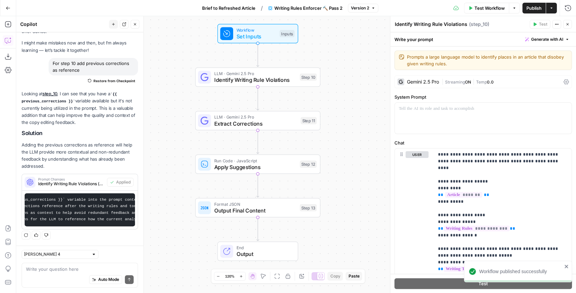
drag, startPoint x: 351, startPoint y: 177, endPoint x: 292, endPoint y: 219, distance: 72.7
click at [347, 165] on div "Workflow Set Inputs Inputs LLM · Gemini 2.5 Pro Identify Writing Rule Violation…" at bounding box center [295, 154] width 559 height 277
click at [262, 251] on span "Output" at bounding box center [263, 254] width 55 height 8
click at [277, 247] on span "End" at bounding box center [263, 248] width 55 height 6
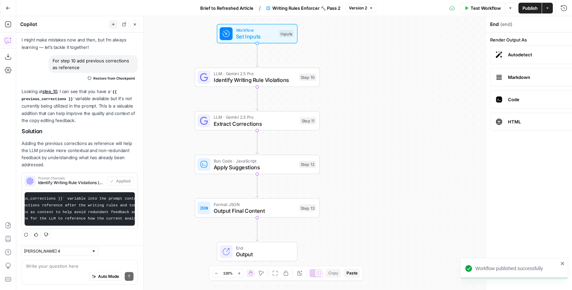
scroll to position [30, 0]
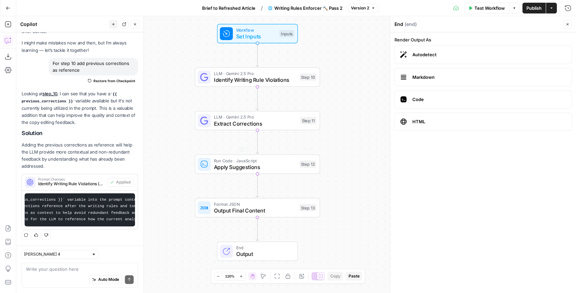
click at [265, 214] on span "Output Final Content" at bounding box center [255, 211] width 82 height 8
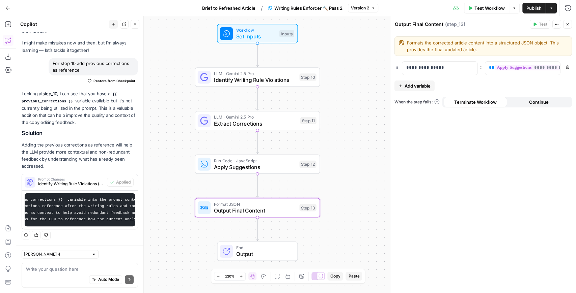
click at [425, 84] on span "Add variable" at bounding box center [417, 86] width 26 height 7
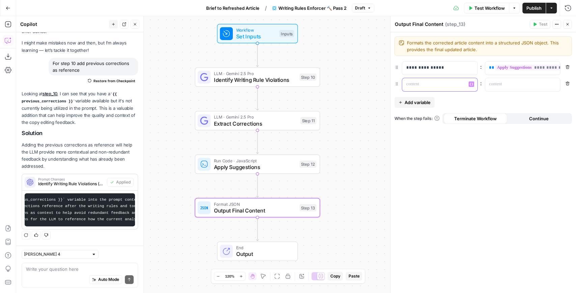
click at [465, 86] on div at bounding box center [434, 84] width 64 height 13
click at [471, 85] on icon "button" at bounding box center [470, 84] width 3 height 3
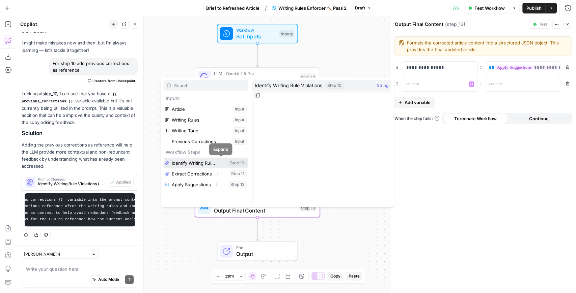
click at [220, 163] on icon "button" at bounding box center [221, 163] width 4 height 4
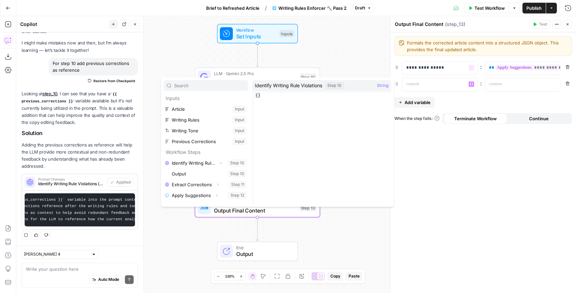
click at [401, 67] on div "**********" at bounding box center [482, 68] width 177 height 14
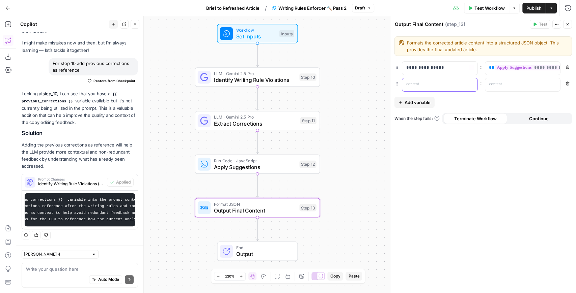
click at [446, 87] on p at bounding box center [434, 84] width 56 height 7
click at [471, 87] on div "“/” to reference Variables Menu" at bounding box center [439, 84] width 75 height 13
click at [470, 86] on button "Variables Menu" at bounding box center [470, 84] width 5 height 5
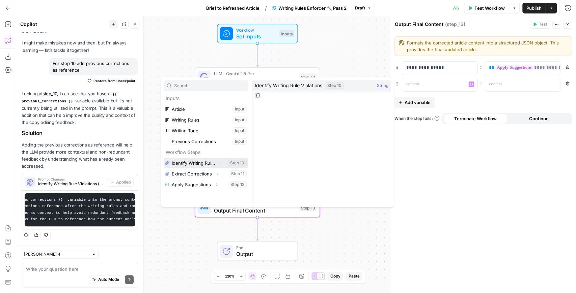
click at [218, 161] on button "Expand" at bounding box center [220, 163] width 9 height 9
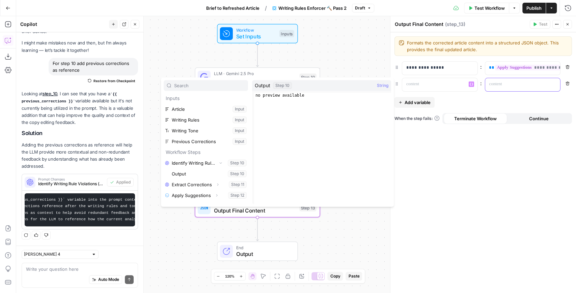
click at [525, 84] on p at bounding box center [517, 84] width 56 height 7
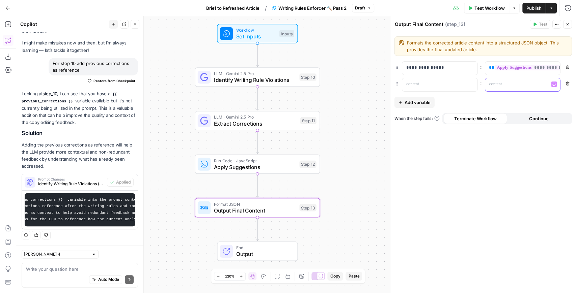
click at [552, 84] on icon "button" at bounding box center [553, 84] width 3 height 3
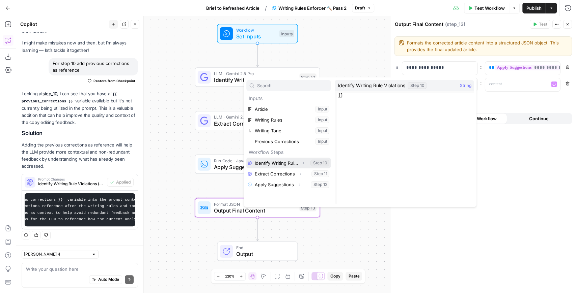
click at [278, 167] on button "Select variable Identify Writing Rule Violations" at bounding box center [288, 163] width 84 height 11
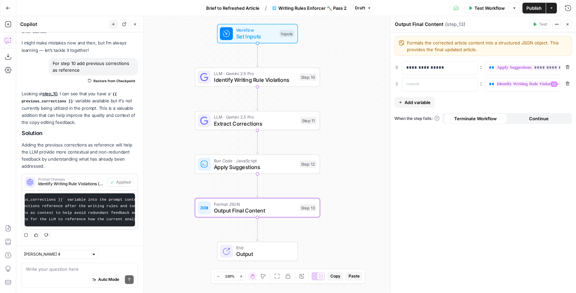
click at [544, 84] on span "**********" at bounding box center [545, 84] width 103 height 6
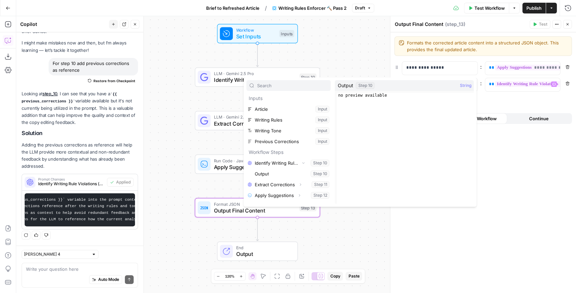
click at [481, 63] on span ":" at bounding box center [481, 67] width 2 height 8
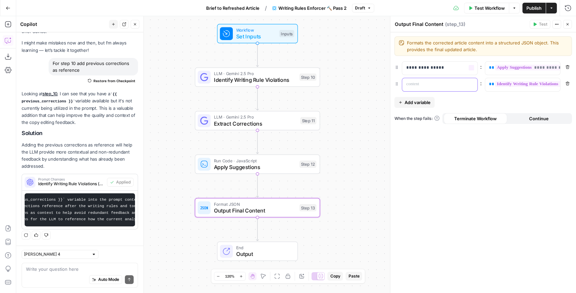
click at [453, 83] on p at bounding box center [434, 84] width 56 height 7
click at [484, 28] on div "Output Final Content Output Final Content ( step_13 )" at bounding box center [460, 24] width 133 height 7
click at [527, 8] on span "Publish" at bounding box center [533, 8] width 15 height 7
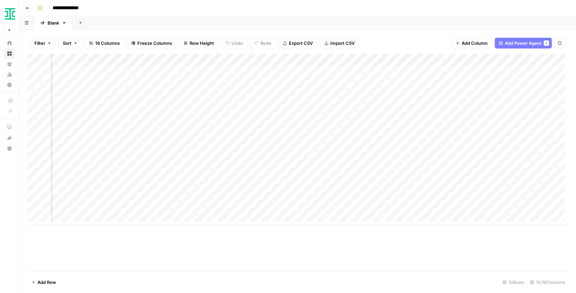
scroll to position [0, 469]
click at [467, 175] on div "Add Column" at bounding box center [297, 139] width 540 height 171
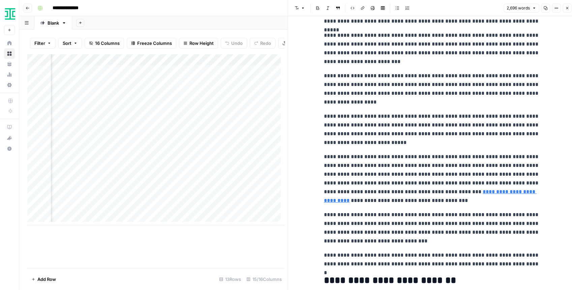
scroll to position [45, 0]
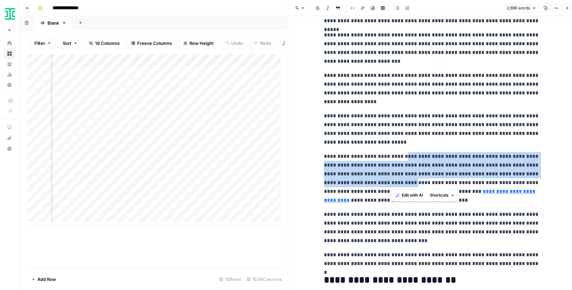
drag, startPoint x: 396, startPoint y: 157, endPoint x: 391, endPoint y: 180, distance: 23.9
click at [391, 180] on p "**********" at bounding box center [432, 178] width 216 height 53
click at [390, 167] on p "**********" at bounding box center [432, 178] width 216 height 53
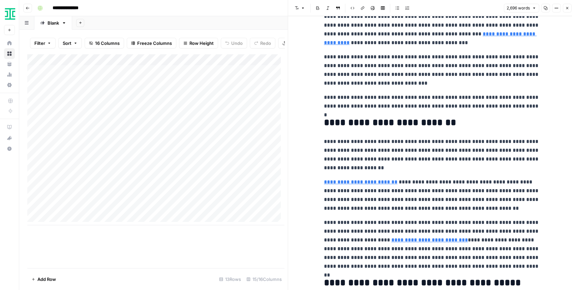
scroll to position [0, 0]
click at [210, 177] on div "Add Column" at bounding box center [155, 139] width 257 height 171
click at [219, 177] on div "Add Column" at bounding box center [155, 139] width 257 height 171
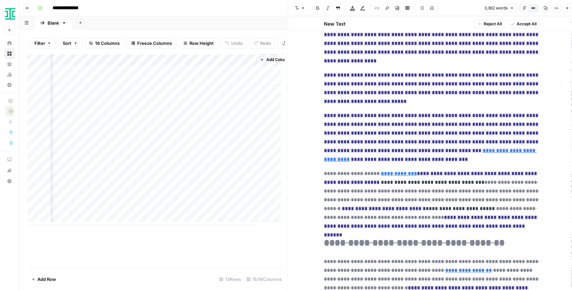
scroll to position [0, 823]
click at [115, 176] on div "Add Column" at bounding box center [155, 139] width 257 height 171
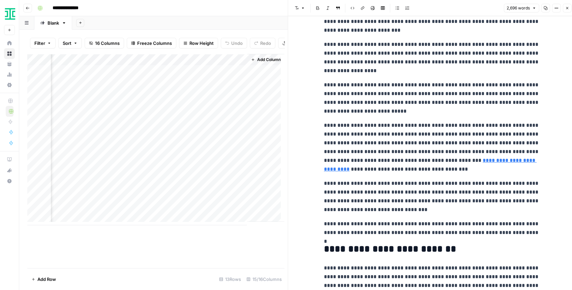
scroll to position [90, 0]
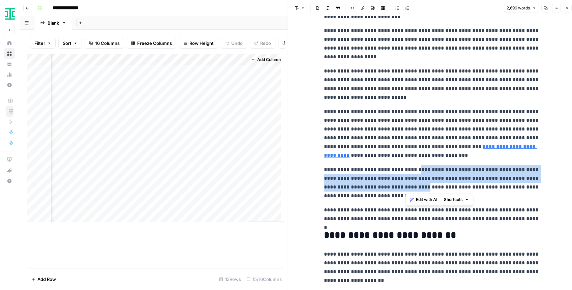
drag, startPoint x: 409, startPoint y: 182, endPoint x: 406, endPoint y: 190, distance: 8.0
click at [406, 190] on p "**********" at bounding box center [432, 182] width 216 height 35
click at [409, 178] on p "**********" at bounding box center [432, 182] width 216 height 35
click at [407, 175] on p "**********" at bounding box center [432, 182] width 216 height 35
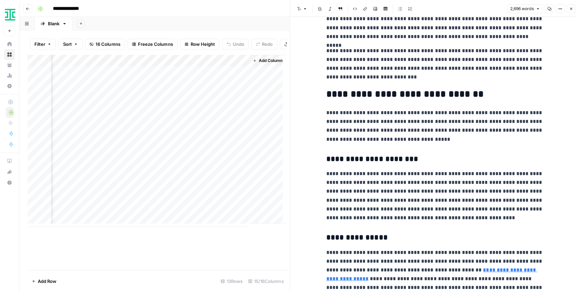
scroll to position [584, 0]
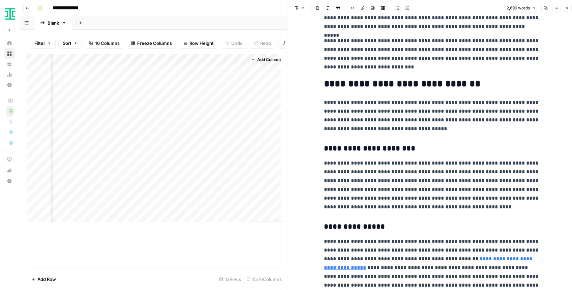
click at [460, 103] on p "**********" at bounding box center [432, 115] width 216 height 35
click at [546, 6] on icon "button" at bounding box center [546, 8] width 4 height 4
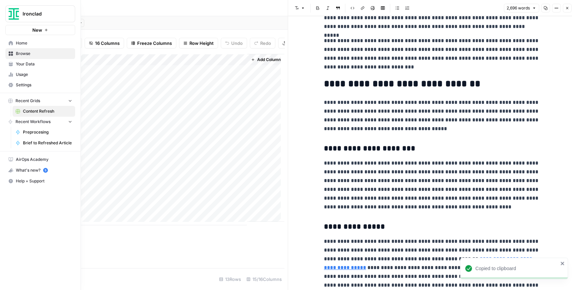
click at [14, 63] on link "Your Data" at bounding box center [40, 64] width 70 height 11
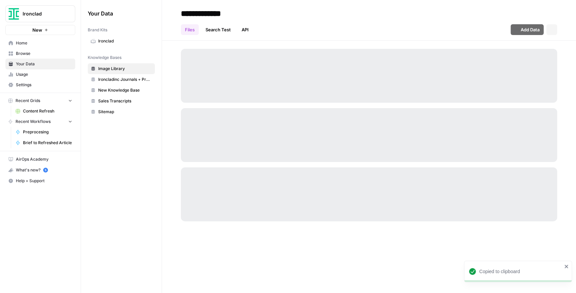
click at [21, 53] on span "Browse" at bounding box center [44, 54] width 56 height 6
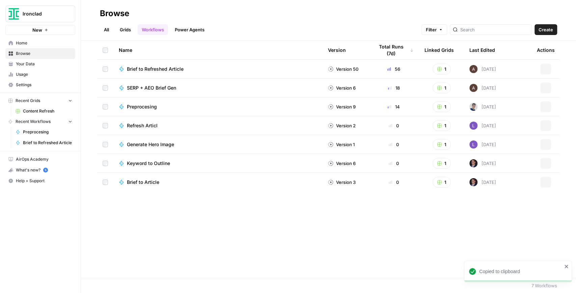
click at [32, 64] on span "Your Data" at bounding box center [44, 64] width 56 height 6
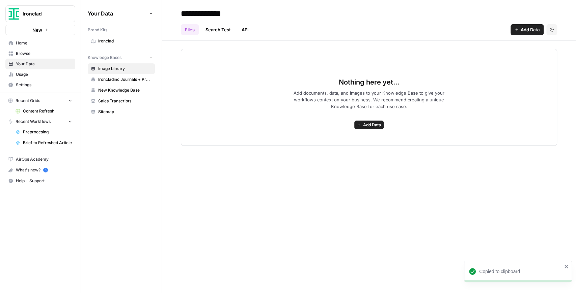
click at [109, 42] on span "Ironclad" at bounding box center [125, 41] width 54 height 6
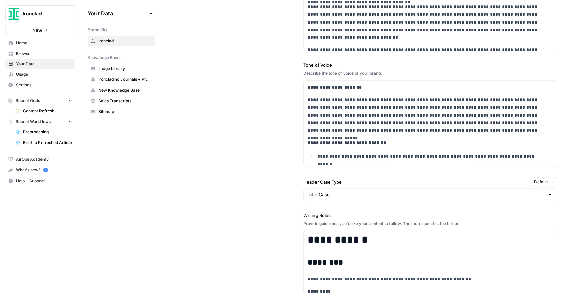
scroll to position [540, 0]
click at [353, 113] on p "**********" at bounding box center [427, 114] width 239 height 38
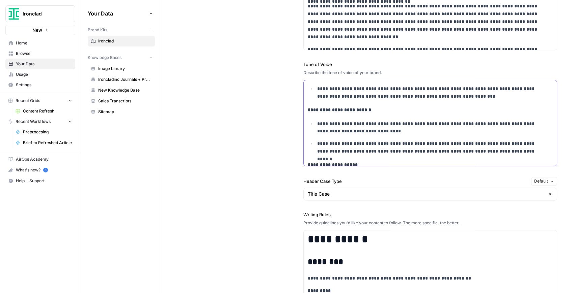
scroll to position [0, 0]
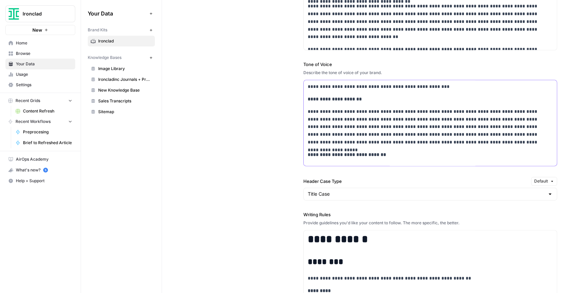
drag, startPoint x: 306, startPoint y: 99, endPoint x: 301, endPoint y: 84, distance: 15.9
click at [301, 84] on div "**********" at bounding box center [369, 170] width 376 height 490
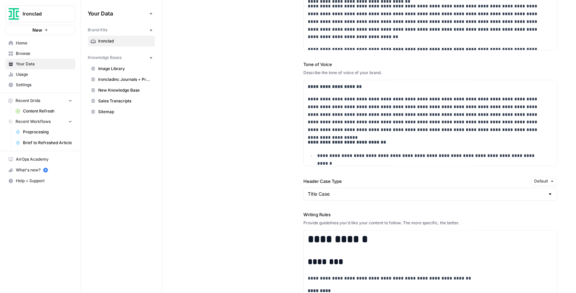
click at [40, 55] on span "Browse" at bounding box center [44, 54] width 56 height 6
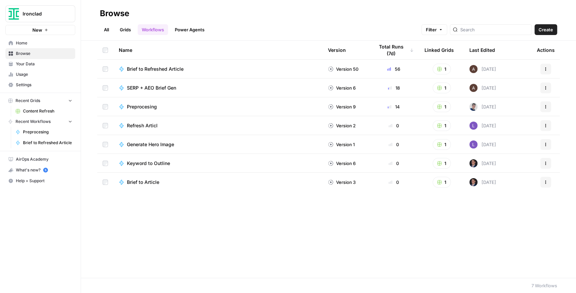
click at [46, 61] on span "Your Data" at bounding box center [44, 64] width 56 height 6
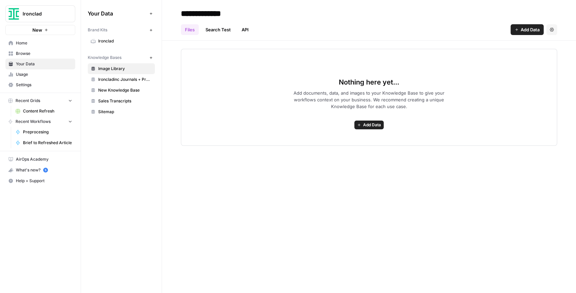
click at [114, 40] on span "Ironclad" at bounding box center [125, 41] width 54 height 6
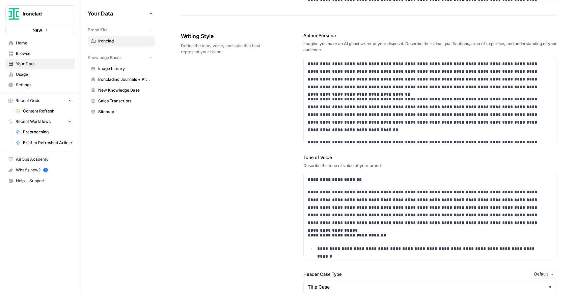
scroll to position [472, 0]
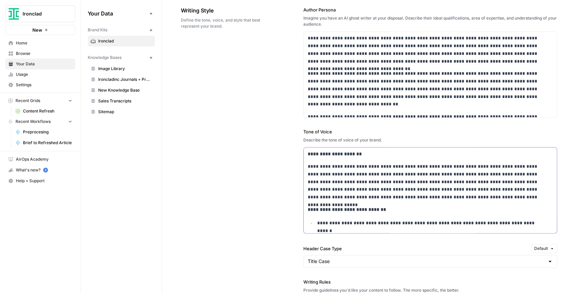
click at [412, 178] on p "**********" at bounding box center [427, 182] width 239 height 38
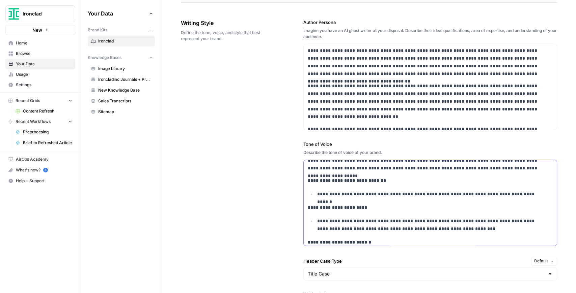
scroll to position [0, 0]
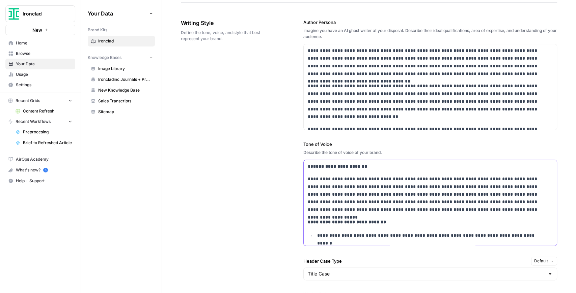
click at [412, 165] on p "**********" at bounding box center [427, 167] width 239 height 8
click at [393, 167] on p "**********" at bounding box center [427, 167] width 239 height 8
click at [397, 164] on p "**********" at bounding box center [427, 167] width 239 height 8
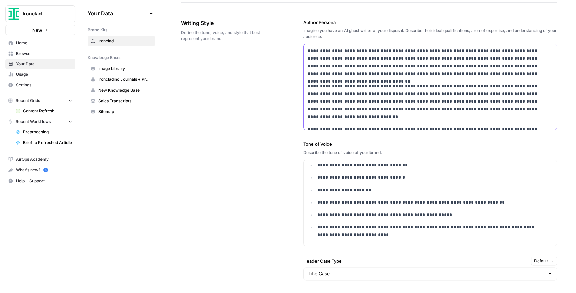
click at [378, 111] on p "**********" at bounding box center [427, 101] width 239 height 38
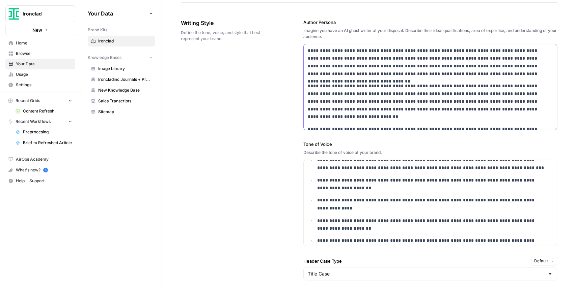
scroll to position [825, 0]
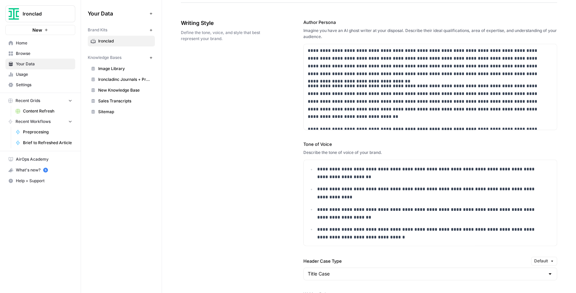
click at [36, 54] on span "Browse" at bounding box center [44, 54] width 56 height 6
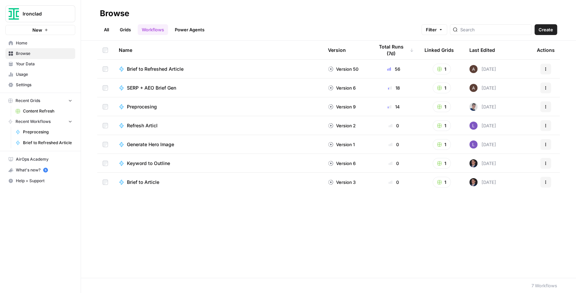
click at [46, 107] on link "Content Refresh" at bounding box center [43, 111] width 63 height 11
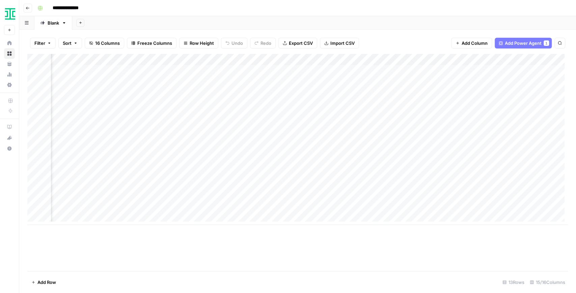
scroll to position [0, 525]
click at [291, 173] on div "Add Column" at bounding box center [297, 139] width 540 height 171
click at [346, 197] on div "Add Column" at bounding box center [297, 139] width 540 height 171
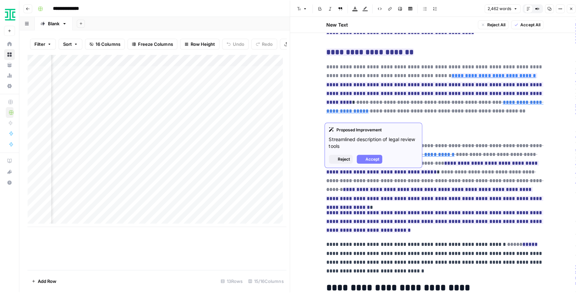
scroll to position [1399, 0]
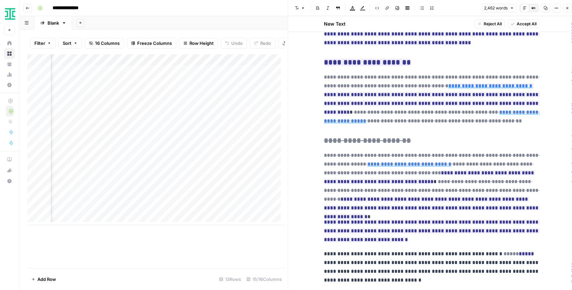
click at [567, 9] on icon "button" at bounding box center [567, 8] width 4 height 4
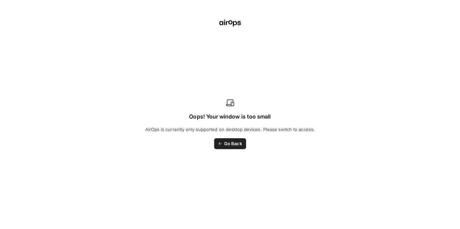
scroll to position [0, 525]
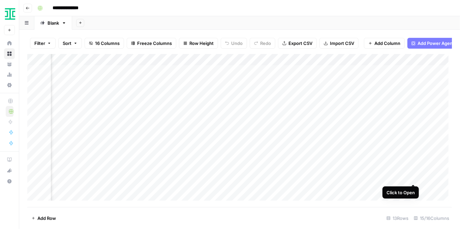
click at [414, 176] on div "Add Column" at bounding box center [239, 129] width 425 height 150
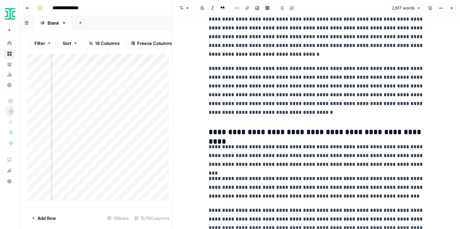
scroll to position [1147, 0]
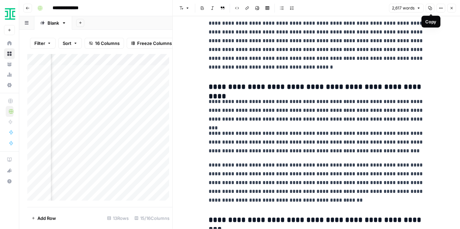
click at [432, 8] on icon "button" at bounding box center [431, 8] width 4 height 4
click at [454, 11] on button "Close" at bounding box center [451, 8] width 9 height 9
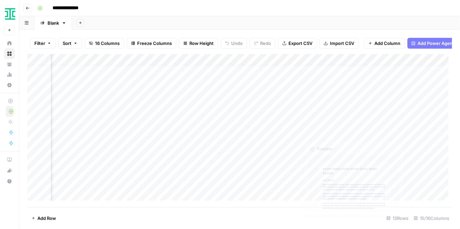
scroll to position [25, 525]
click at [293, 164] on div "Add Column" at bounding box center [239, 129] width 425 height 150
click at [292, 176] on div "Add Column" at bounding box center [239, 129] width 425 height 150
click at [267, 183] on div "Add Column" at bounding box center [239, 129] width 425 height 150
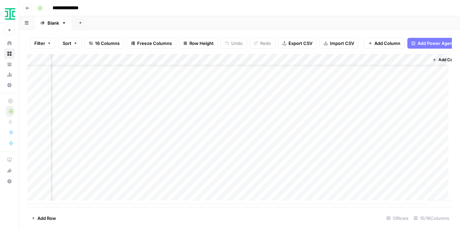
click at [300, 174] on div "Add Column" at bounding box center [239, 129] width 425 height 150
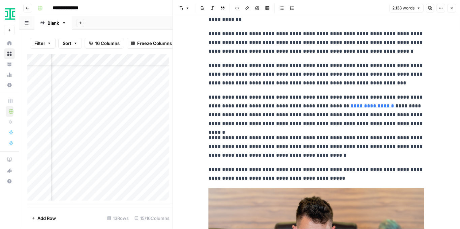
scroll to position [112, 0]
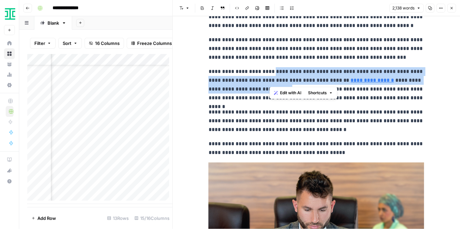
drag, startPoint x: 268, startPoint y: 80, endPoint x: 261, endPoint y: 91, distance: 13.7
click at [261, 91] on p "**********" at bounding box center [317, 84] width 216 height 35
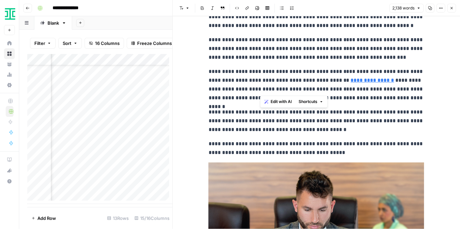
click at [243, 97] on p "**********" at bounding box center [317, 84] width 216 height 35
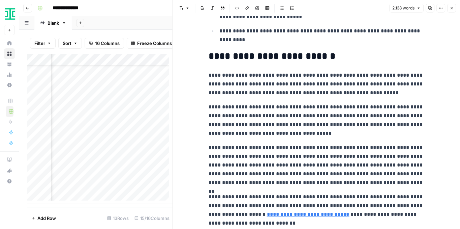
scroll to position [1079, 0]
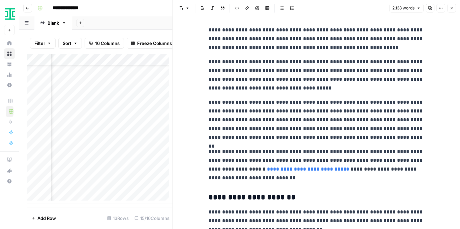
click at [431, 11] on button "Copy" at bounding box center [430, 8] width 9 height 9
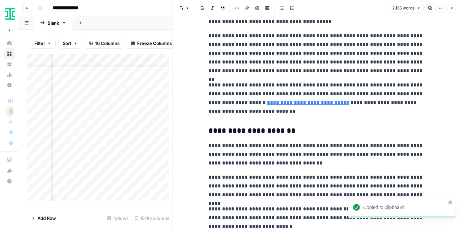
scroll to position [1147, 0]
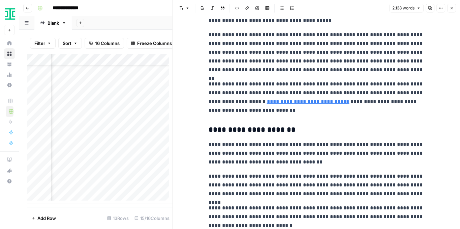
click at [448, 8] on button "Close" at bounding box center [451, 8] width 9 height 9
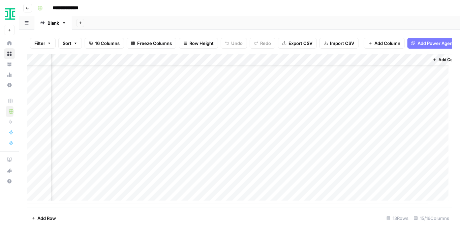
click at [231, 174] on div "Add Column" at bounding box center [239, 129] width 425 height 150
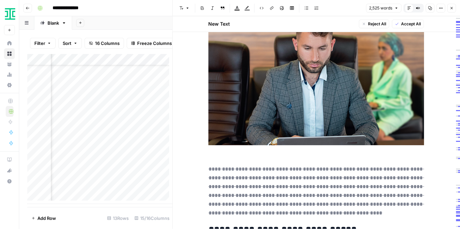
scroll to position [472, 0]
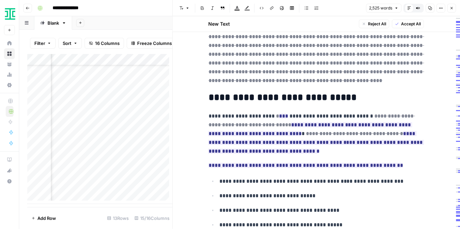
click at [452, 10] on button "Close" at bounding box center [451, 8] width 9 height 9
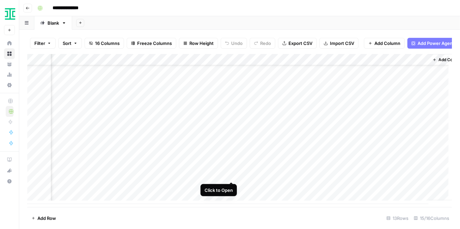
click at [231, 174] on div "Add Column" at bounding box center [239, 129] width 425 height 150
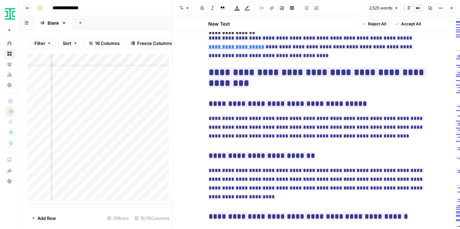
scroll to position [2841, 0]
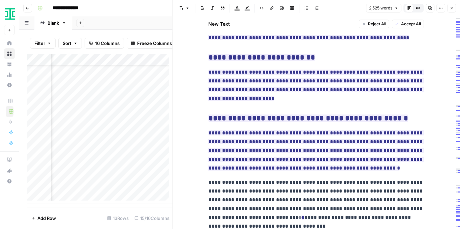
click at [451, 10] on icon "button" at bounding box center [452, 8] width 4 height 4
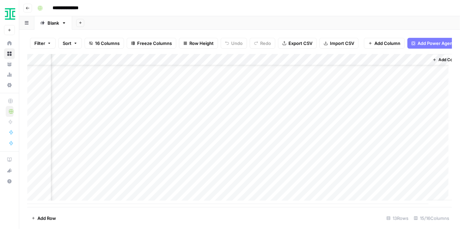
click at [172, 174] on div "Add Column" at bounding box center [239, 129] width 425 height 150
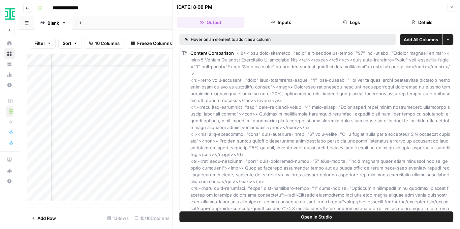
click at [369, 20] on button "Logs" at bounding box center [352, 22] width 68 height 11
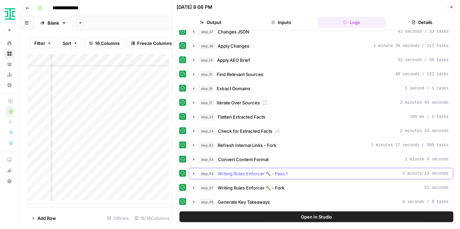
scroll to position [45, 0]
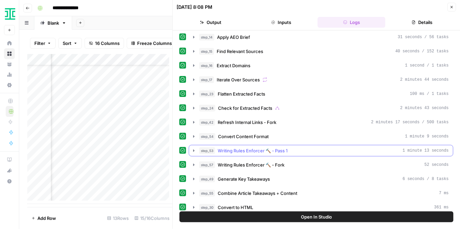
click at [193, 148] on icon "button" at bounding box center [194, 150] width 5 height 5
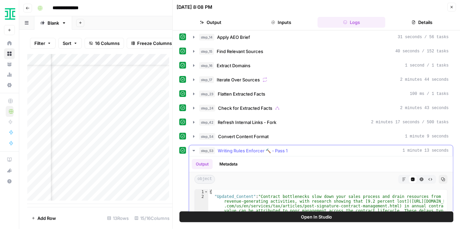
click at [193, 148] on icon "button" at bounding box center [194, 150] width 5 height 5
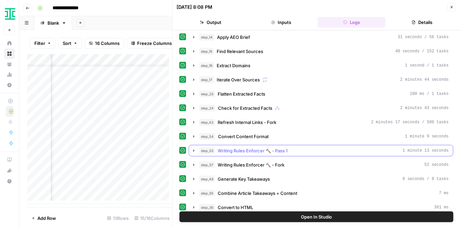
click at [193, 148] on icon "button" at bounding box center [194, 150] width 5 height 5
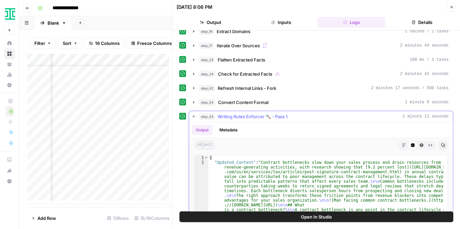
scroll to position [112, 0]
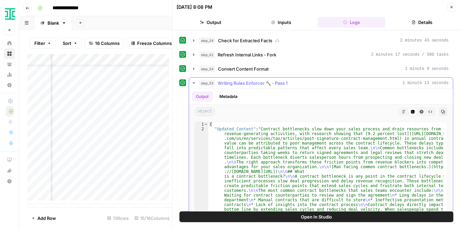
click at [400, 109] on button "Markdown" at bounding box center [404, 111] width 9 height 9
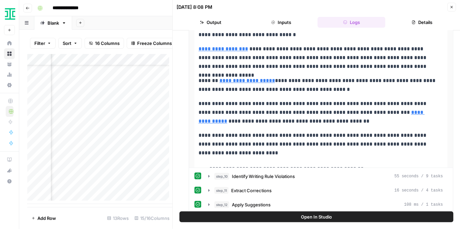
scroll to position [270, 0]
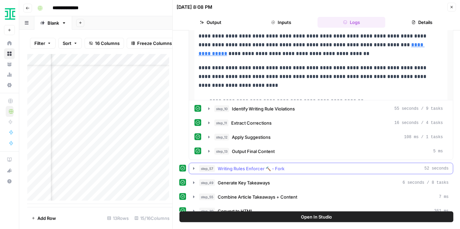
click at [195, 166] on icon "button" at bounding box center [194, 168] width 5 height 5
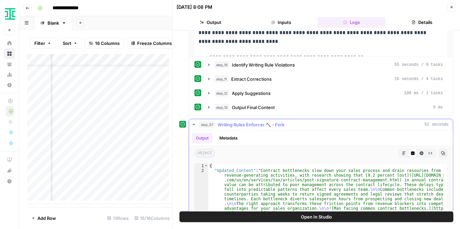
scroll to position [315, 0]
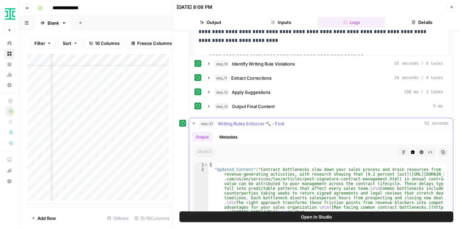
click at [402, 150] on icon "button" at bounding box center [404, 152] width 4 height 4
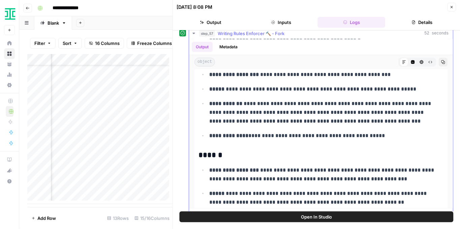
scroll to position [3170, 0]
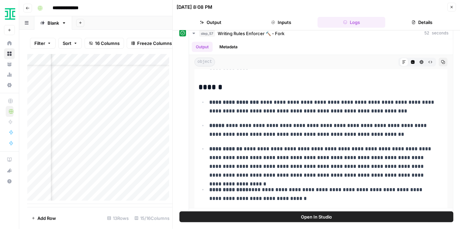
click at [452, 8] on icon "button" at bounding box center [452, 7] width 4 height 4
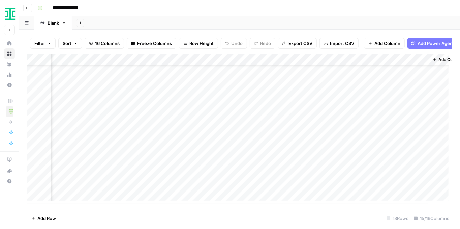
click at [172, 62] on div "Add Column" at bounding box center [239, 129] width 425 height 150
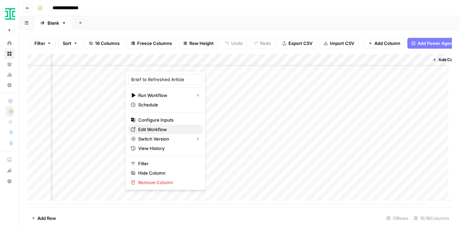
click at [154, 126] on span "Edit Workflow" at bounding box center [167, 129] width 59 height 7
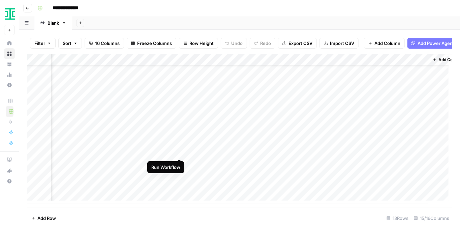
click at [181, 152] on div "Add Column" at bounding box center [239, 129] width 425 height 150
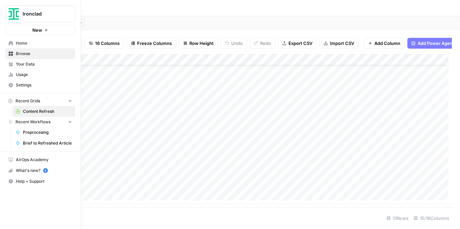
click at [15, 74] on link "Usage" at bounding box center [40, 74] width 70 height 11
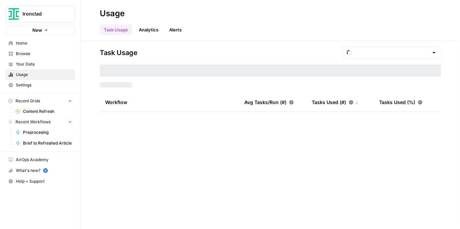
type input "August Tasks"
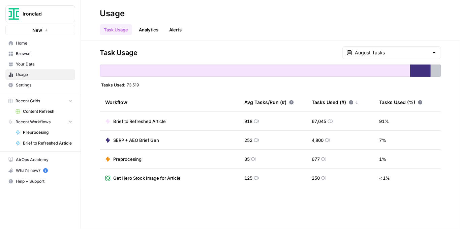
drag, startPoint x: 312, startPoint y: 122, endPoint x: 350, endPoint y: 123, distance: 37.8
click at [350, 123] on td "67,045" at bounding box center [340, 121] width 67 height 19
click at [39, 66] on span "Your Data" at bounding box center [44, 64] width 56 height 6
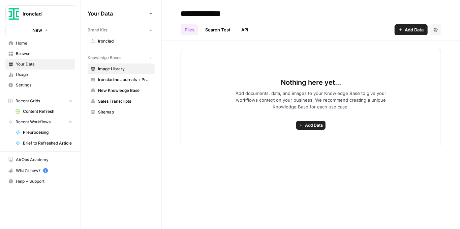
click at [26, 54] on span "Browse" at bounding box center [44, 54] width 56 height 6
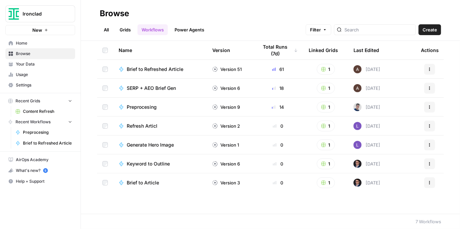
click at [157, 66] on span "Brief to Refreshed Article" at bounding box center [155, 69] width 57 height 7
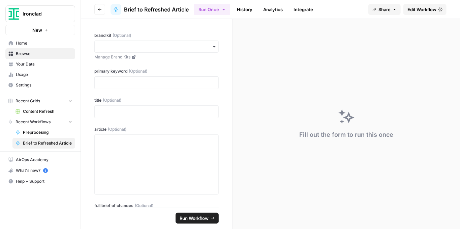
click at [47, 63] on span "Your Data" at bounding box center [44, 64] width 56 height 6
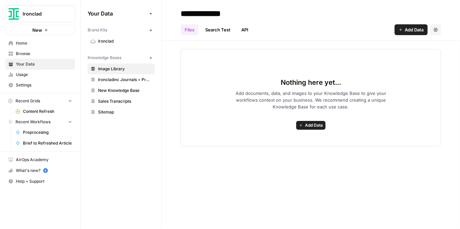
click at [46, 114] on span "Content Refresh" at bounding box center [47, 111] width 49 height 6
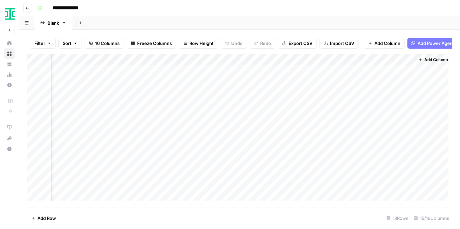
scroll to position [25, 655]
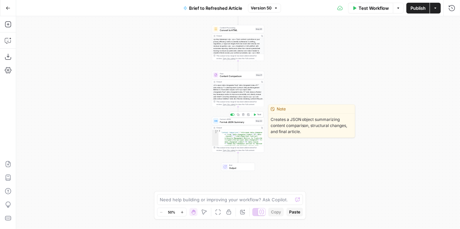
click at [244, 122] on span "Format JSON Summary" at bounding box center [237, 121] width 34 height 3
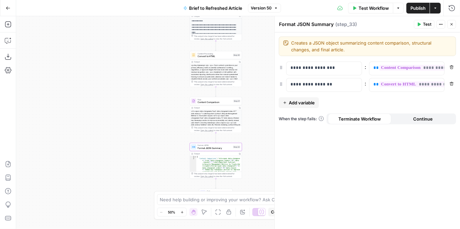
drag, startPoint x: 267, startPoint y: 105, endPoint x: 245, endPoint y: 169, distance: 67.4
click at [245, 169] on div "true false false true false true Workflow Set Inputs Inputs LLM · GPT-4.1 Extra…" at bounding box center [238, 122] width 444 height 212
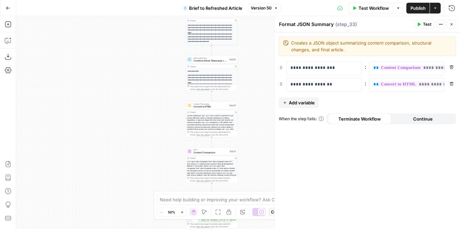
drag, startPoint x: 252, startPoint y: 120, endPoint x: 230, endPoint y: 165, distance: 50.1
click at [231, 165] on div "true false false true false true Workflow Set Inputs Inputs LLM · GPT-4.1 Extra…" at bounding box center [238, 122] width 444 height 212
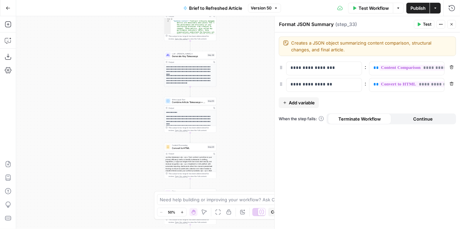
drag, startPoint x: 238, startPoint y: 128, endPoint x: 234, endPoint y: 138, distance: 10.3
click at [234, 138] on div "true false false true false true Workflow Set Inputs Inputs LLM · GPT-4.1 Extra…" at bounding box center [238, 122] width 444 height 212
click at [451, 24] on icon "button" at bounding box center [452, 24] width 4 height 4
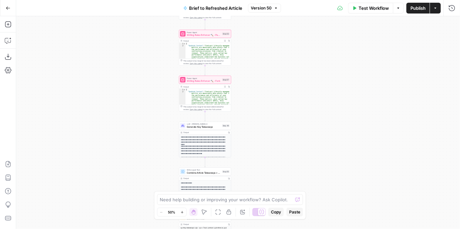
drag, startPoint x: 285, startPoint y: 70, endPoint x: 295, endPoint y: 113, distance: 44.3
click at [300, 116] on div "true false false true false true Workflow Set Inputs Inputs LLM · GPT-4.1 Extra…" at bounding box center [238, 122] width 444 height 212
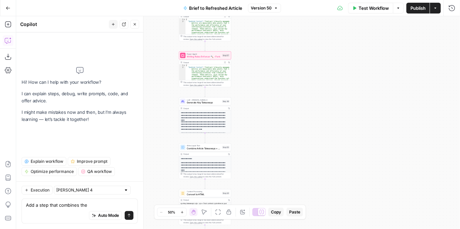
click at [225, 63] on button "Expand Output" at bounding box center [225, 62] width 4 height 4
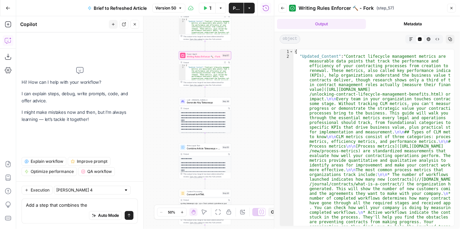
click at [413, 39] on icon "button" at bounding box center [411, 39] width 4 height 4
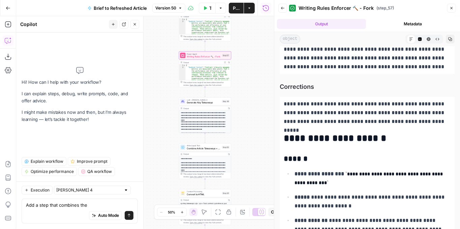
scroll to position [2967, 0]
click at [92, 206] on textarea "Add a step that combines the" at bounding box center [80, 204] width 108 height 7
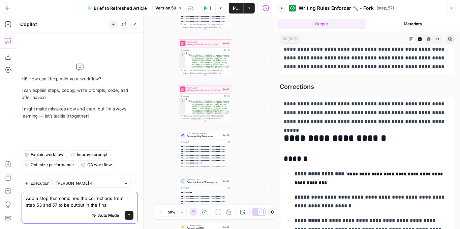
type textarea "Add a step that combines the corrections from step 53 and 57 to be output in th…"
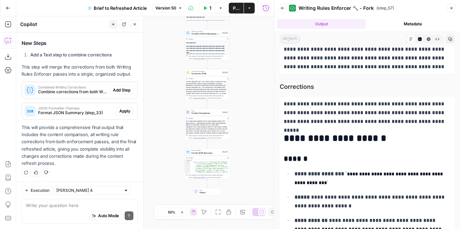
click at [122, 89] on span "Add Step" at bounding box center [122, 90] width 18 height 6
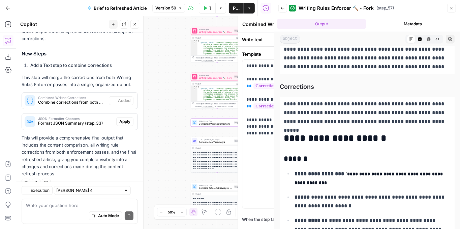
scroll to position [134, 0]
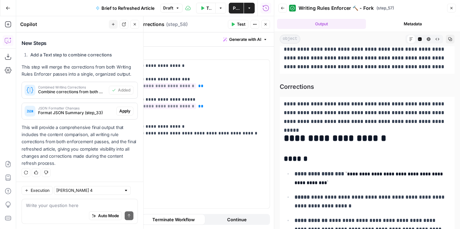
click at [119, 110] on span "Apply" at bounding box center [124, 111] width 11 height 6
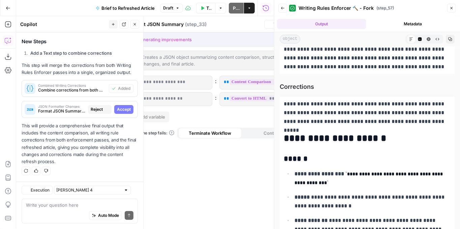
scroll to position [123, 0]
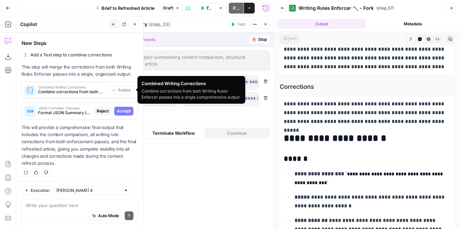
click at [68, 90] on span "Combine corrections from both Writing Rules Enforcer passes into a single compr…" at bounding box center [72, 92] width 68 height 6
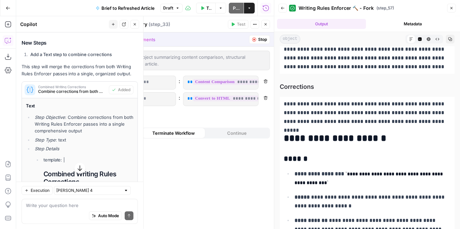
click at [83, 91] on span "Combine corrections from both Writing Rules Enforcer passes into a single compr…" at bounding box center [72, 91] width 68 height 6
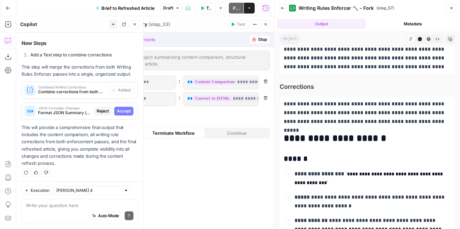
click at [117, 113] on span "Accept" at bounding box center [124, 111] width 14 height 6
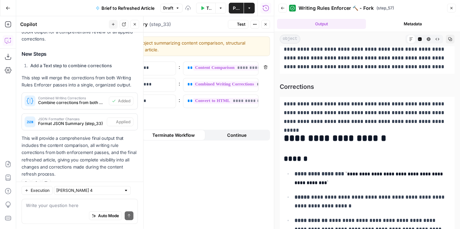
scroll to position [134, 0]
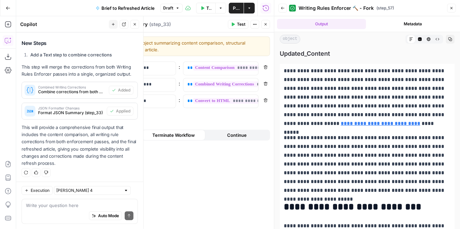
click at [265, 24] on icon "button" at bounding box center [266, 24] width 4 height 4
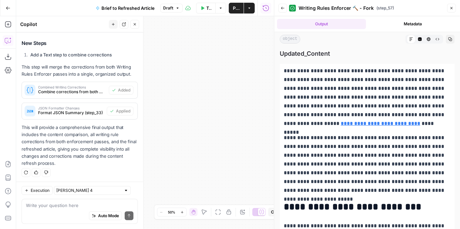
click at [138, 26] on button "Close" at bounding box center [135, 24] width 9 height 9
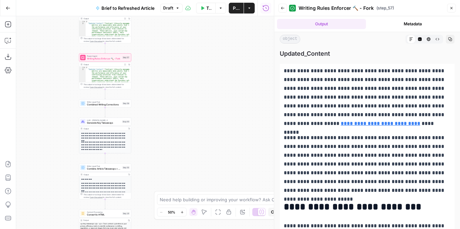
drag, startPoint x: 182, startPoint y: 103, endPoint x: 255, endPoint y: 85, distance: 74.7
click at [255, 85] on div "true false false true false true Workflow Set Inputs Inputs LLM · GPT-4.1 Extra…" at bounding box center [145, 122] width 258 height 212
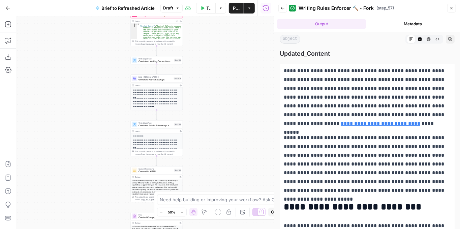
drag, startPoint x: 174, startPoint y: 74, endPoint x: 209, endPoint y: 36, distance: 51.3
click at [209, 36] on div "true false false true false true Workflow Set Inputs Inputs LLM · GPT-4.1 Extra…" at bounding box center [145, 122] width 258 height 212
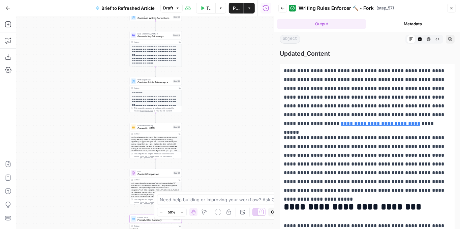
drag, startPoint x: 211, startPoint y: 89, endPoint x: 210, endPoint y: 44, distance: 45.6
click at [210, 44] on div "true false false true false true Workflow Set Inputs Inputs LLM · GPT-4.1 Extra…" at bounding box center [145, 122] width 258 height 212
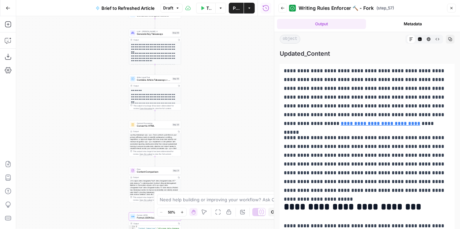
click at [235, 11] on span "Publish" at bounding box center [236, 8] width 7 height 7
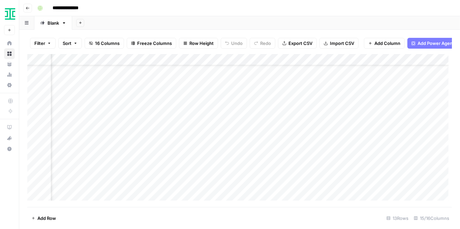
scroll to position [25, 655]
click at [151, 153] on div "Add Column" at bounding box center [239, 129] width 425 height 150
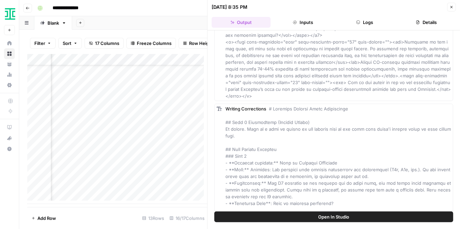
scroll to position [2720, 0]
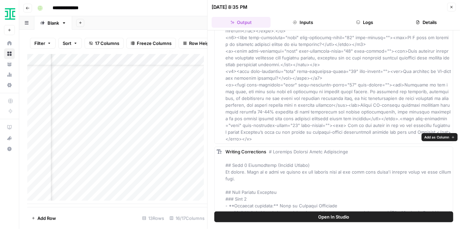
click at [437, 139] on span "Add as Column" at bounding box center [437, 136] width 25 height 5
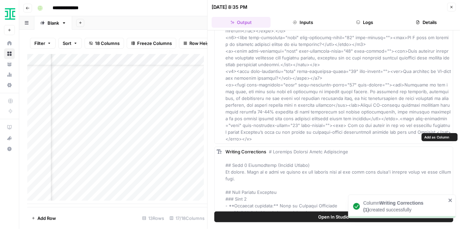
scroll to position [25, 731]
click at [451, 8] on icon "button" at bounding box center [452, 7] width 4 height 4
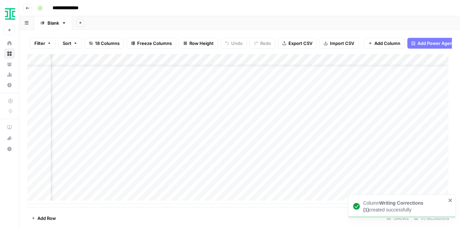
drag, startPoint x: 121, startPoint y: 65, endPoint x: 193, endPoint y: 63, distance: 71.5
click at [193, 63] on div "Add Column" at bounding box center [239, 129] width 425 height 150
click at [205, 151] on div "Add Column" at bounding box center [239, 129] width 425 height 150
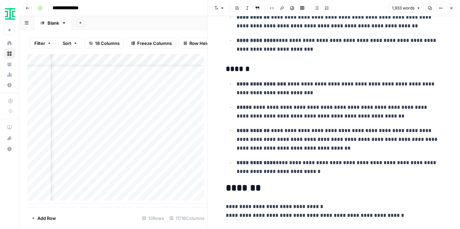
scroll to position [2582, 0]
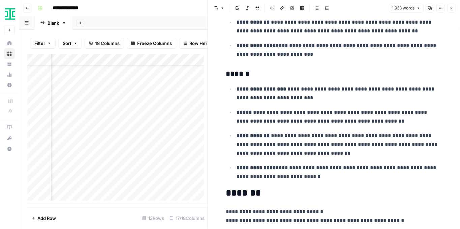
click at [450, 10] on icon "button" at bounding box center [452, 8] width 4 height 4
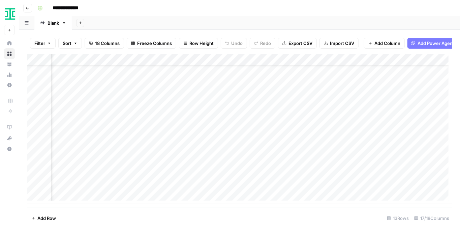
scroll to position [25, 548]
click at [268, 164] on div "Add Column" at bounding box center [239, 129] width 425 height 150
click at [268, 175] on div "Add Column" at bounding box center [239, 129] width 425 height 150
click at [267, 187] on div "Add Column" at bounding box center [239, 129] width 425 height 150
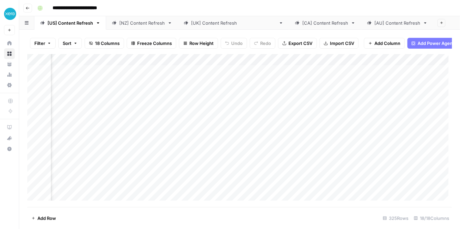
scroll to position [0, 469]
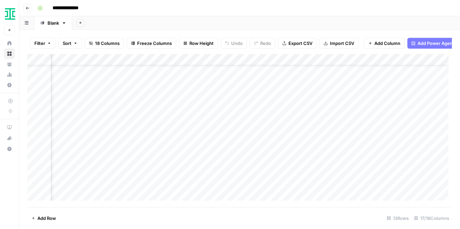
scroll to position [25, 520]
click at [419, 175] on div "Add Column" at bounding box center [239, 129] width 425 height 150
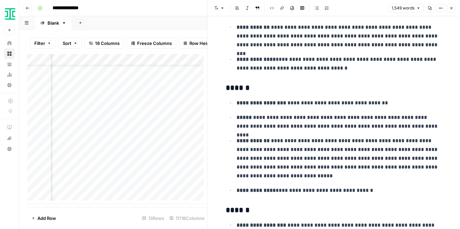
scroll to position [1349, 0]
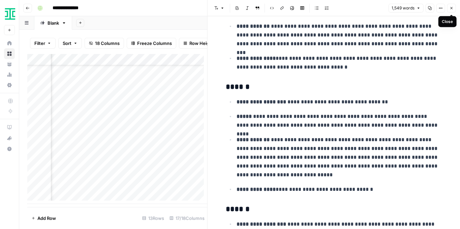
click at [451, 6] on icon "button" at bounding box center [452, 8] width 4 height 4
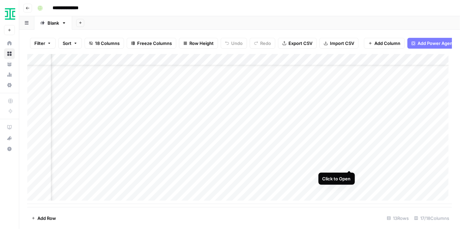
click at [348, 163] on div "Add Column" at bounding box center [239, 129] width 425 height 150
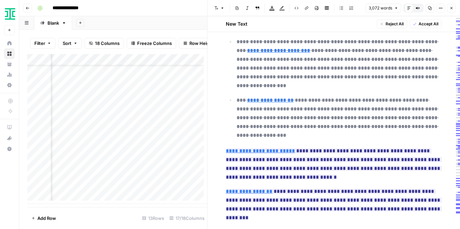
scroll to position [2698, 0]
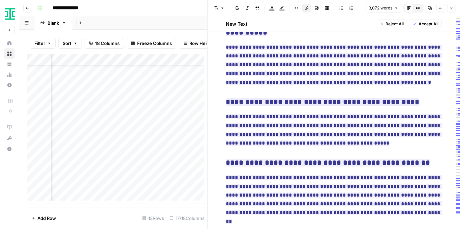
scroll to position [3213, 0]
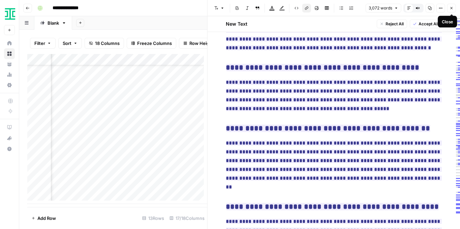
click at [451, 9] on icon "button" at bounding box center [452, 8] width 4 height 4
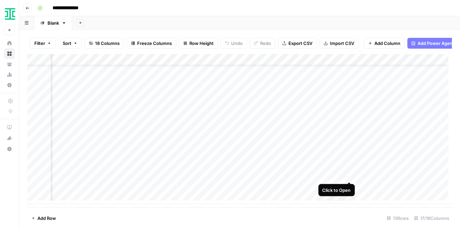
click at [349, 175] on div "Add Column" at bounding box center [239, 129] width 425 height 150
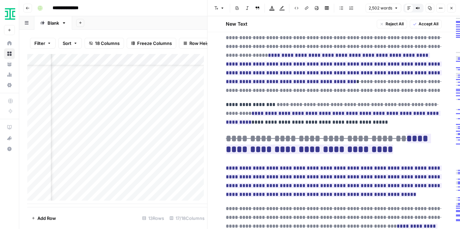
scroll to position [742, 0]
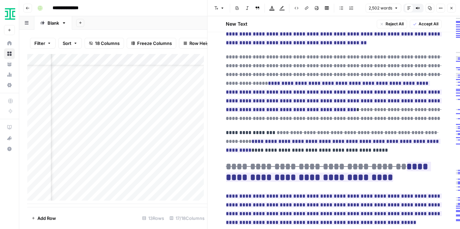
click at [452, 8] on icon "button" at bounding box center [452, 8] width 2 height 2
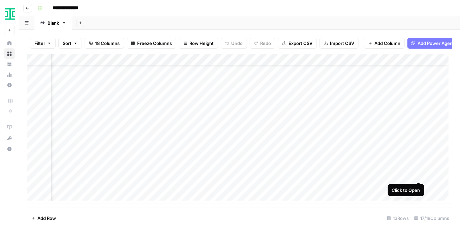
click at [419, 174] on div "Add Column" at bounding box center [239, 129] width 425 height 150
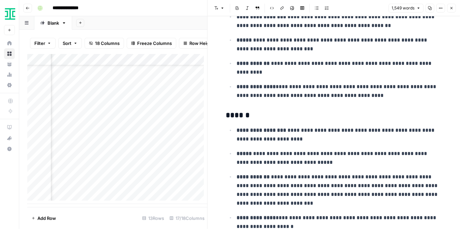
scroll to position [450, 0]
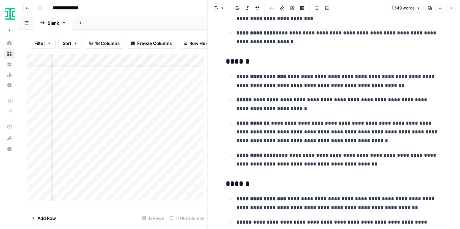
click at [452, 9] on icon "button" at bounding box center [452, 8] width 4 height 4
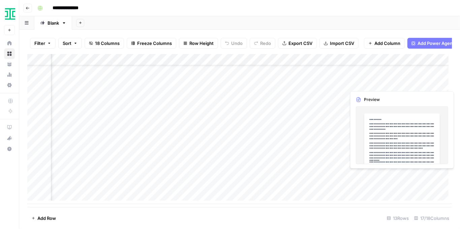
click at [437, 178] on div "Add Column" at bounding box center [239, 129] width 425 height 150
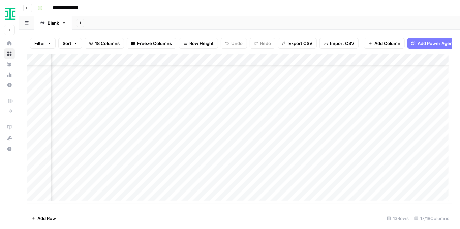
scroll to position [25, 588]
click at [411, 174] on div "Add Column" at bounding box center [239, 129] width 425 height 150
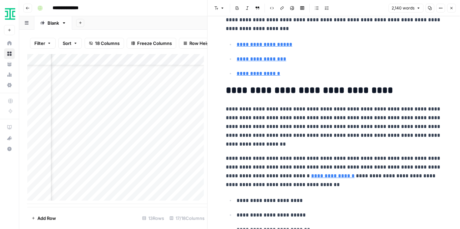
scroll to position [2046, 0]
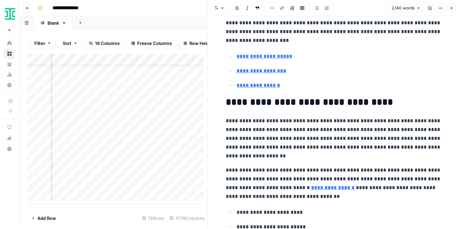
click at [453, 6] on icon "button" at bounding box center [452, 8] width 4 height 4
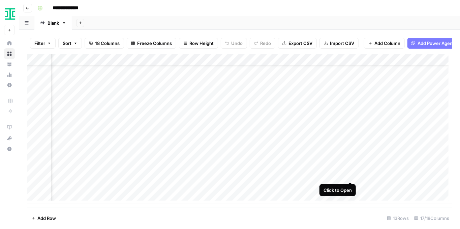
click at [350, 174] on div "Add Column" at bounding box center [239, 129] width 425 height 150
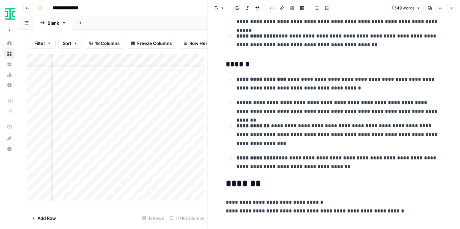
scroll to position [1985, 0]
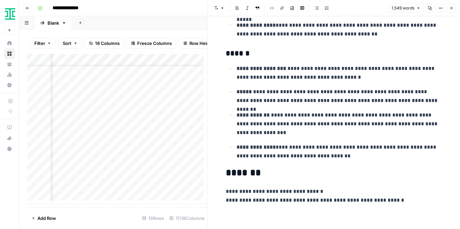
click at [450, 8] on icon "button" at bounding box center [452, 8] width 4 height 4
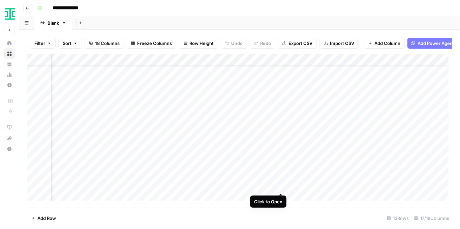
click at [280, 186] on div "Add Column" at bounding box center [239, 129] width 425 height 150
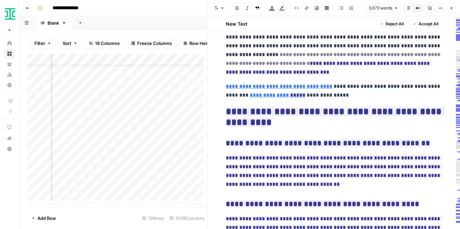
scroll to position [3350, 0]
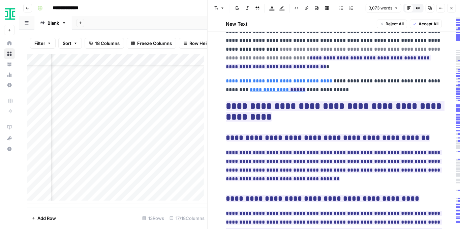
click at [453, 7] on icon "button" at bounding box center [452, 8] width 2 height 2
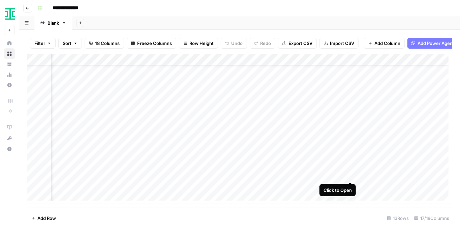
click at [349, 176] on div "Add Column" at bounding box center [239, 129] width 425 height 150
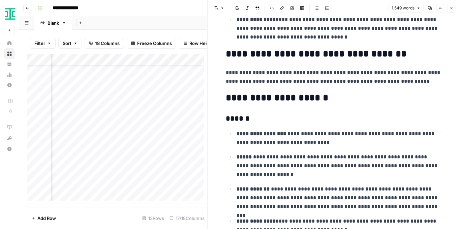
scroll to position [1153, 0]
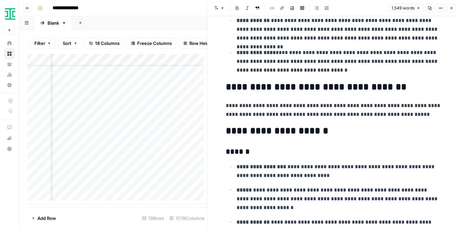
click at [451, 9] on icon "button" at bounding box center [452, 8] width 4 height 4
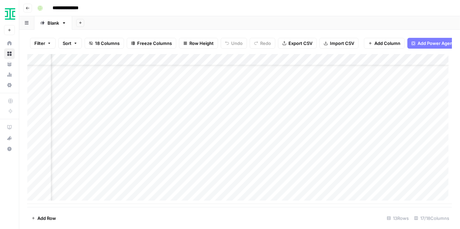
click at [290, 62] on div "Add Column" at bounding box center [239, 129] width 425 height 150
click at [225, 63] on div "Add Column" at bounding box center [239, 129] width 425 height 150
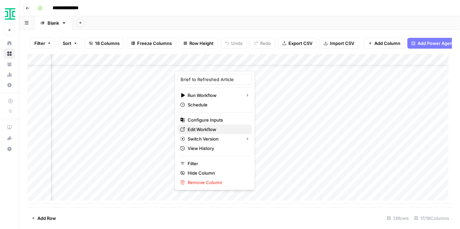
click at [214, 128] on span "Edit Workflow" at bounding box center [217, 129] width 59 height 7
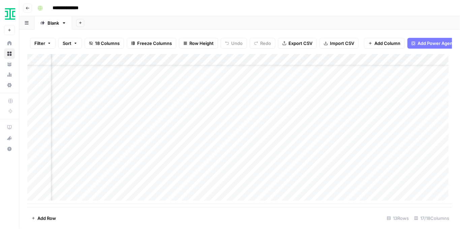
click at [222, 63] on div "Add Column" at bounding box center [239, 129] width 425 height 150
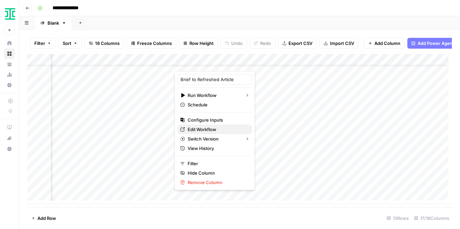
click at [210, 129] on span "Edit Workflow" at bounding box center [217, 129] width 59 height 7
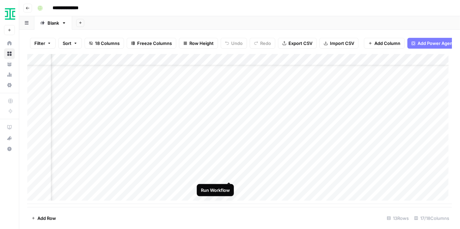
click at [230, 175] on div "Add Column" at bounding box center [239, 129] width 425 height 150
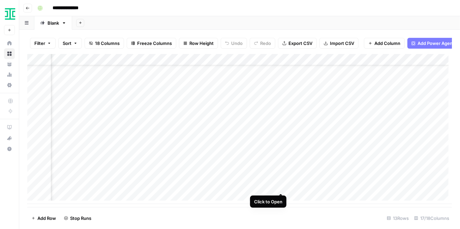
click at [281, 186] on div "Add Column" at bounding box center [239, 129] width 425 height 150
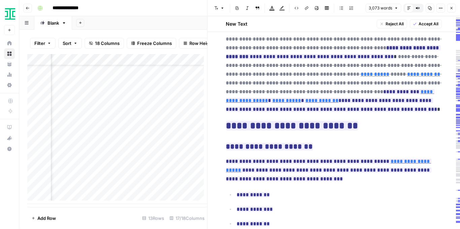
scroll to position [1573, 0]
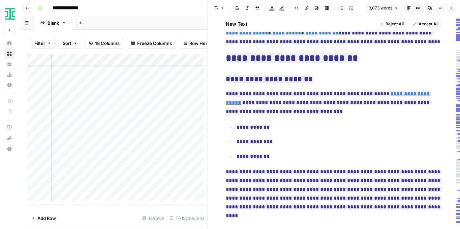
click at [450, 11] on button "Close" at bounding box center [451, 8] width 9 height 9
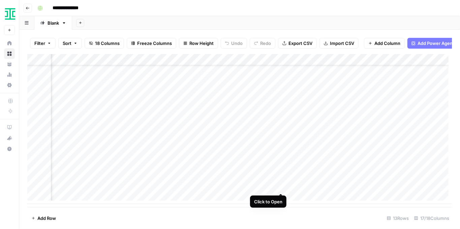
click at [280, 187] on div "Add Column" at bounding box center [239, 129] width 425 height 150
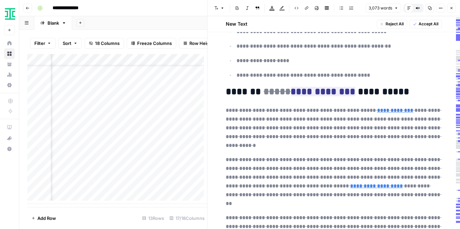
scroll to position [719, 0]
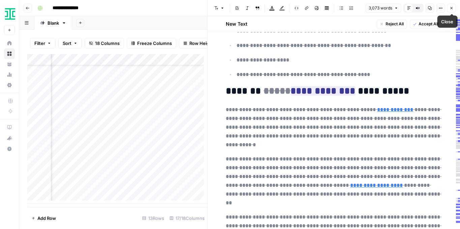
click at [449, 6] on button "Close" at bounding box center [451, 8] width 9 height 9
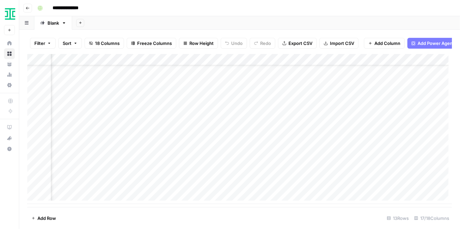
click at [409, 186] on div "Add Column" at bounding box center [239, 129] width 425 height 150
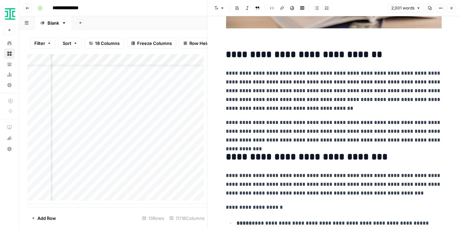
scroll to position [517, 0]
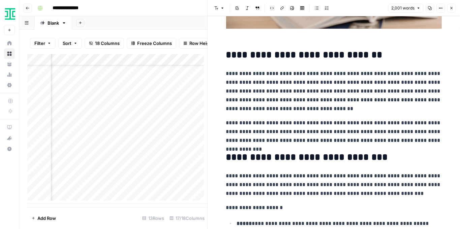
click at [229, 122] on p "**********" at bounding box center [334, 131] width 216 height 26
click at [227, 121] on p "**********" at bounding box center [334, 131] width 216 height 26
click at [452, 8] on icon "button" at bounding box center [452, 8] width 2 height 2
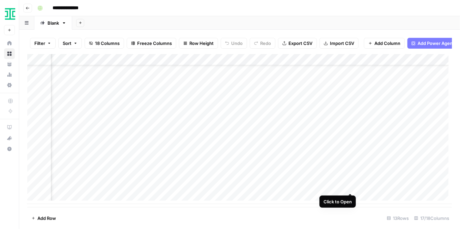
click at [352, 186] on div "Add Column" at bounding box center [239, 129] width 425 height 150
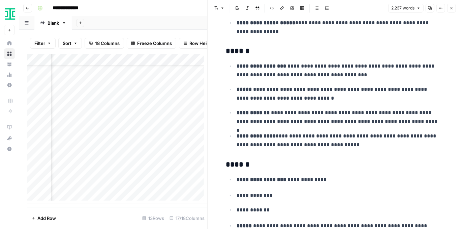
scroll to position [2630, 0]
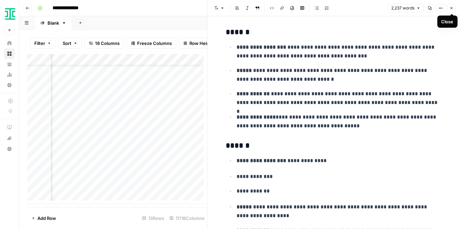
click at [453, 6] on icon "button" at bounding box center [452, 8] width 4 height 4
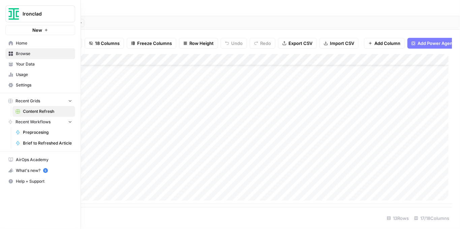
click at [16, 56] on span "Browse" at bounding box center [44, 54] width 56 height 6
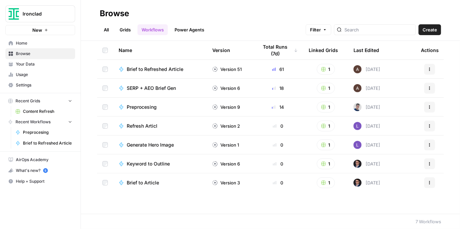
click at [25, 61] on span "Your Data" at bounding box center [44, 64] width 56 height 6
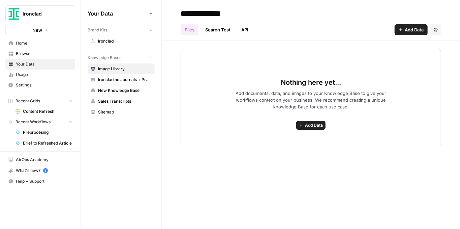
click at [104, 43] on span "Ironclad" at bounding box center [125, 41] width 54 height 6
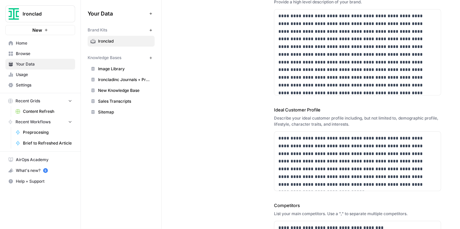
scroll to position [112, 0]
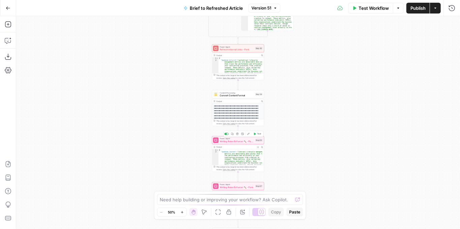
click at [234, 142] on span "Writing Rules Enforcer 🔨 - Pass 1" at bounding box center [237, 141] width 34 height 3
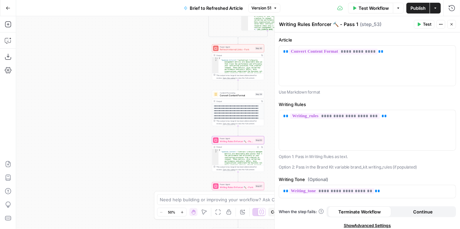
click at [225, 143] on div "Power Agent Writing Rules Enforcer 🔨 - Pass 1 Step 53 Copy step Delete step Add…" at bounding box center [238, 140] width 52 height 8
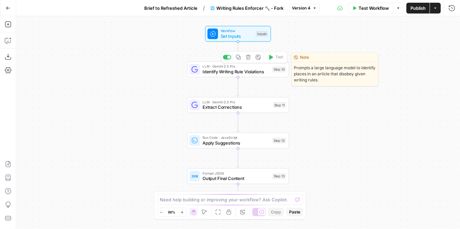
click at [237, 73] on span "Identify Writing Rule Violations" at bounding box center [236, 71] width 67 height 7
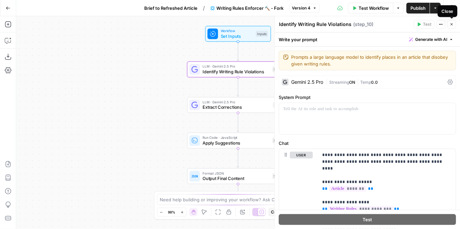
click at [451, 25] on icon "button" at bounding box center [452, 24] width 4 height 4
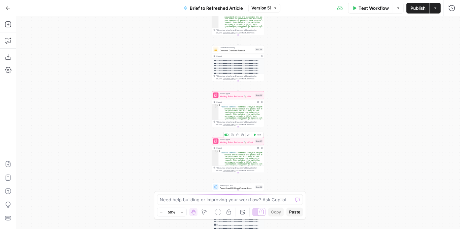
click at [240, 143] on span "Writing Rules Enforcer 🔨 - Fork" at bounding box center [237, 141] width 34 height 3
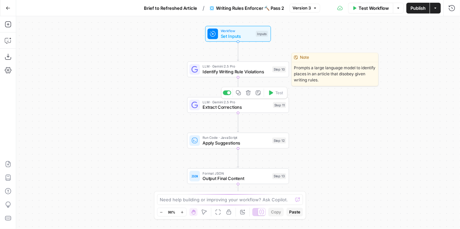
click at [238, 71] on span "Identify Writing Rule Violations" at bounding box center [236, 71] width 67 height 7
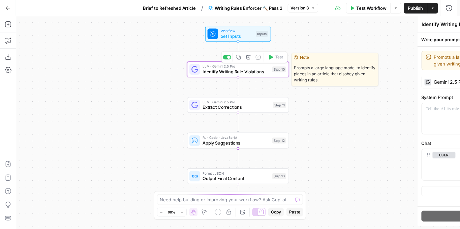
click at [238, 71] on span "Identify Writing Rule Violations" at bounding box center [236, 71] width 67 height 7
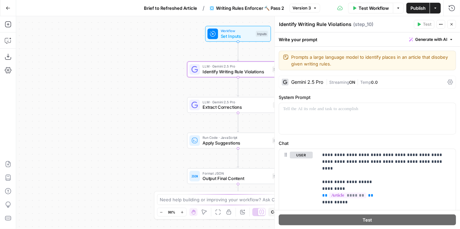
click at [313, 81] on div "Gemini 2.5 Pro" at bounding box center [307, 82] width 32 height 5
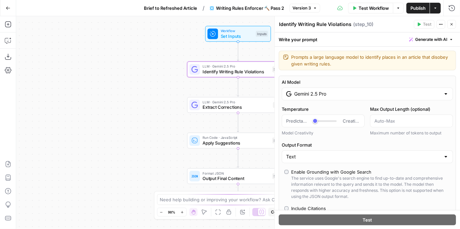
click at [316, 96] on input "Gemini 2.5 Pro" at bounding box center [367, 93] width 146 height 7
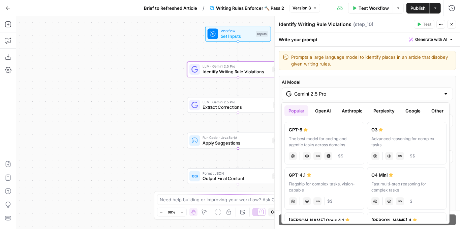
click at [349, 110] on button "Anthropic" at bounding box center [352, 110] width 29 height 11
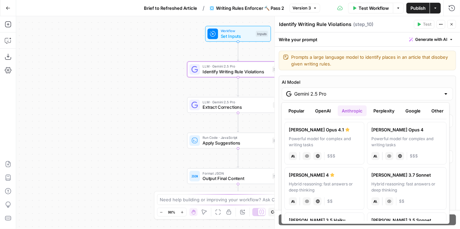
click at [343, 129] on div "[PERSON_NAME] Opus 4.1" at bounding box center [324, 129] width 71 height 7
type input "[PERSON_NAME] Opus 4.1"
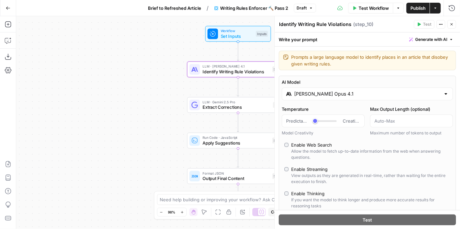
click at [418, 10] on span "Publish" at bounding box center [418, 8] width 15 height 7
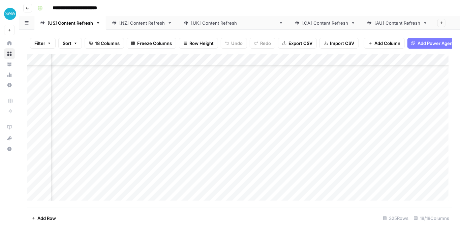
scroll to position [0, 469]
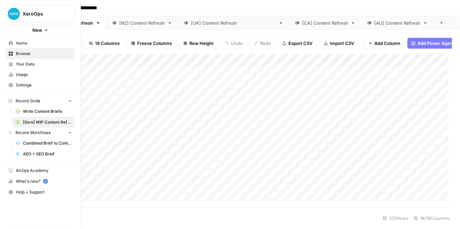
click at [17, 19] on img "Workspace: XeroOps" at bounding box center [14, 14] width 12 height 12
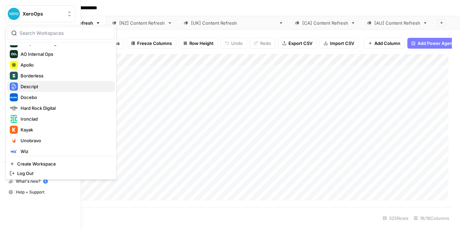
scroll to position [65, 0]
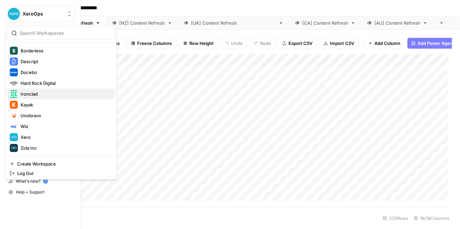
click at [47, 93] on span "Ironclad" at bounding box center [65, 93] width 89 height 7
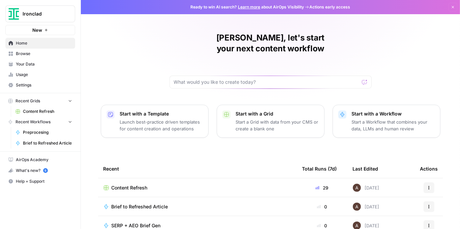
click at [37, 54] on span "Browse" at bounding box center [44, 54] width 56 height 6
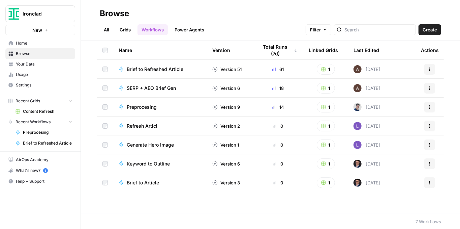
click at [38, 60] on link "Your Data" at bounding box center [40, 64] width 70 height 11
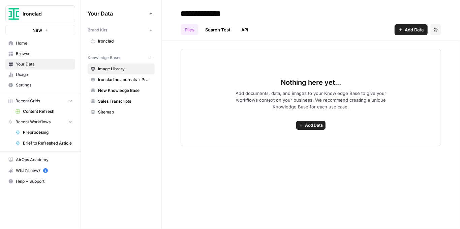
click at [44, 111] on span "Content Refresh" at bounding box center [47, 111] width 49 height 6
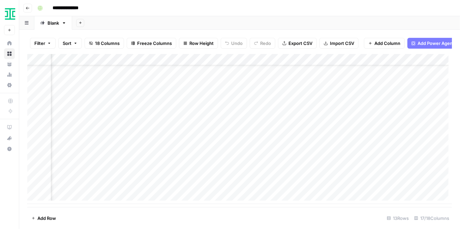
scroll to position [25, 671]
click at [268, 64] on div "Add Column" at bounding box center [239, 129] width 425 height 150
click at [248, 117] on span "Hide Column" at bounding box center [256, 119] width 59 height 7
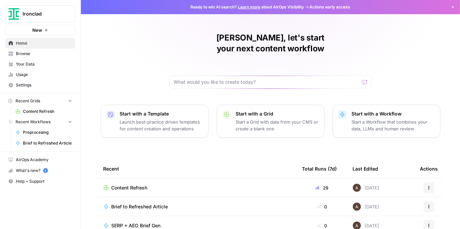
click at [36, 63] on span "Your Data" at bounding box center [44, 64] width 56 height 6
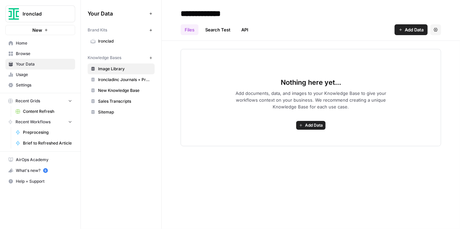
click at [99, 41] on span "Ironclad" at bounding box center [125, 41] width 54 height 6
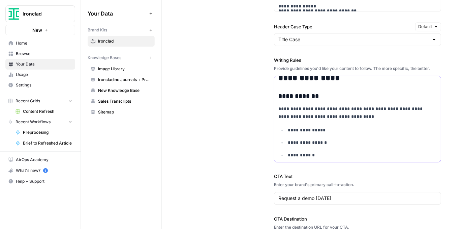
scroll to position [180, 0]
drag, startPoint x: 368, startPoint y: 139, endPoint x: 277, endPoint y: 93, distance: 101.8
copy div "**********"
click at [316, 126] on p "**********" at bounding box center [359, 130] width 143 height 8
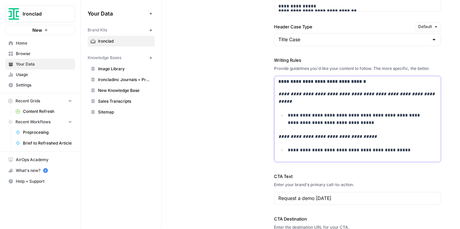
scroll to position [494, 0]
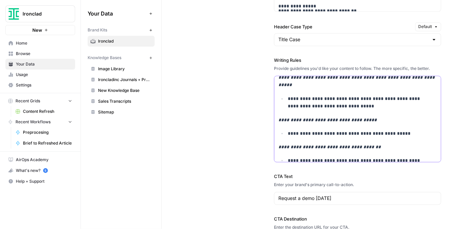
drag, startPoint x: 277, startPoint y: 105, endPoint x: 396, endPoint y: 137, distance: 123.4
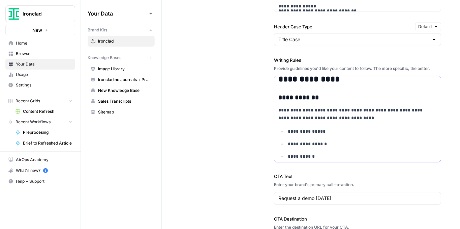
scroll to position [180, 0]
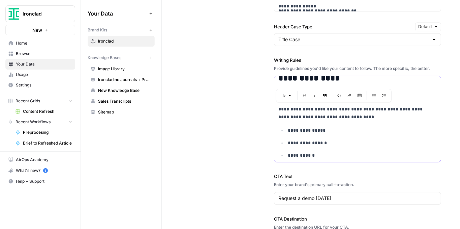
drag, startPoint x: 368, startPoint y: 140, endPoint x: 277, endPoint y: 101, distance: 99.7
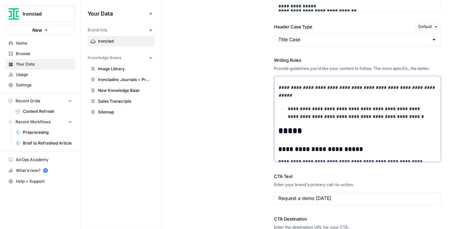
scroll to position [617, 0]
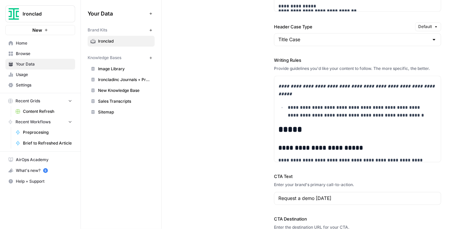
click at [17, 51] on span "Browse" at bounding box center [44, 54] width 56 height 6
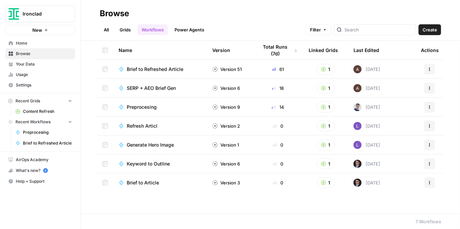
click at [39, 108] on span "Content Refresh" at bounding box center [47, 111] width 49 height 6
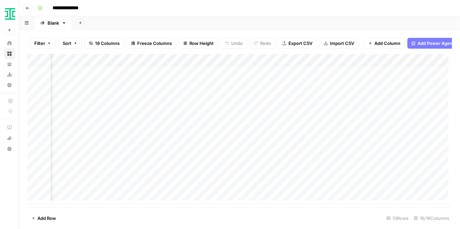
scroll to position [25, 369]
click at [264, 174] on div "Add Column" at bounding box center [239, 129] width 425 height 150
click at [152, 175] on div "Add Column" at bounding box center [239, 129] width 425 height 150
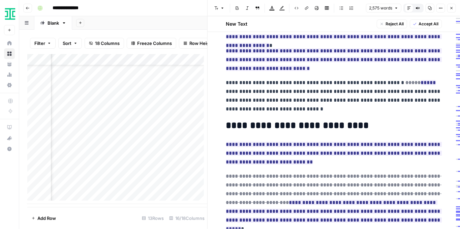
scroll to position [1531, 0]
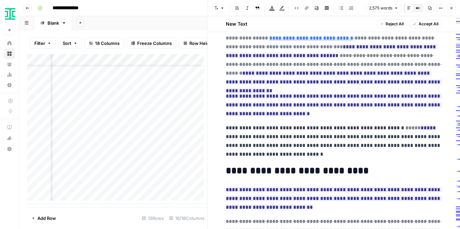
click at [452, 10] on button "Close" at bounding box center [451, 8] width 9 height 9
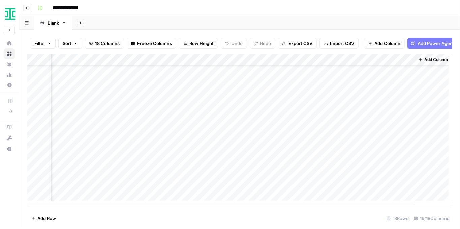
scroll to position [25, 708]
click at [160, 186] on div "Add Column" at bounding box center [239, 129] width 425 height 150
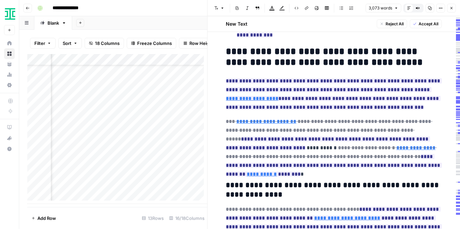
scroll to position [2046, 0]
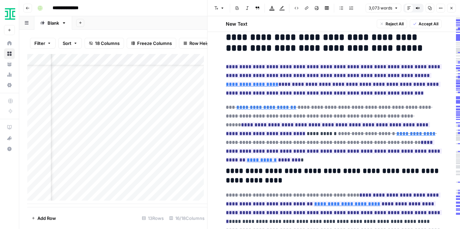
drag, startPoint x: 450, startPoint y: 10, endPoint x: 442, endPoint y: 15, distance: 9.1
click at [450, 10] on button "Close" at bounding box center [451, 8] width 9 height 9
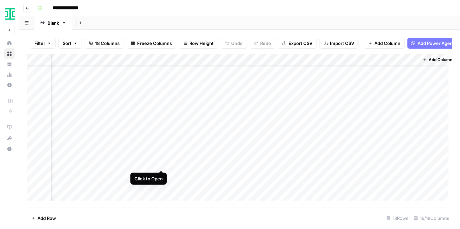
click at [159, 163] on div "Add Column" at bounding box center [239, 129] width 425 height 150
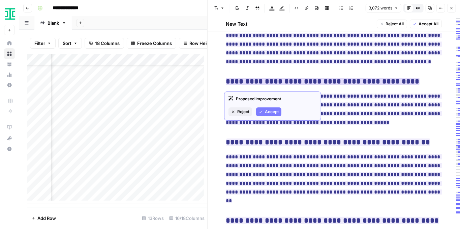
scroll to position [3213, 0]
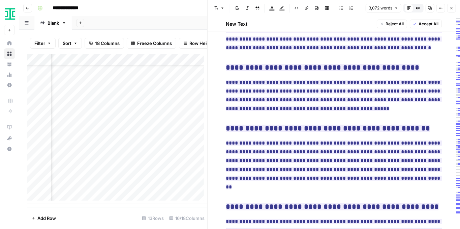
click at [452, 9] on icon "button" at bounding box center [452, 8] width 4 height 4
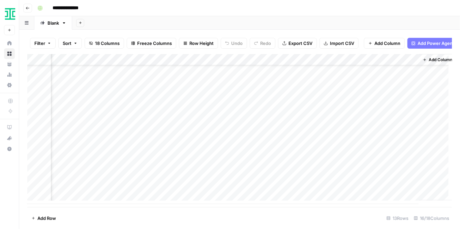
scroll to position [25, 716]
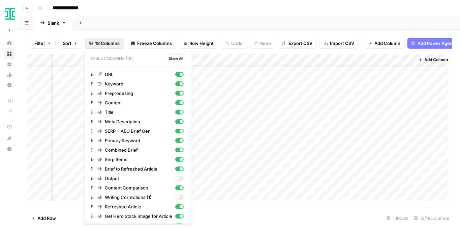
click at [98, 43] on span "18 Columns" at bounding box center [107, 43] width 25 height 7
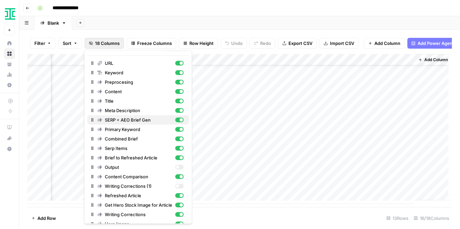
scroll to position [18, 0]
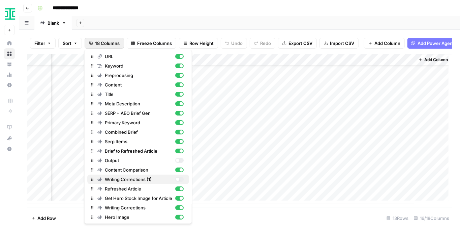
click at [176, 179] on div "button" at bounding box center [177, 178] width 3 height 3
click at [175, 179] on div "button" at bounding box center [179, 179] width 8 height 5
click at [345, 63] on div "Add Column" at bounding box center [239, 129] width 425 height 150
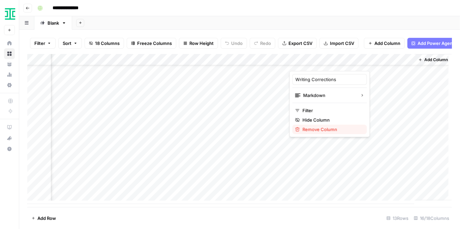
click at [331, 126] on span "Remove Column" at bounding box center [332, 129] width 59 height 7
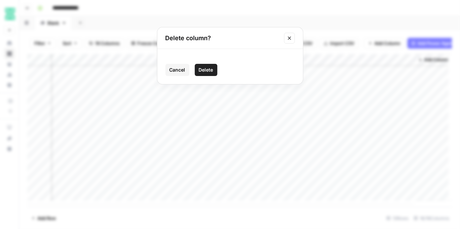
click at [209, 75] on button "Delete" at bounding box center [206, 70] width 23 height 12
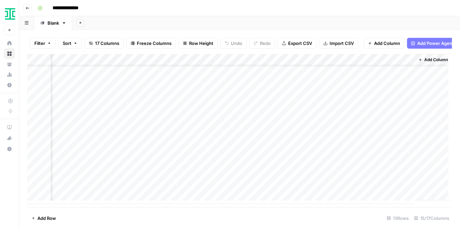
scroll to position [25, 655]
